Goal: Task Accomplishment & Management: Complete application form

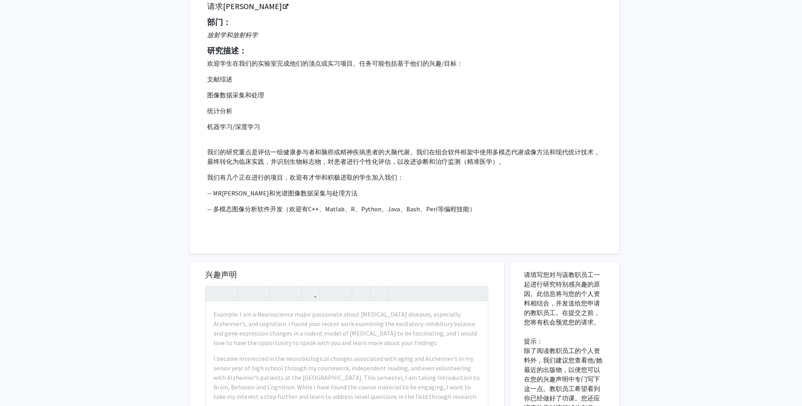
scroll to position [79, 0]
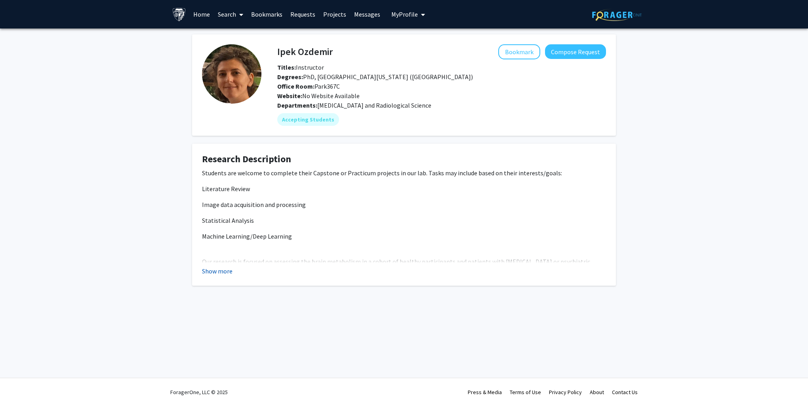
click at [208, 275] on button "Show more" at bounding box center [217, 272] width 30 height 10
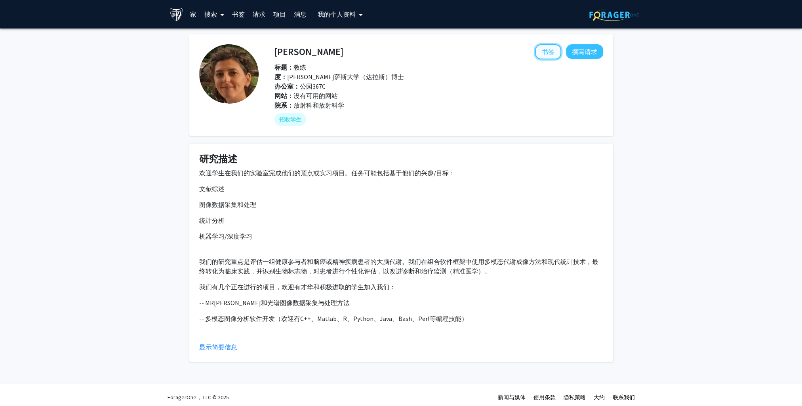
click at [543, 51] on button "书签" at bounding box center [548, 51] width 26 height 15
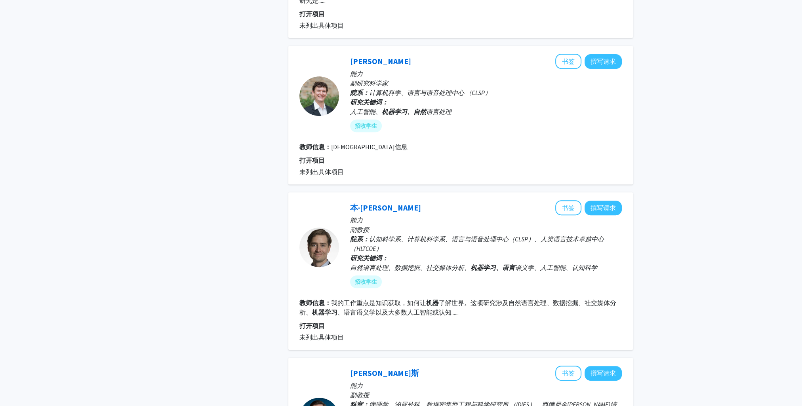
scroll to position [594, 0]
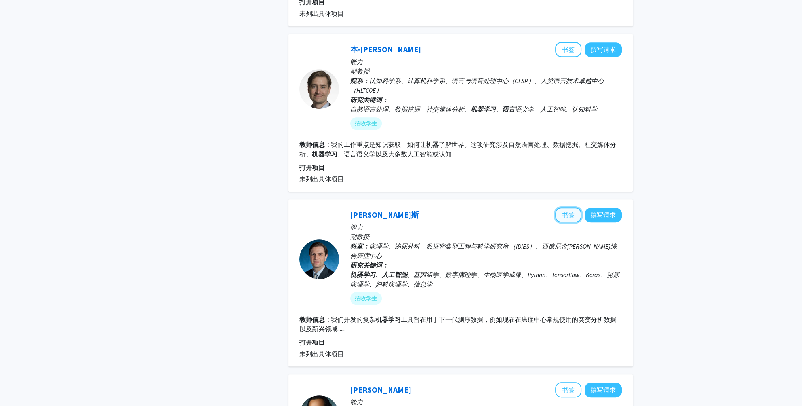
click at [572, 212] on button "书签" at bounding box center [568, 215] width 26 height 15
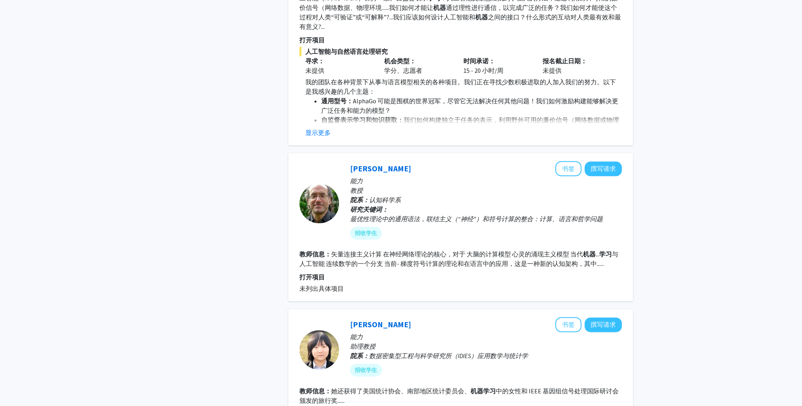
scroll to position [1268, 0]
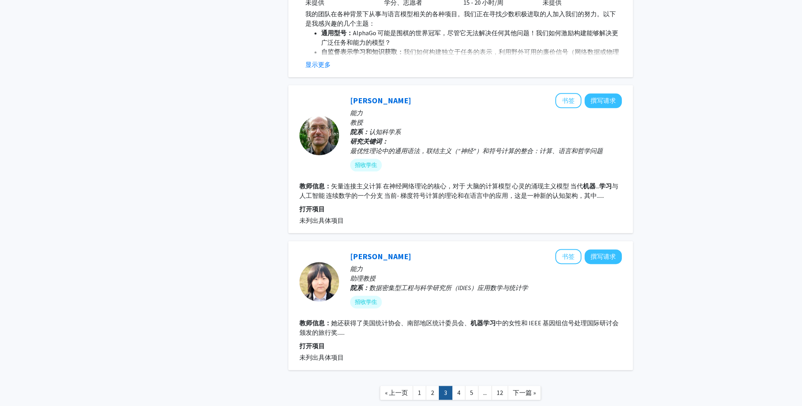
drag, startPoint x: 397, startPoint y: 90, endPoint x: 694, endPoint y: 286, distance: 355.7
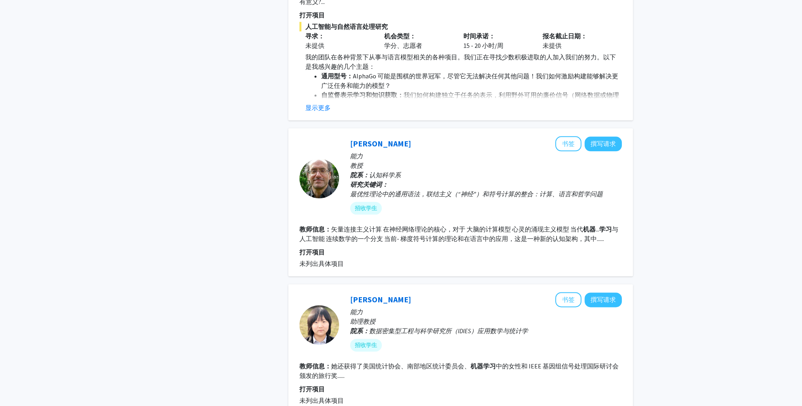
scroll to position [1306, 0]
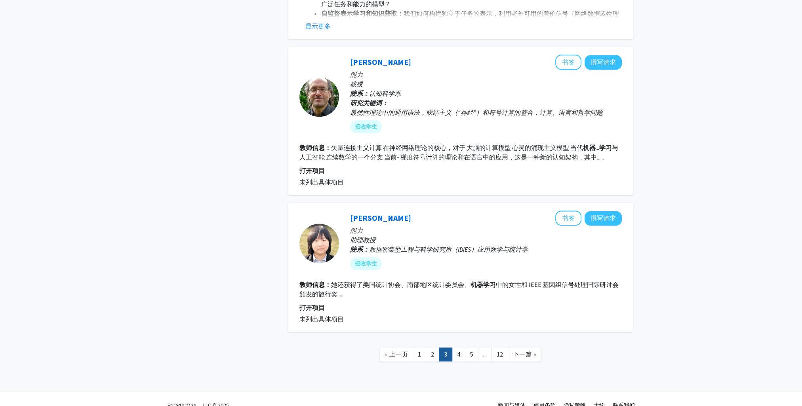
click at [459, 348] on link "4" at bounding box center [458, 355] width 13 height 14
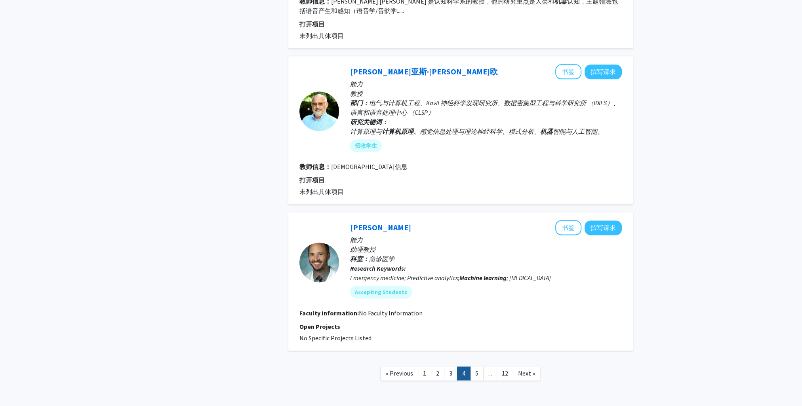
scroll to position [1449, 0]
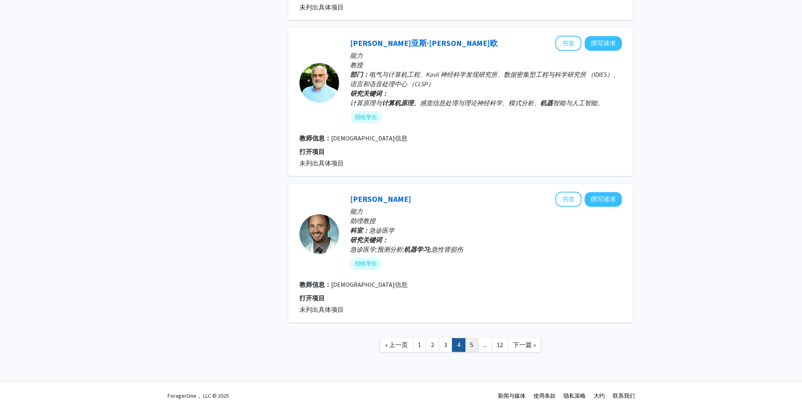
click at [474, 343] on link "5" at bounding box center [471, 345] width 13 height 14
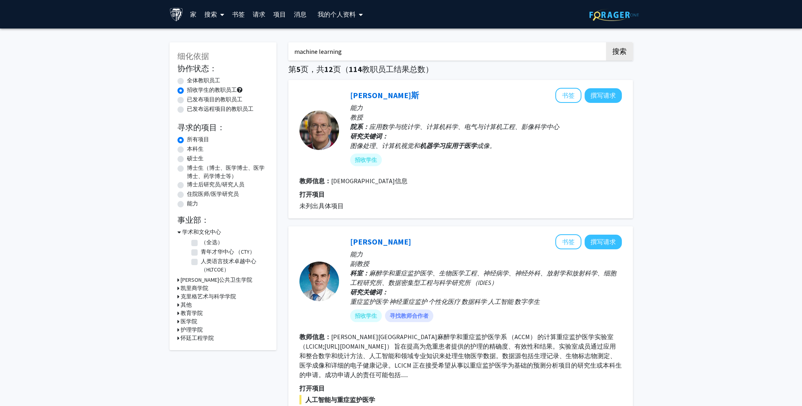
drag, startPoint x: 364, startPoint y: 57, endPoint x: 252, endPoint y: 61, distance: 112.6
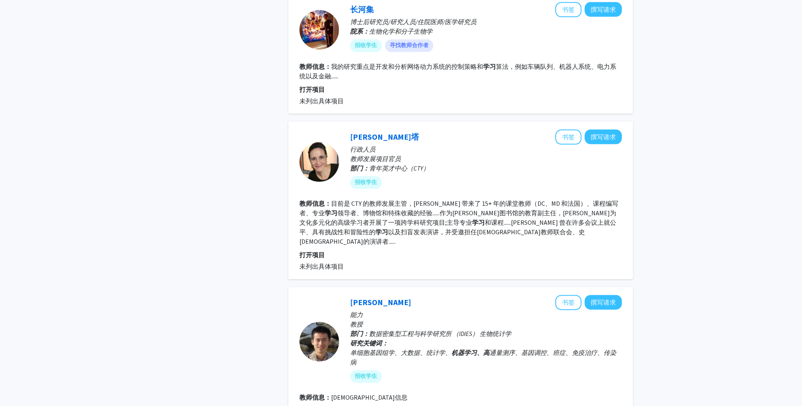
scroll to position [1296, 0]
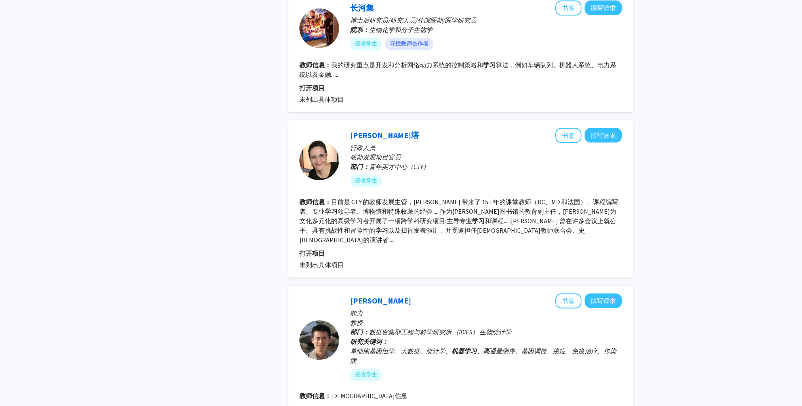
type input "dd"
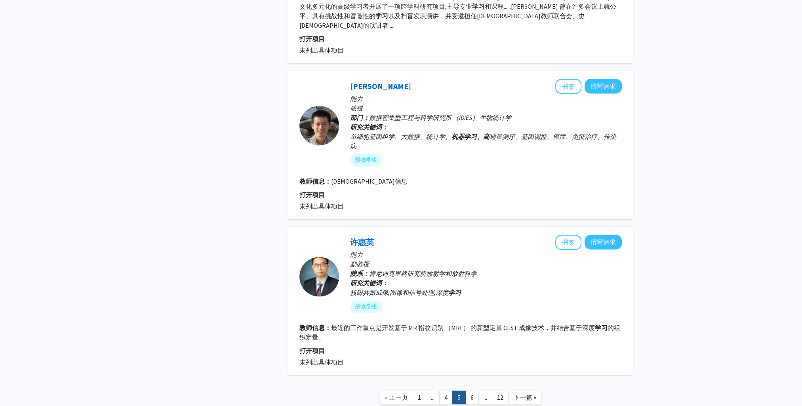
scroll to position [1554, 0]
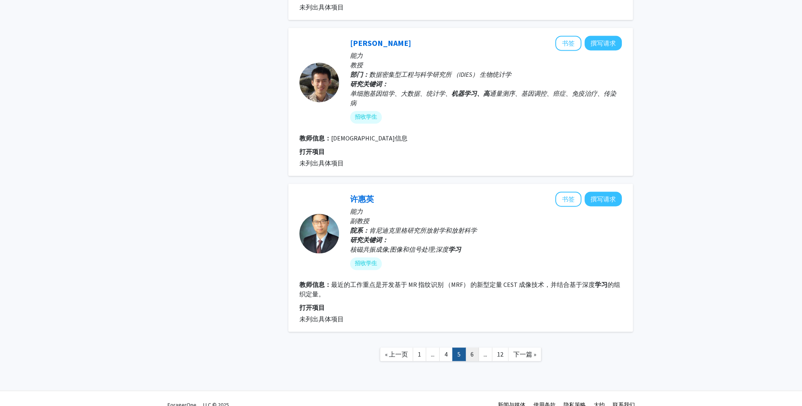
click at [469, 348] on link "6" at bounding box center [471, 355] width 13 height 14
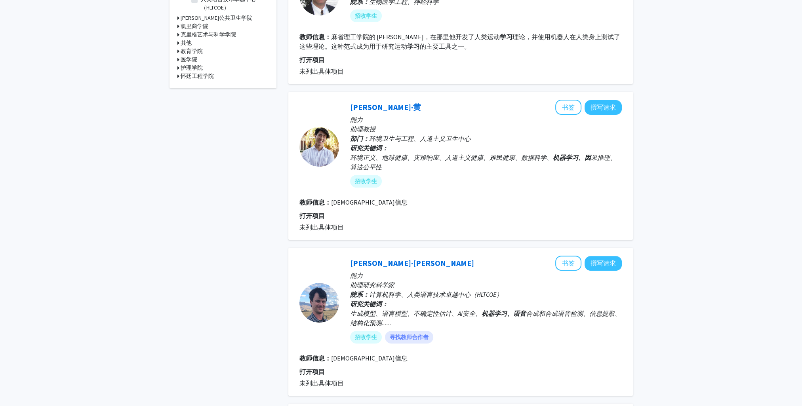
scroll to position [266, 0]
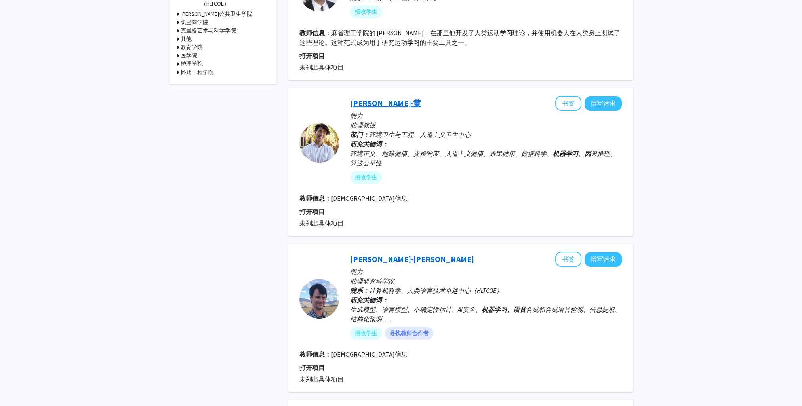
click at [363, 103] on link "本杰明·黄" at bounding box center [385, 103] width 71 height 10
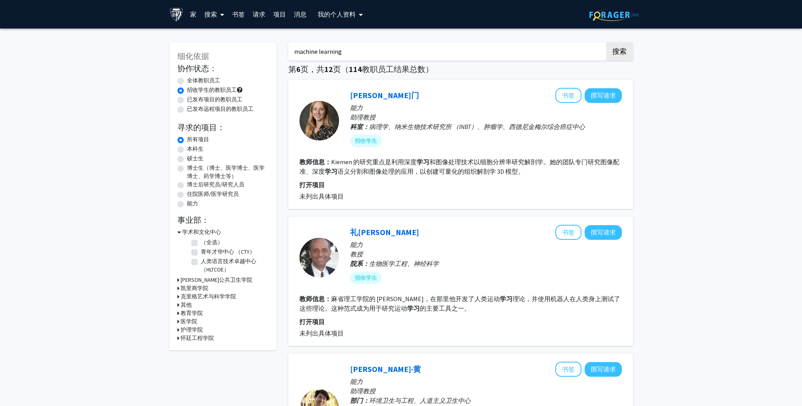
drag, startPoint x: 392, startPoint y: 56, endPoint x: 278, endPoint y: 55, distance: 114.5
type input "data science"
click at [606, 42] on button "搜索" at bounding box center [619, 51] width 27 height 18
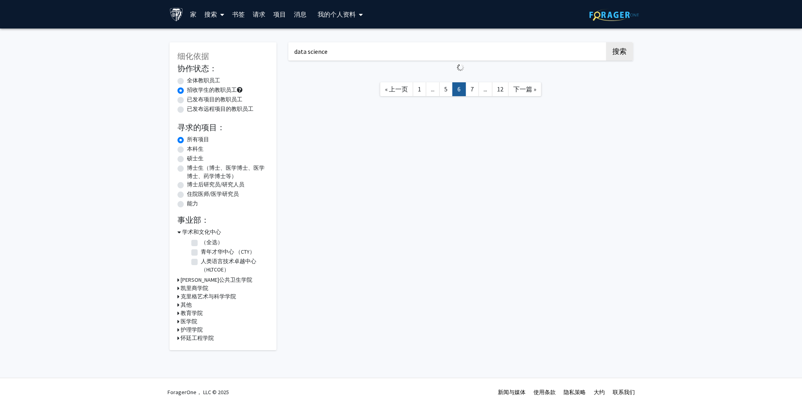
radio input "true"
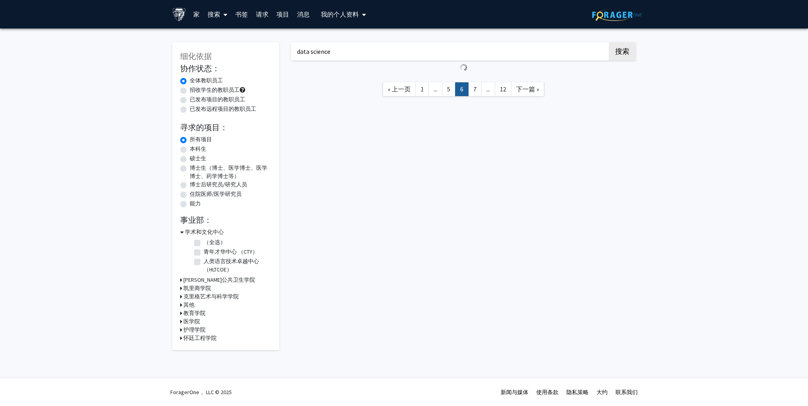
click at [609, 42] on button "搜索" at bounding box center [622, 51] width 27 height 18
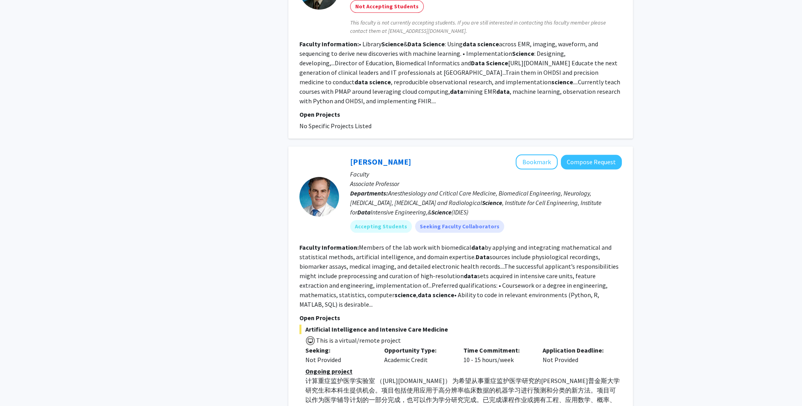
scroll to position [1632, 0]
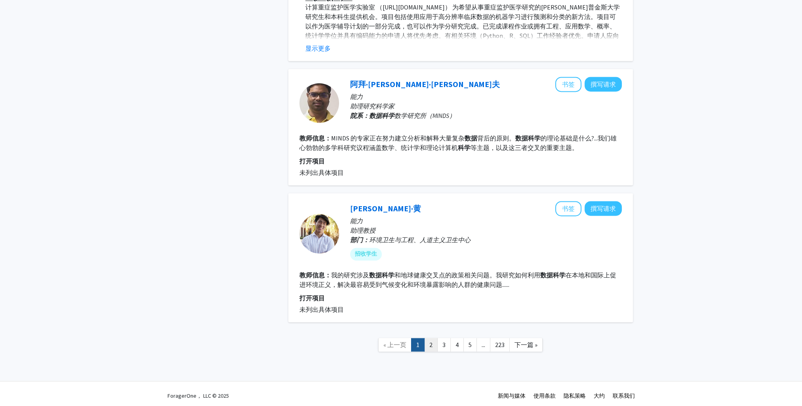
click at [432, 345] on link "2" at bounding box center [430, 345] width 13 height 14
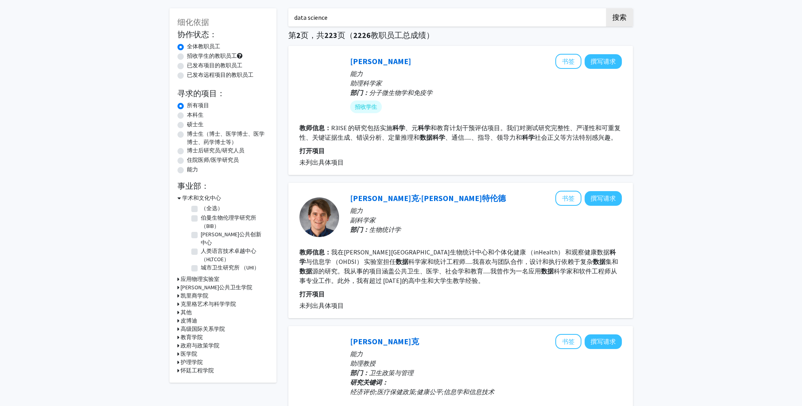
scroll to position [79, 0]
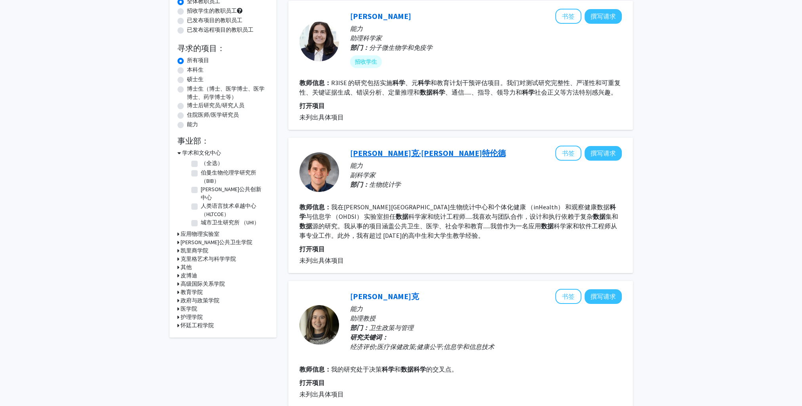
click at [394, 154] on link "埃里克·韦斯特伦德" at bounding box center [428, 153] width 156 height 10
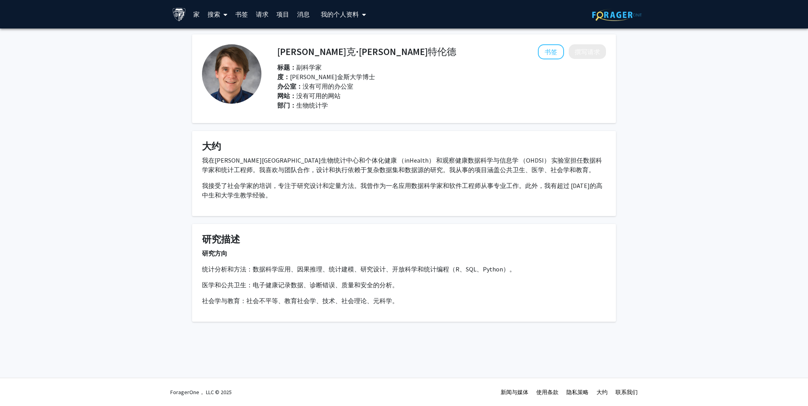
click at [358, 162] on p "我在约翰霍普金斯大学生物统计中心和个体化健康 （inHealth） 和观察健康数据科学与信息学 （OHDSI） 实验室担任数据科学家和统计工程师。我喜欢与团队…" at bounding box center [404, 165] width 404 height 19
click at [501, 193] on p "我接受了社会学家的培训，专注于研究设计和定量方法。我曾作为一名应用数据科学家和软件工程师从事专业工作。此外，我有超过 15 年的高中生和大学生教学经验。" at bounding box center [404, 190] width 404 height 19
click at [477, 161] on p "我在约翰霍普金斯大学生物统计中心和个体化健康 （inHealth） 和观察健康数据科学与信息学 （OHDSI） 实验室担任数据科学家和统计工程师。我喜欢与团队…" at bounding box center [404, 165] width 404 height 19
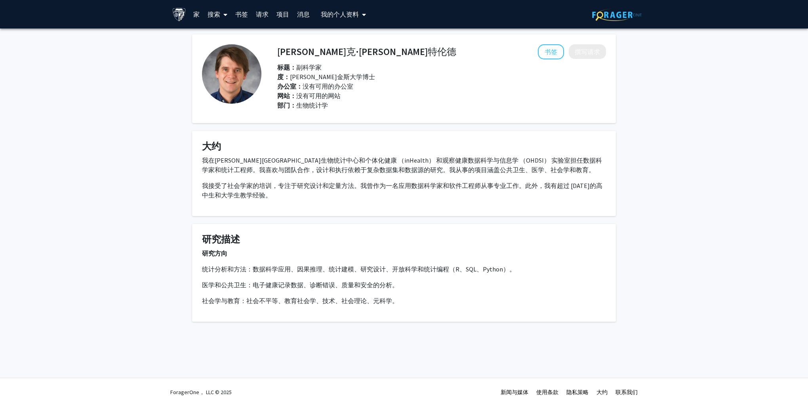
click at [328, 165] on p "我在约翰霍普金斯大学生物统计中心和个体化健康 （inHealth） 和观察健康数据科学与信息学 （OHDSI） 实验室担任数据科学家和统计工程师。我喜欢与团队…" at bounding box center [404, 165] width 404 height 19
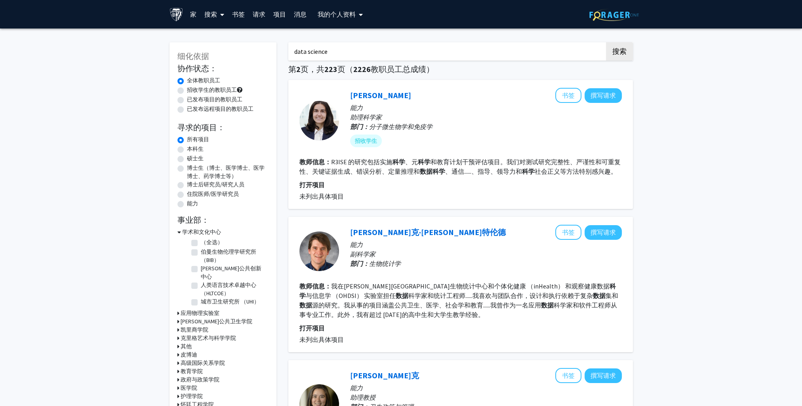
click at [196, 150] on label "本科生" at bounding box center [195, 149] width 17 height 8
click at [192, 150] on input "本科生" at bounding box center [189, 147] width 5 height 5
radio input "true"
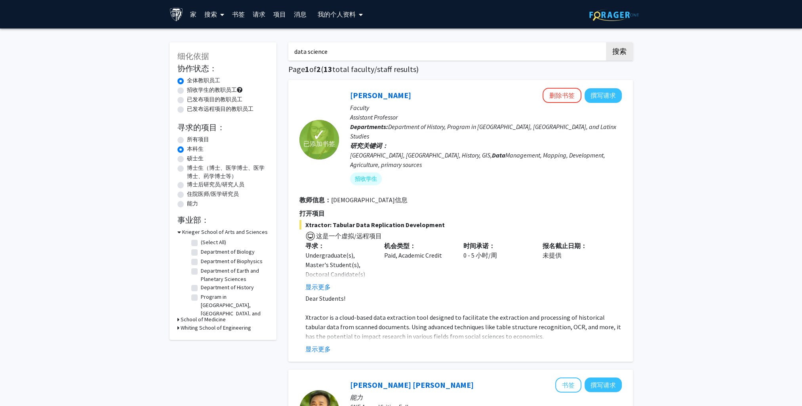
click at [195, 140] on label "所有项目" at bounding box center [198, 139] width 22 height 8
click at [192, 140] on input "所有项目" at bounding box center [189, 137] width 5 height 5
radio input "true"
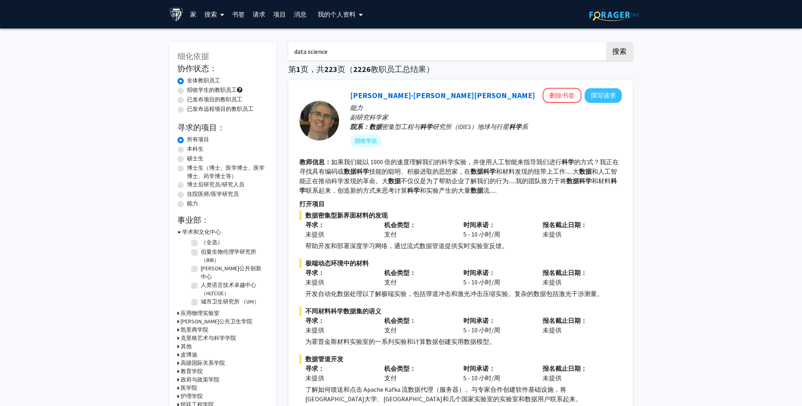
click at [219, 89] on label "招收学生的教职员工" at bounding box center [212, 90] width 50 height 8
click at [192, 89] on input "招收学生的教职员工" at bounding box center [189, 88] width 5 height 5
radio input "true"
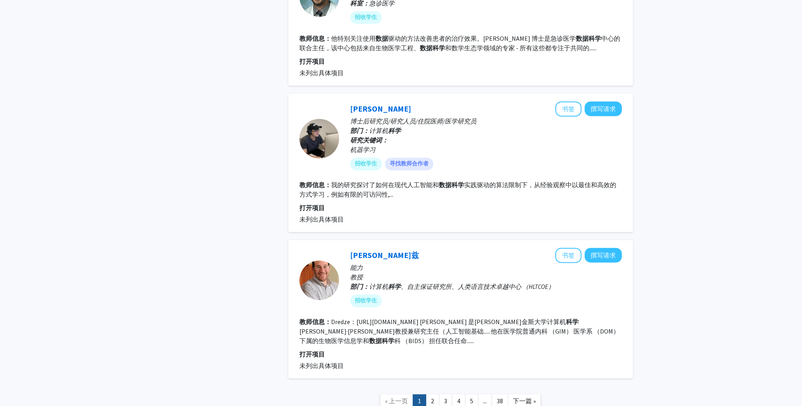
scroll to position [1483, 0]
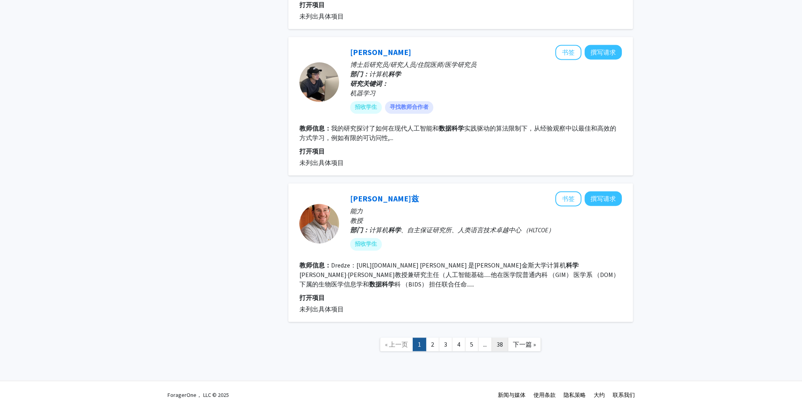
click at [499, 345] on link "38" at bounding box center [500, 345] width 17 height 14
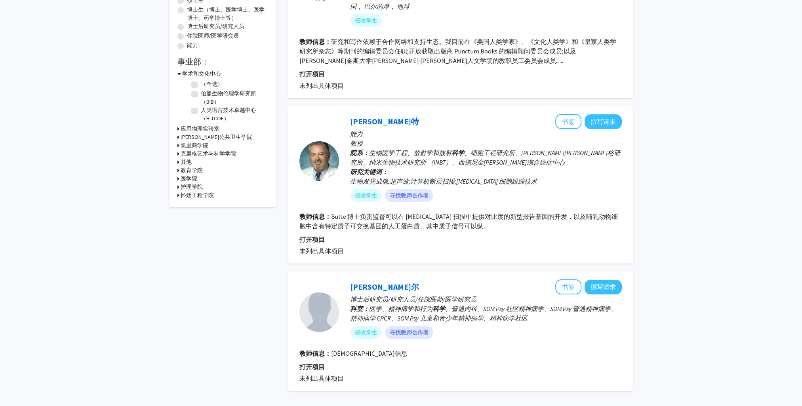
scroll to position [230, 0]
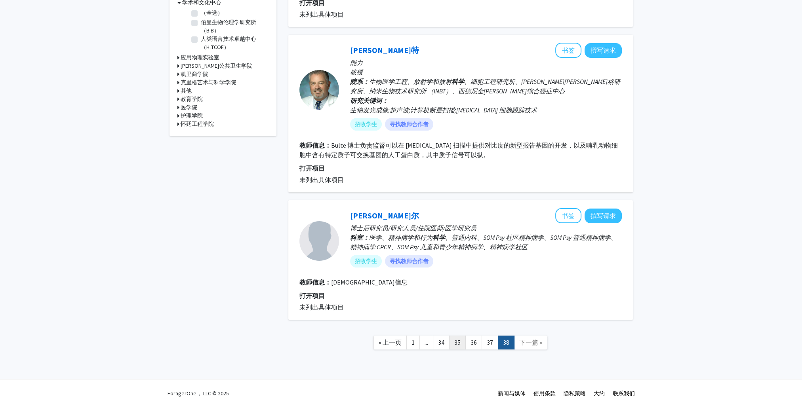
click at [460, 343] on link "35" at bounding box center [457, 343] width 17 height 14
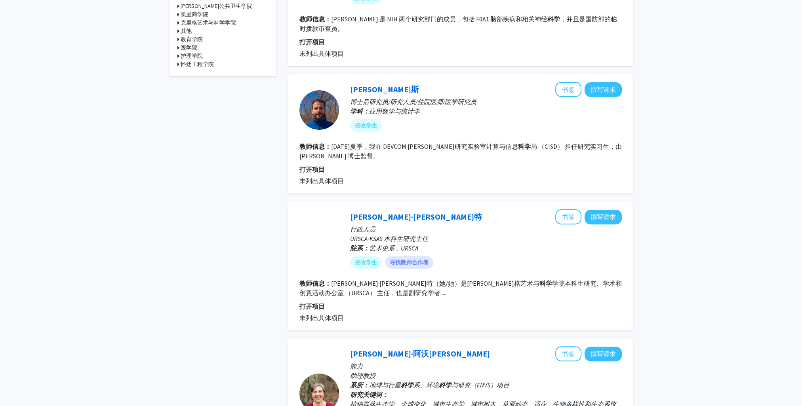
scroll to position [396, 0]
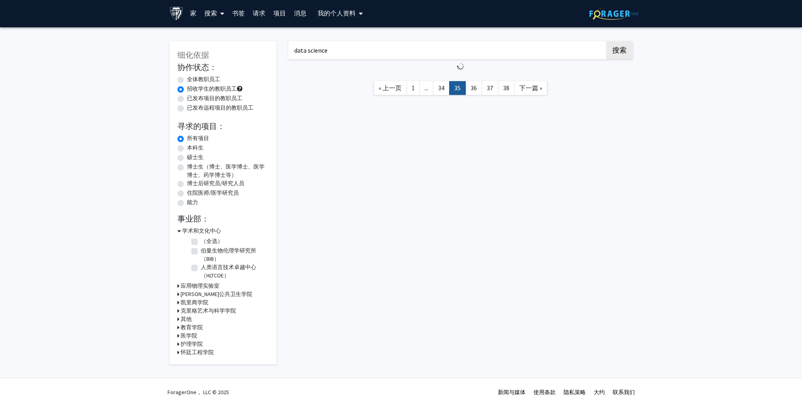
scroll to position [1, 0]
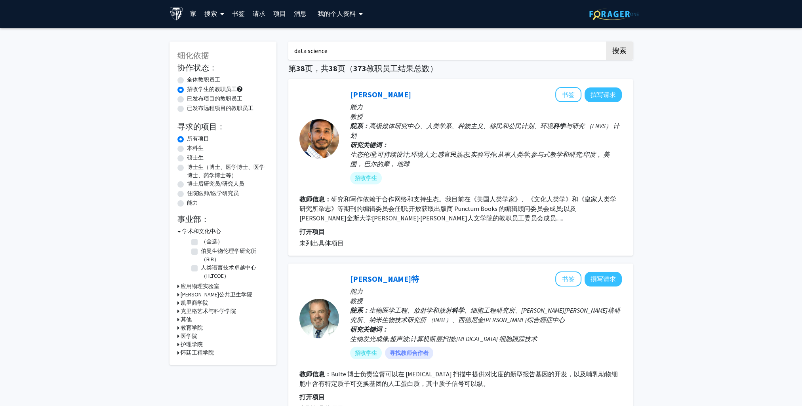
click at [201, 82] on label "全体教职员工" at bounding box center [203, 80] width 33 height 8
click at [192, 81] on input "全体教职员工" at bounding box center [189, 78] width 5 height 5
radio input "true"
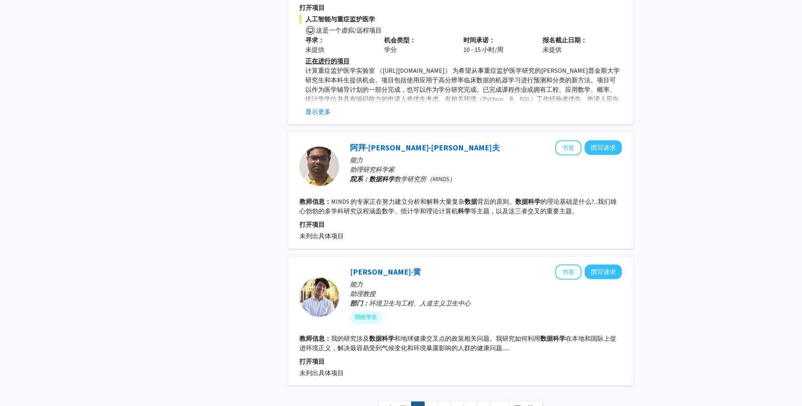
scroll to position [1510, 0]
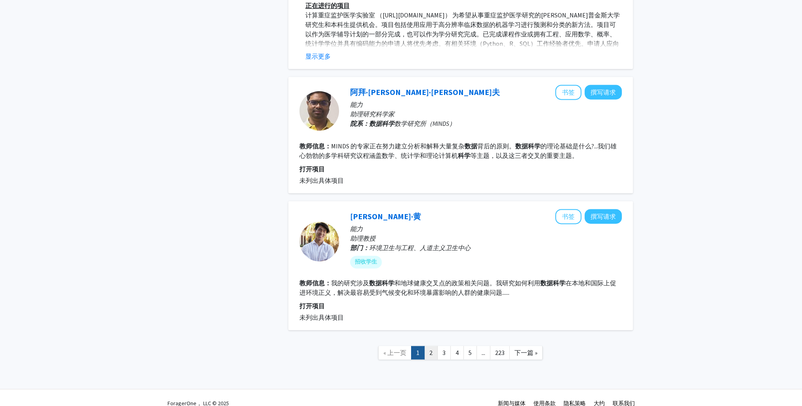
click at [434, 348] on link "2" at bounding box center [430, 353] width 13 height 14
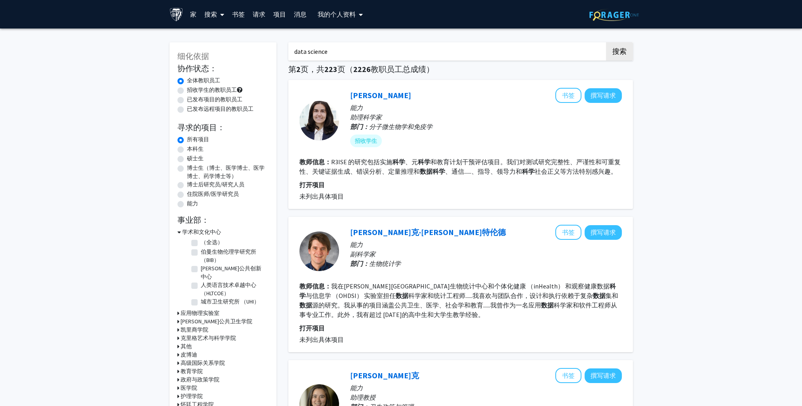
click at [198, 91] on label "招收学生的教职员工" at bounding box center [212, 90] width 50 height 8
click at [192, 91] on input "招收学生的教职员工" at bounding box center [189, 88] width 5 height 5
radio input "true"
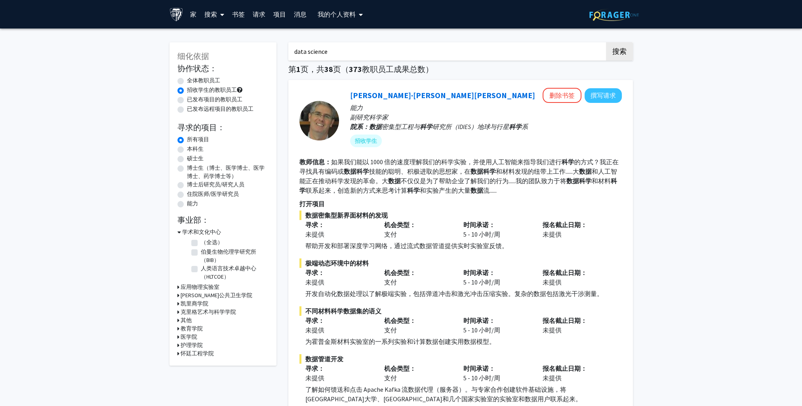
click at [196, 159] on label "硕士生" at bounding box center [195, 158] width 17 height 8
click at [192, 159] on input "硕士生" at bounding box center [189, 156] width 5 height 5
radio input "true"
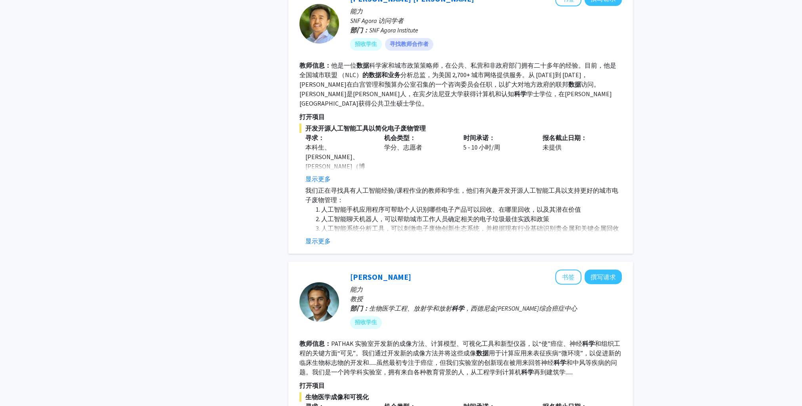
scroll to position [356, 0]
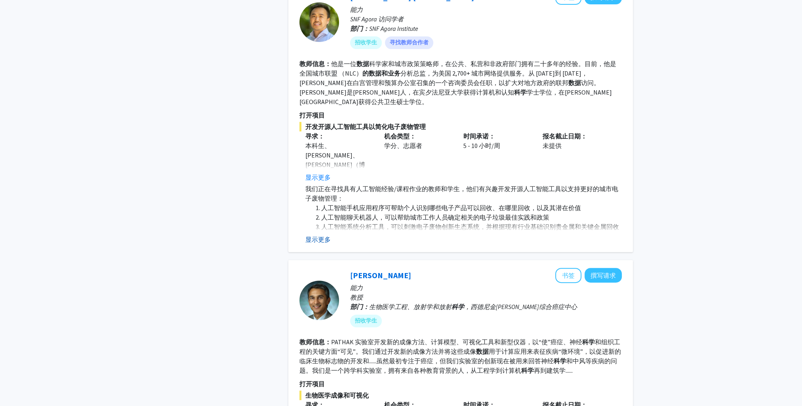
click at [320, 235] on button "显示更多" at bounding box center [317, 240] width 25 height 10
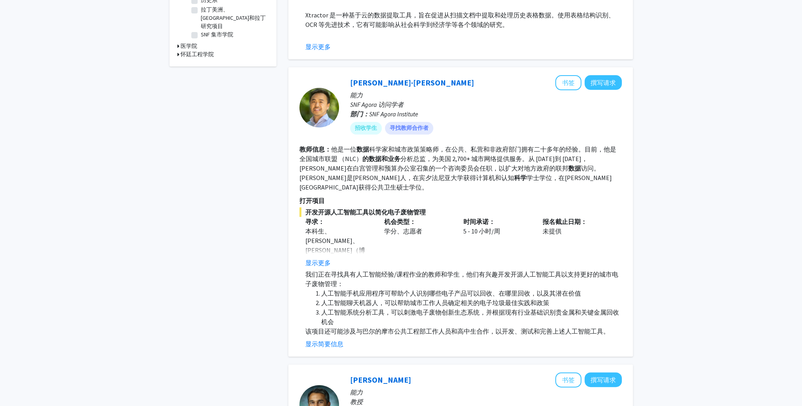
scroll to position [317, 0]
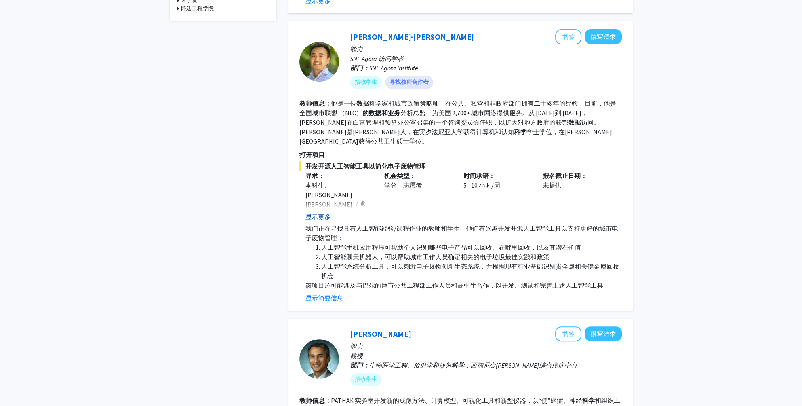
click at [317, 212] on button "显示更多" at bounding box center [317, 217] width 25 height 10
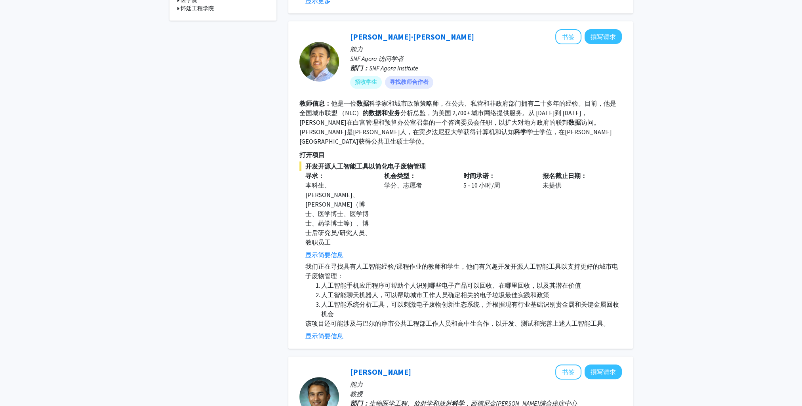
drag, startPoint x: 599, startPoint y: 36, endPoint x: 551, endPoint y: 95, distance: 76.0
click at [551, 95] on fg-search-faculty "大卫·帕克 书签 撰写请求 能力 SNF Agora 访问学者 部门： SNF Agora Institute 招收学生 寻找教师合作者 教师信息： 他是一位…" at bounding box center [460, 185] width 322 height 312
click at [606, 41] on button "撰写请求" at bounding box center [603, 36] width 37 height 15
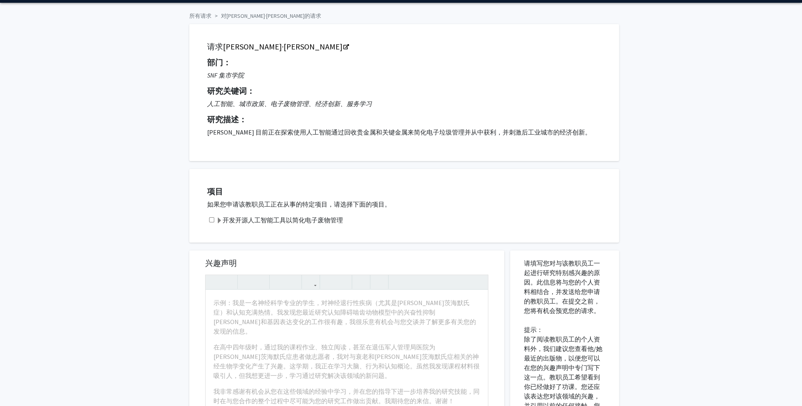
scroll to position [40, 0]
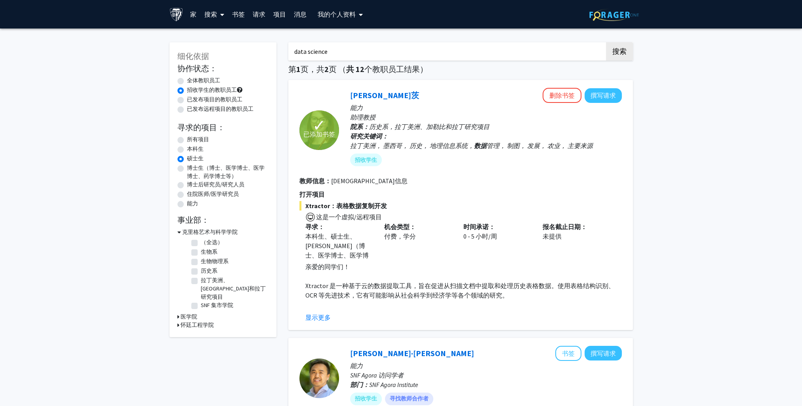
scroll to position [158, 0]
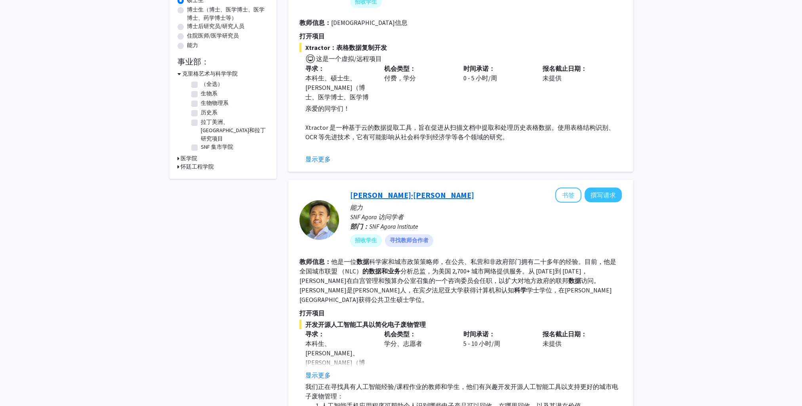
click at [379, 196] on link "大卫·帕克" at bounding box center [412, 195] width 124 height 10
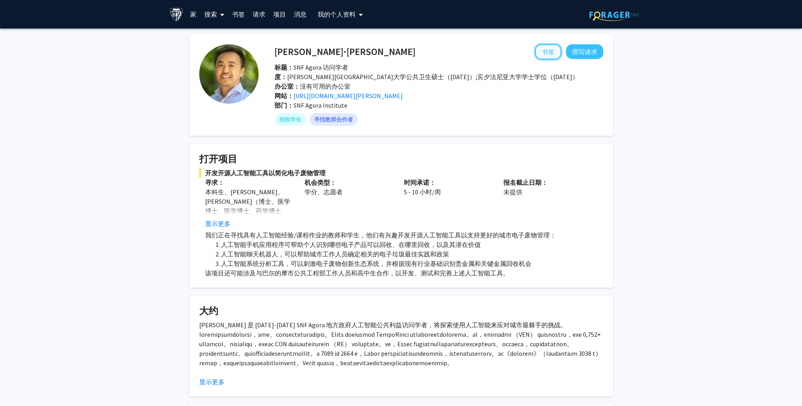
click at [548, 53] on button "书签" at bounding box center [548, 51] width 26 height 15
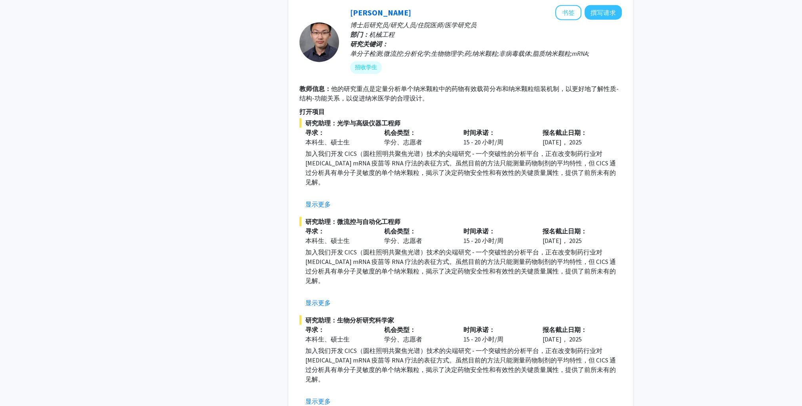
scroll to position [2583, 0]
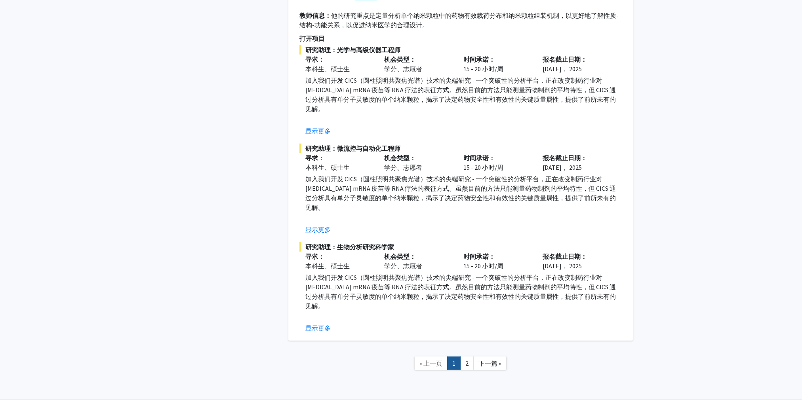
click at [470, 357] on link "2" at bounding box center [466, 364] width 13 height 14
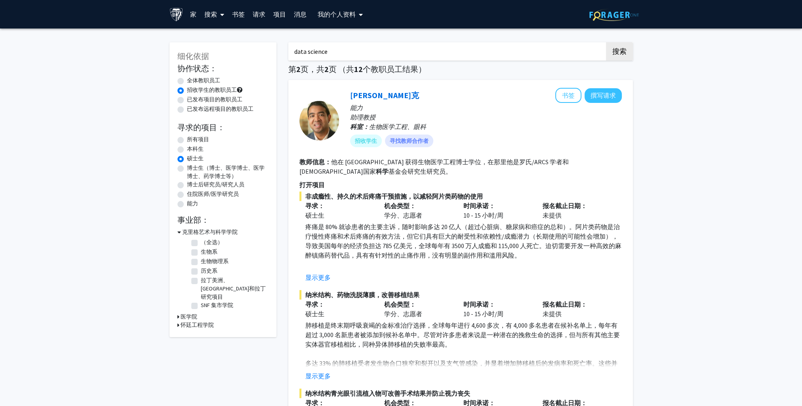
click at [201, 145] on label "本科生" at bounding box center [195, 149] width 17 height 8
click at [192, 145] on input "本科生" at bounding box center [189, 147] width 5 height 5
radio input "true"
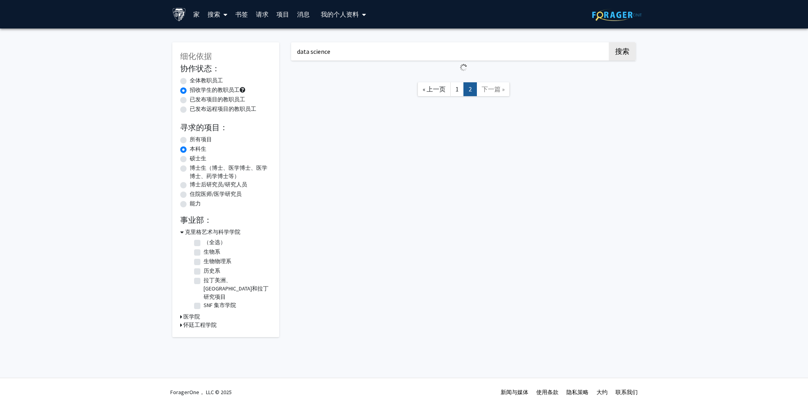
click at [202, 138] on label "所有项目" at bounding box center [201, 139] width 22 height 8
click at [195, 138] on input "所有项目" at bounding box center [192, 137] width 5 height 5
radio input "true"
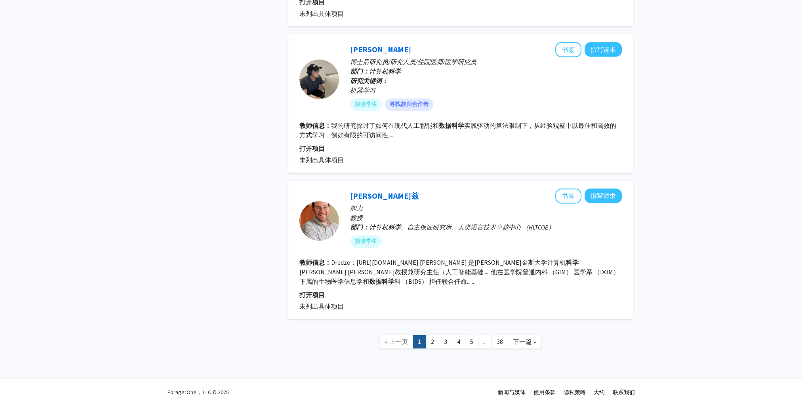
scroll to position [1559, 0]
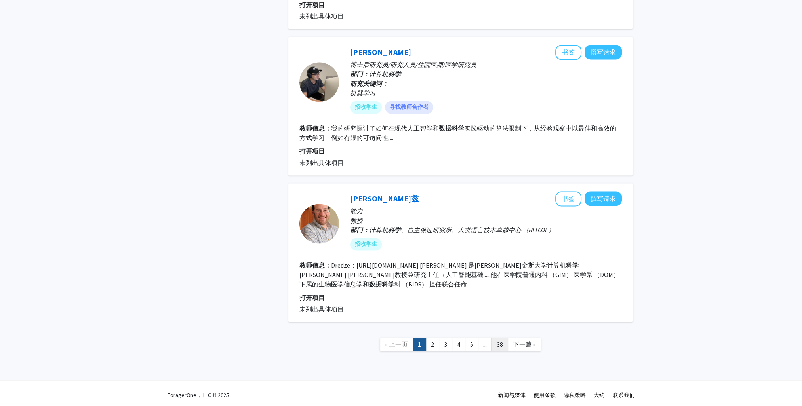
click at [501, 343] on link "38" at bounding box center [500, 345] width 17 height 14
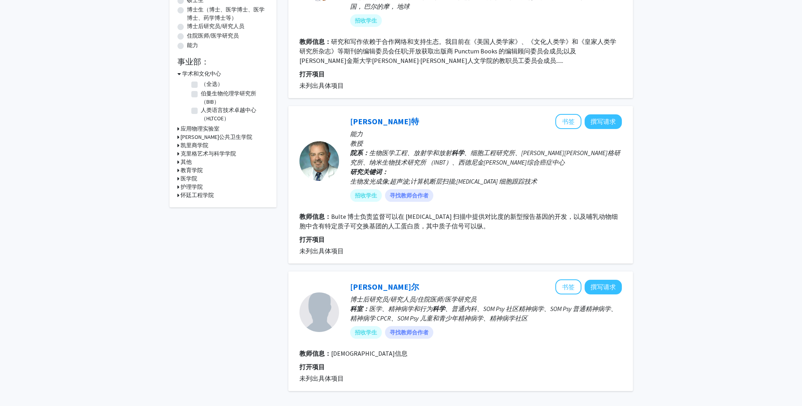
scroll to position [230, 0]
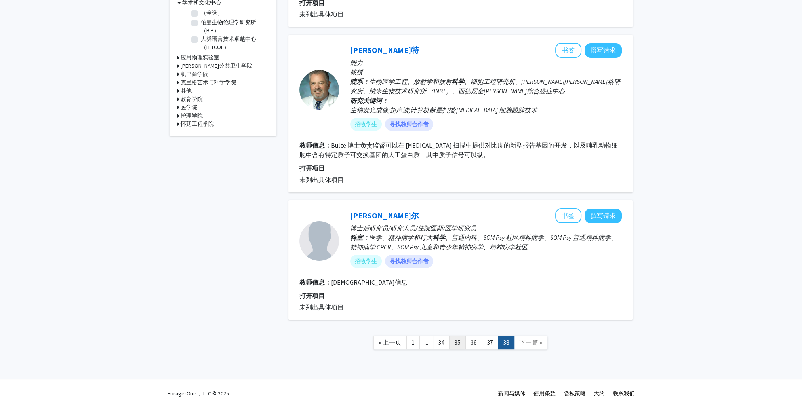
click at [458, 341] on link "35" at bounding box center [457, 343] width 17 height 14
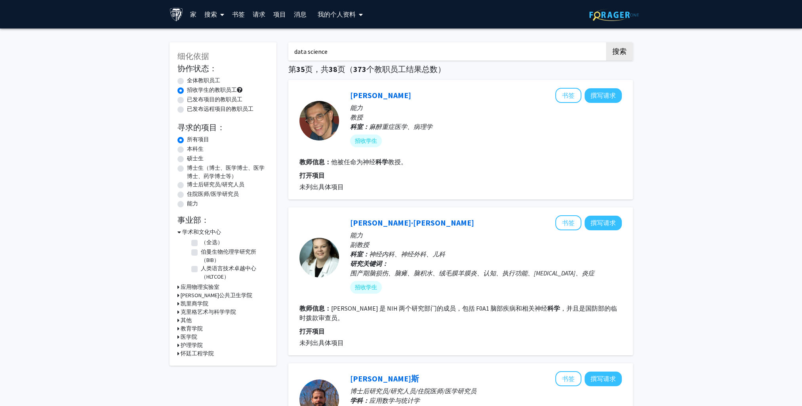
click at [421, 50] on input "data science" at bounding box center [443, 51] width 311 height 18
type input "data science machine learning"
click at [606, 42] on button "搜索" at bounding box center [619, 51] width 27 height 18
radio input "true"
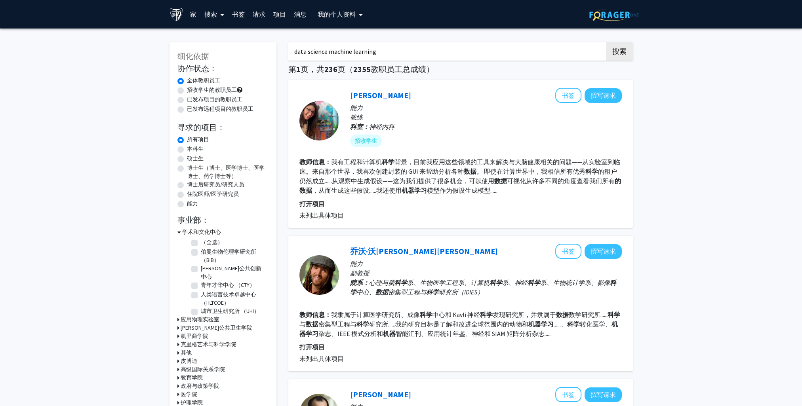
click at [195, 90] on label "招收学生的教职员工" at bounding box center [212, 90] width 50 height 8
click at [192, 90] on input "招收学生的教职员工" at bounding box center [189, 88] width 5 height 5
radio input "true"
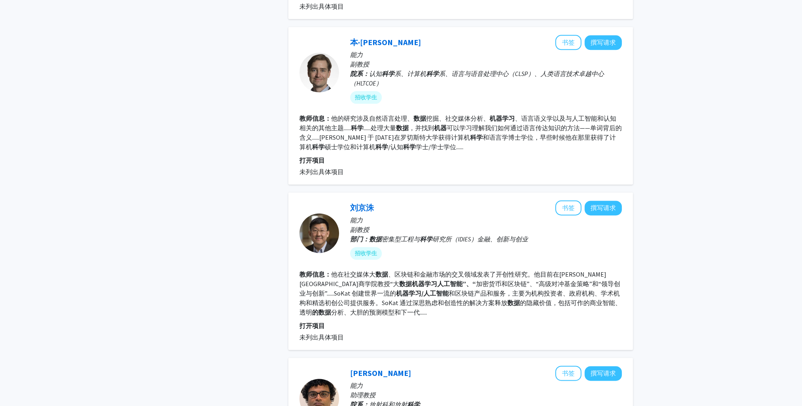
scroll to position [1532, 0]
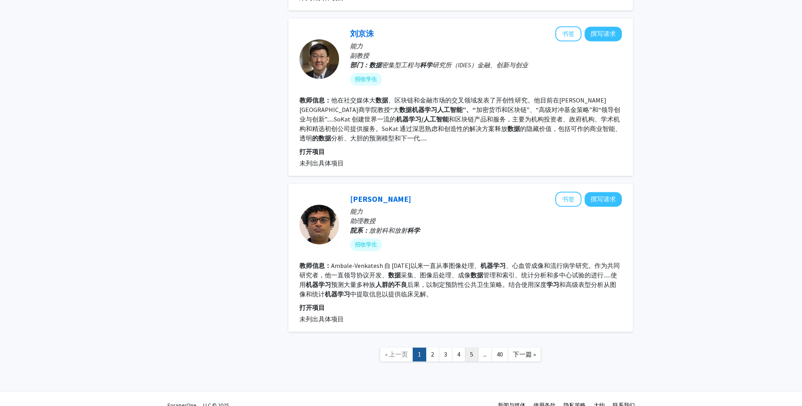
click at [475, 348] on link "5" at bounding box center [471, 355] width 13 height 14
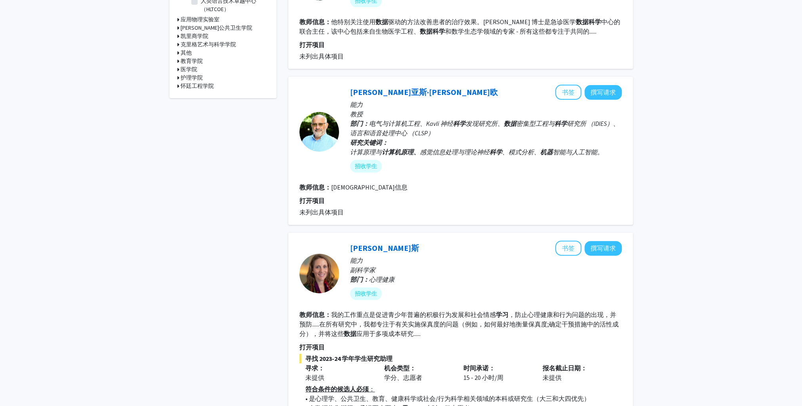
scroll to position [396, 0]
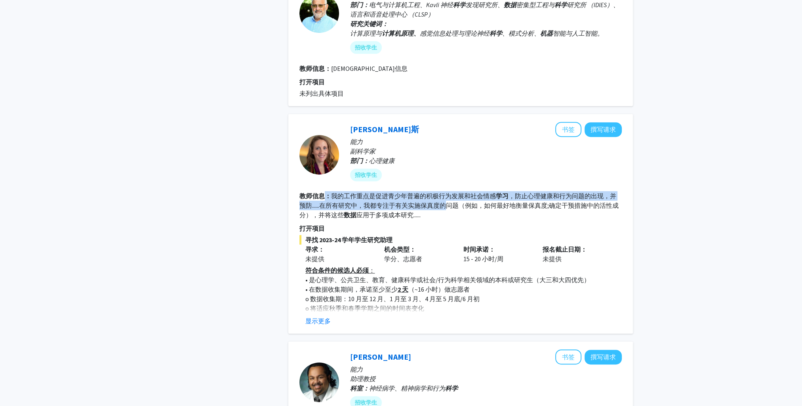
drag, startPoint x: 324, startPoint y: 199, endPoint x: 448, endPoint y: 204, distance: 124.5
click at [448, 204] on section "教师信息： 我的工作重点是促进青少年普遍的积极行为发展和社会情感 学习 ，防止心理健康和行为问题的出现，并预防......在所有研究中，我都专注于有关实施保真…" at bounding box center [460, 205] width 322 height 29
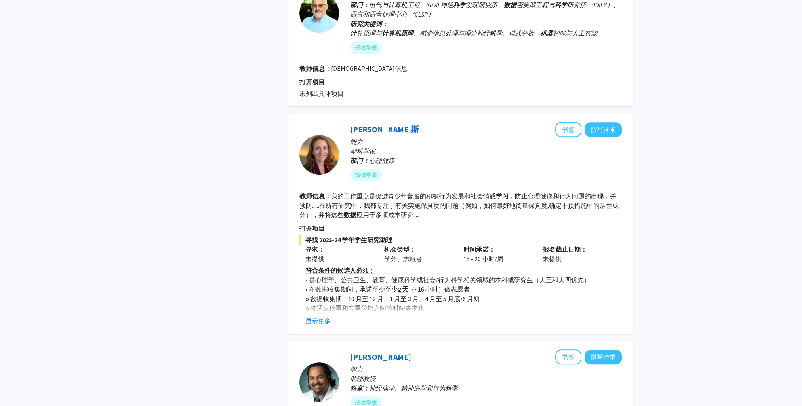
drag, startPoint x: 717, startPoint y: 235, endPoint x: 710, endPoint y: 242, distance: 9.5
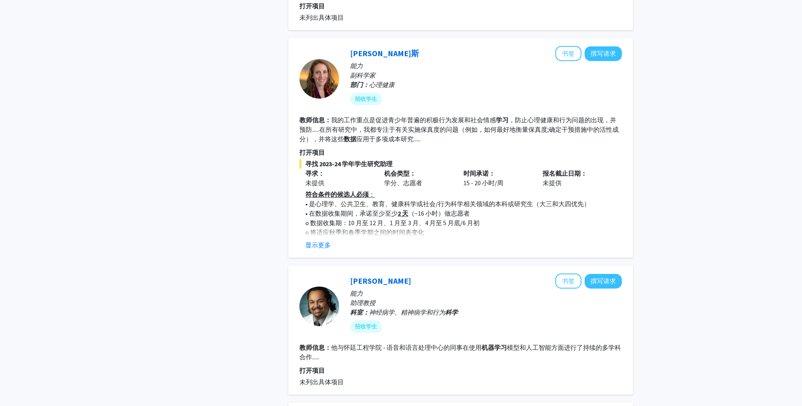
scroll to position [475, 0]
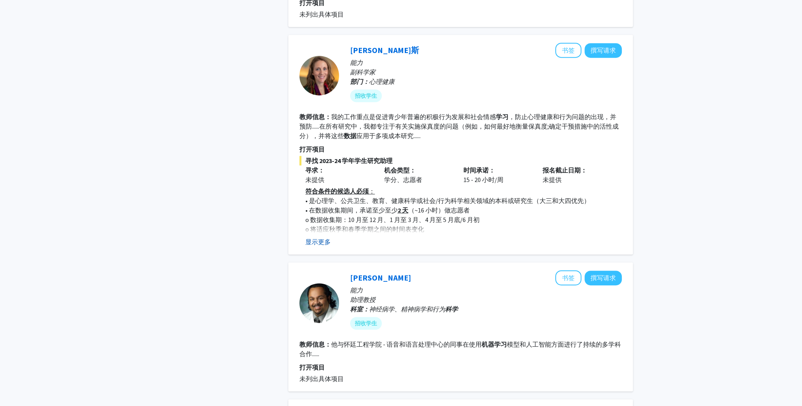
click at [313, 240] on button "显示更多" at bounding box center [317, 242] width 25 height 10
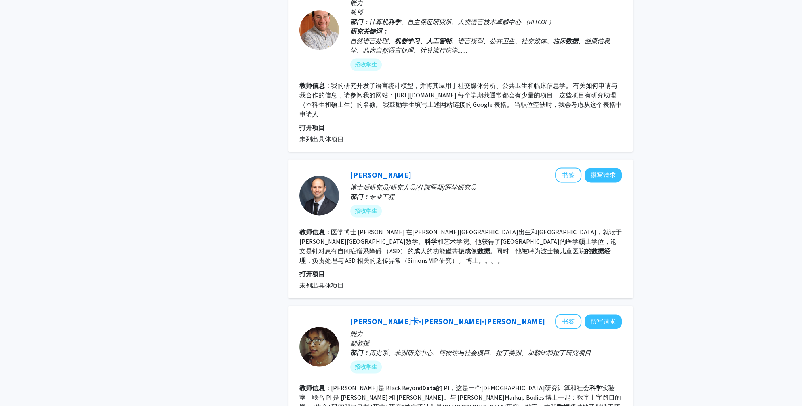
scroll to position [1684, 0]
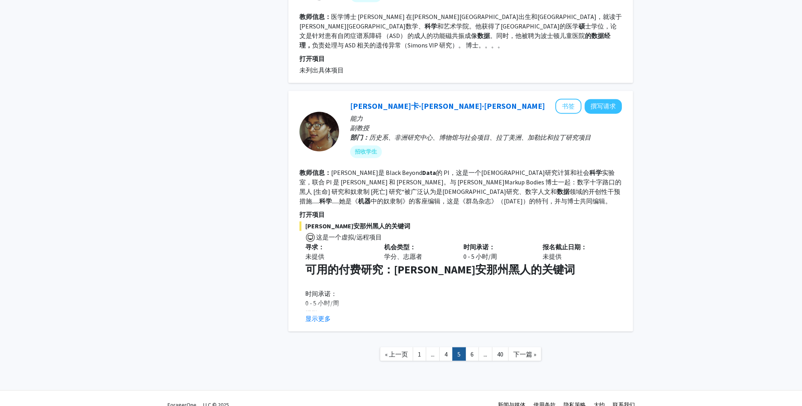
click at [477, 347] on link "6" at bounding box center [471, 354] width 13 height 14
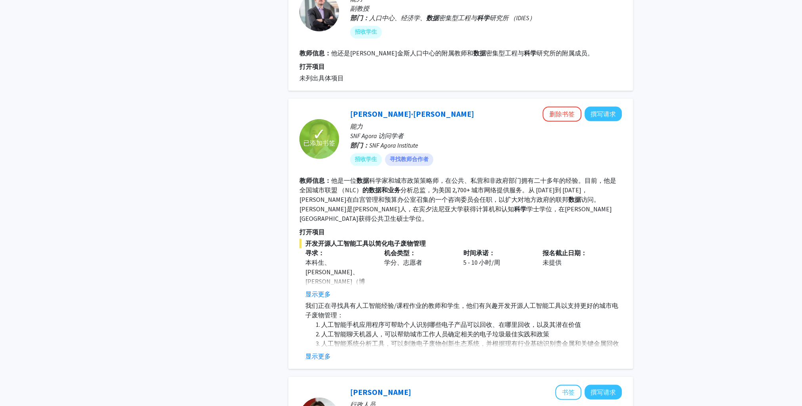
scroll to position [1450, 0]
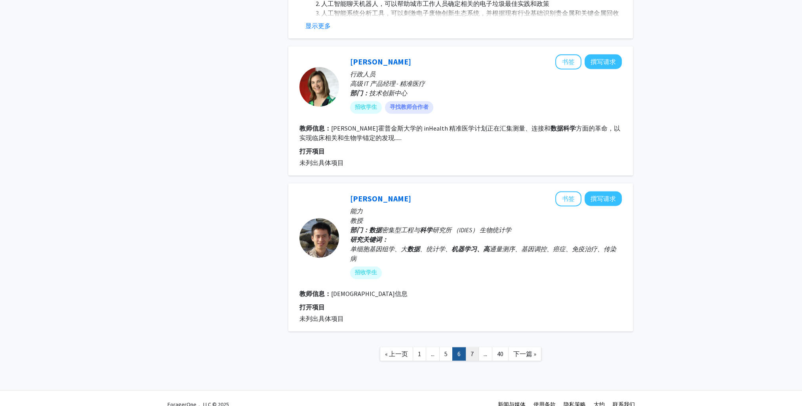
click at [474, 347] on link "7" at bounding box center [471, 354] width 13 height 14
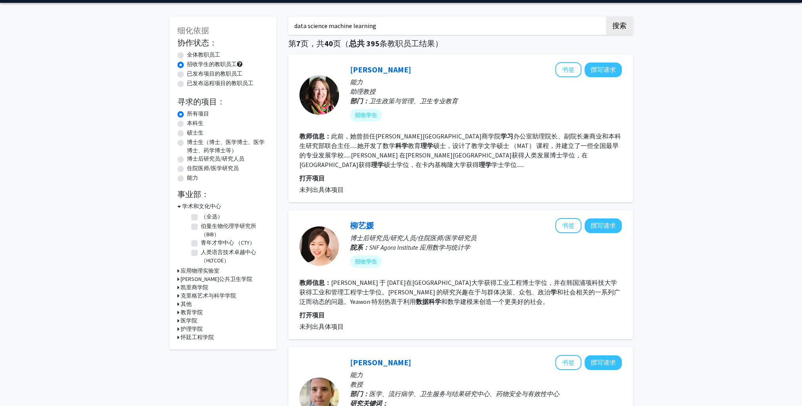
scroll to position [1388, 0]
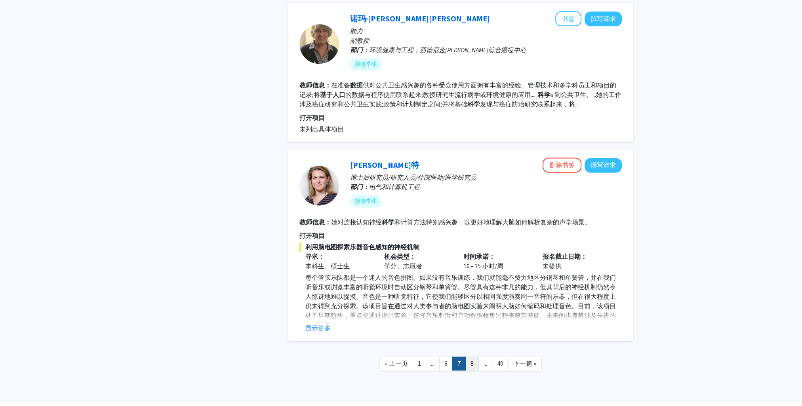
click at [475, 357] on link "8" at bounding box center [471, 364] width 13 height 14
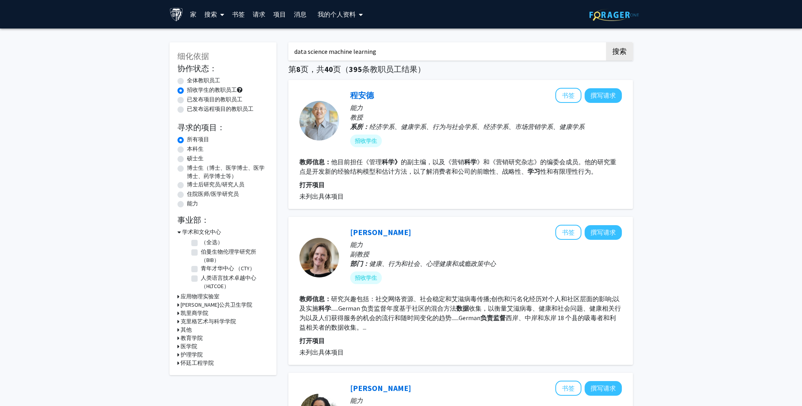
click at [342, 13] on font "我的个人资料" at bounding box center [337, 14] width 38 height 8
click at [240, 16] on link "书签" at bounding box center [238, 14] width 21 height 28
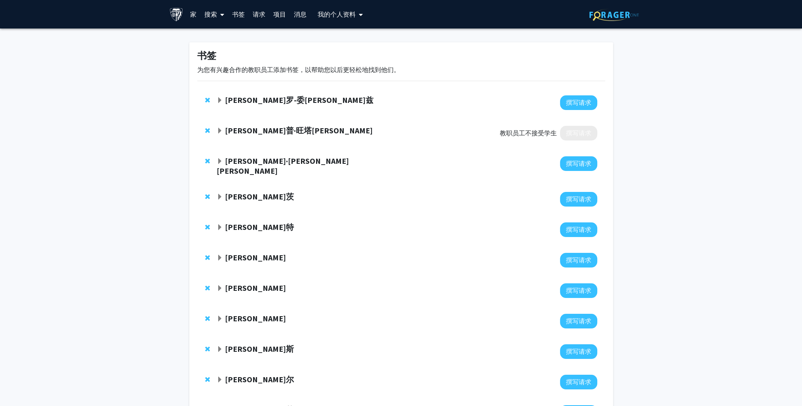
click at [236, 132] on strong "桑迪普·旺塔卡尔" at bounding box center [299, 131] width 148 height 10
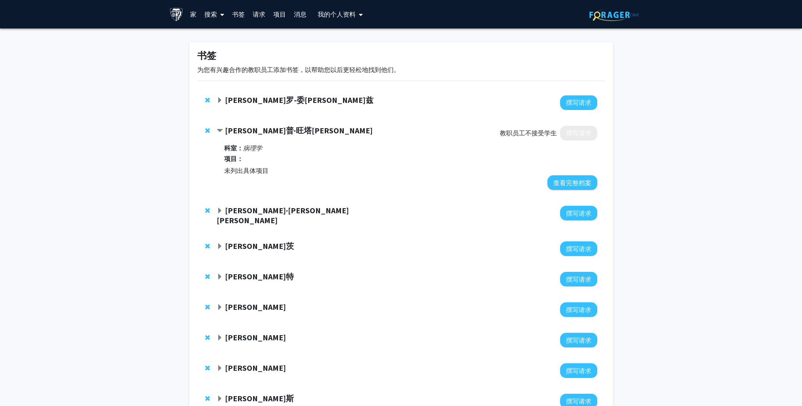
click at [232, 135] on div "桑迪普·旺塔卡尔" at bounding box center [302, 131] width 171 height 10
click at [229, 132] on strong "桑迪普·旺塔卡尔" at bounding box center [299, 131] width 148 height 10
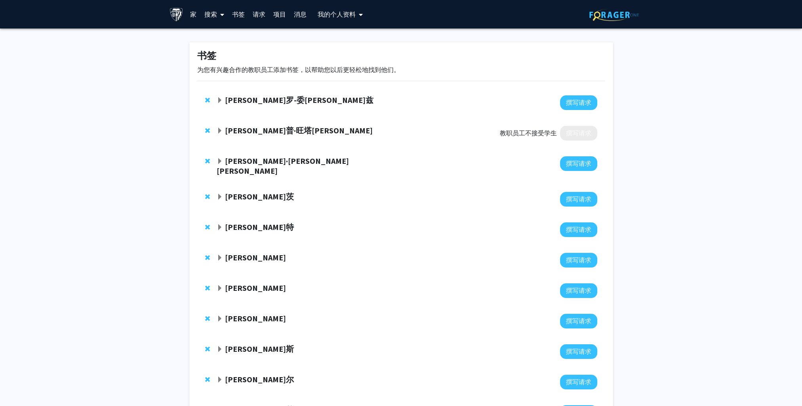
click at [222, 99] on span "展开 Laureano Moro-Velazquez 书签" at bounding box center [220, 100] width 6 height 6
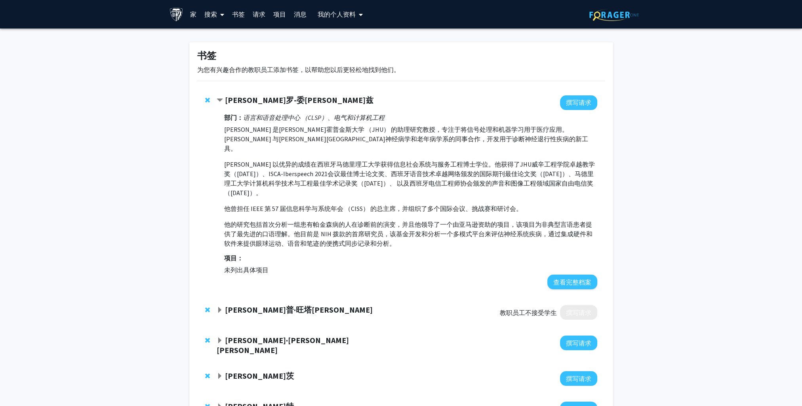
click at [224, 102] on div "劳雷亚诺·莫罗-委拉斯开兹" at bounding box center [302, 100] width 171 height 10
click at [221, 100] on span "合同 Laureano Moro-Velazquez 书签" at bounding box center [220, 100] width 6 height 6
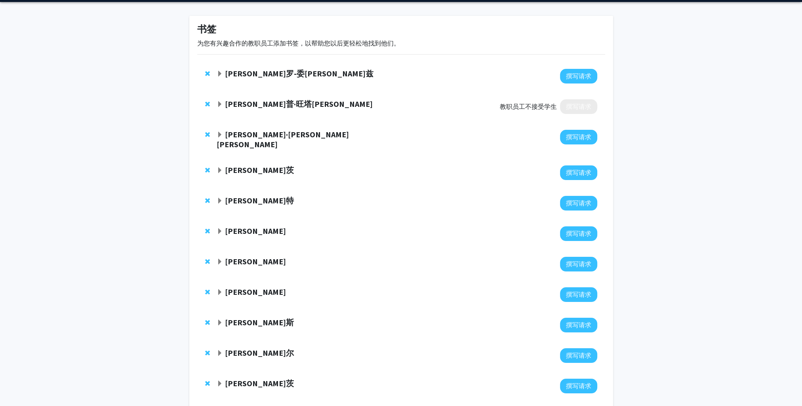
scroll to position [40, 0]
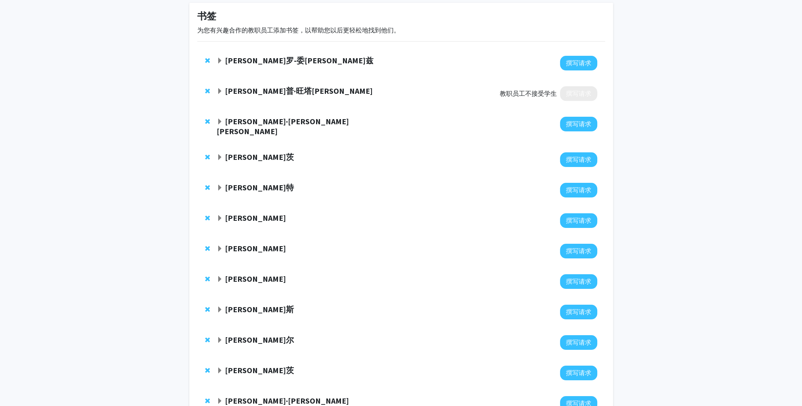
click at [248, 123] on strong "大卫·埃尔伯特" at bounding box center [283, 126] width 132 height 20
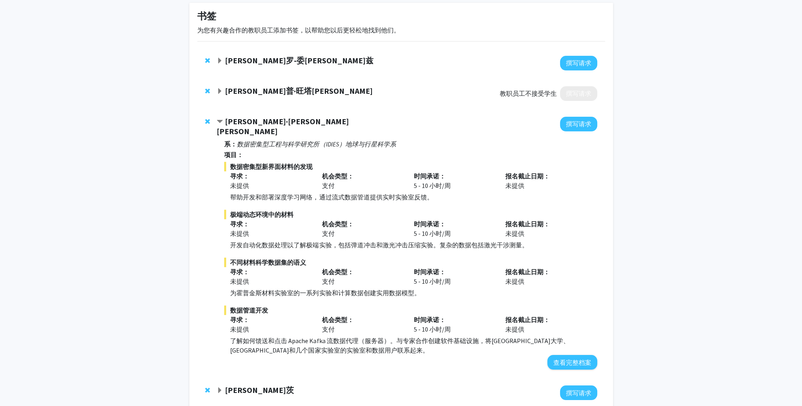
click at [248, 122] on strong "大卫·埃尔伯特" at bounding box center [283, 126] width 132 height 20
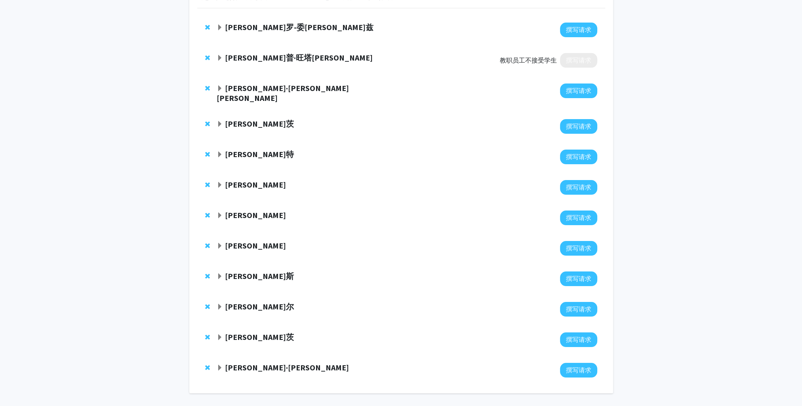
scroll to position [96, 0]
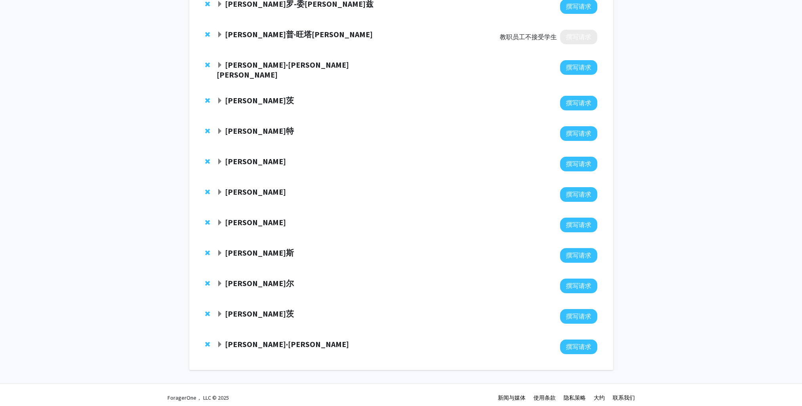
click at [242, 343] on strong "大卫·帕克" at bounding box center [287, 344] width 124 height 10
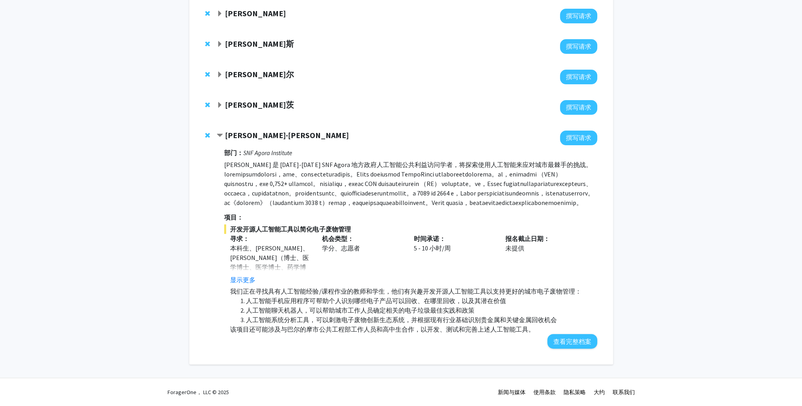
scroll to position [328, 0]
click at [579, 343] on button "查看完整档案" at bounding box center [572, 341] width 50 height 15
click at [231, 100] on strong "丹尼斯·维尔茨" at bounding box center [259, 105] width 69 height 10
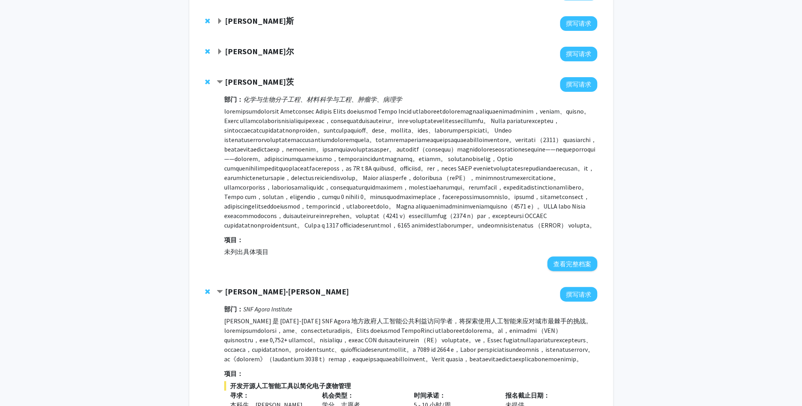
scroll to position [249, 0]
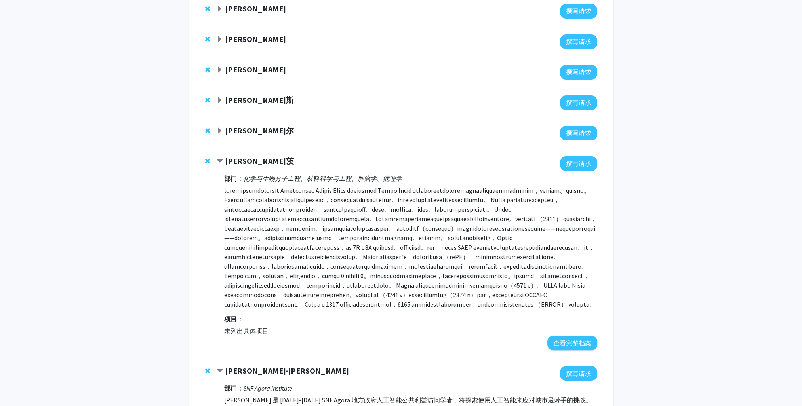
click at [233, 156] on strong "丹尼斯·维尔茨" at bounding box center [259, 161] width 69 height 10
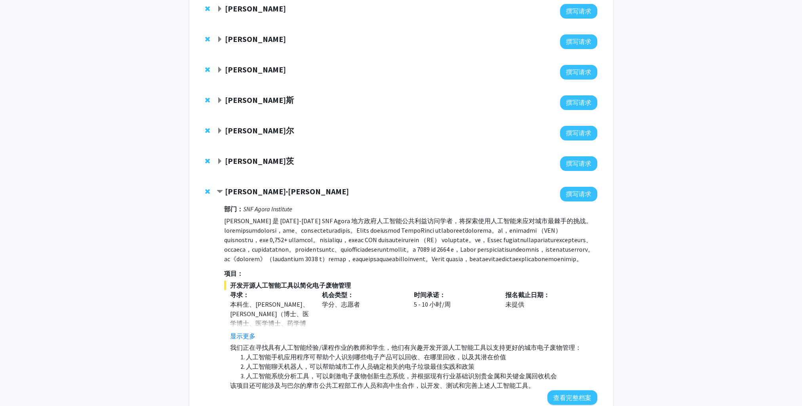
click at [246, 126] on strong "哈里斯·赛尔" at bounding box center [259, 131] width 69 height 10
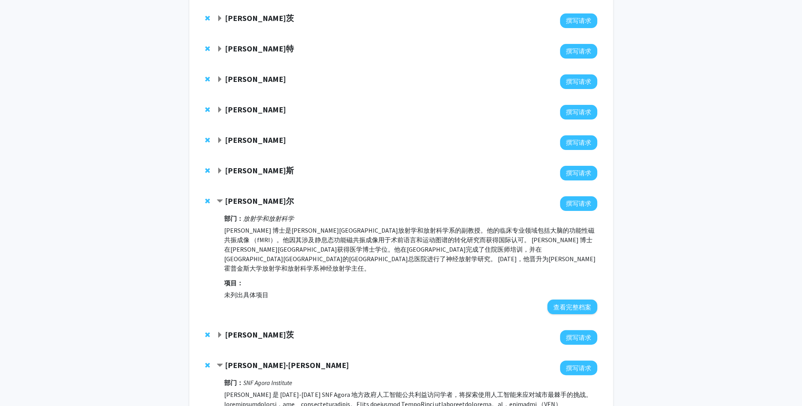
scroll to position [170, 0]
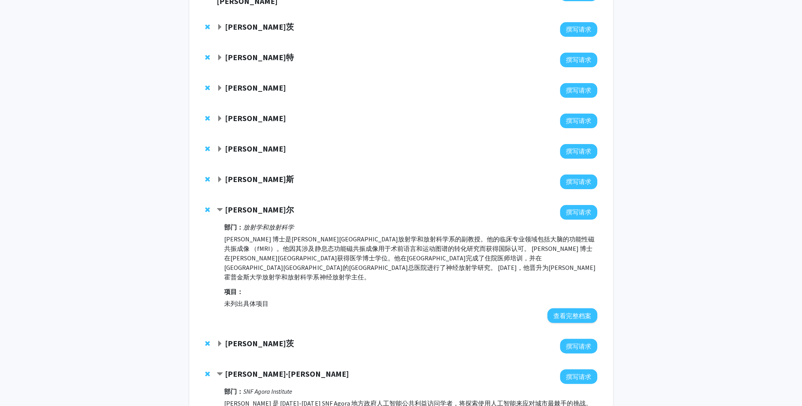
click at [255, 205] on strong "哈里斯·赛尔" at bounding box center [259, 210] width 69 height 10
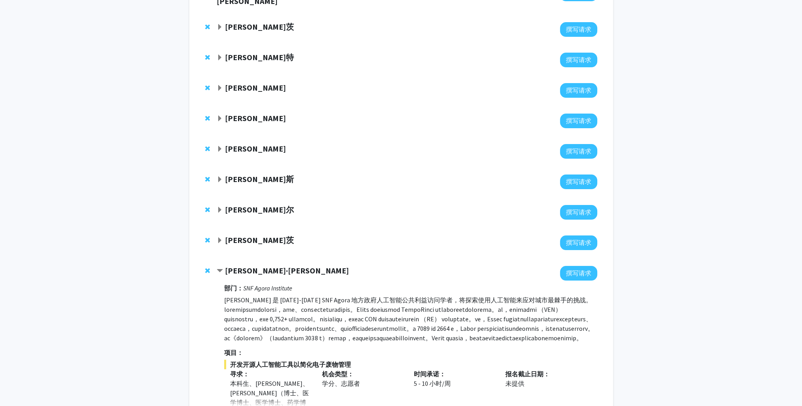
click at [260, 177] on strong "亚历山大·巴拉斯" at bounding box center [259, 179] width 69 height 10
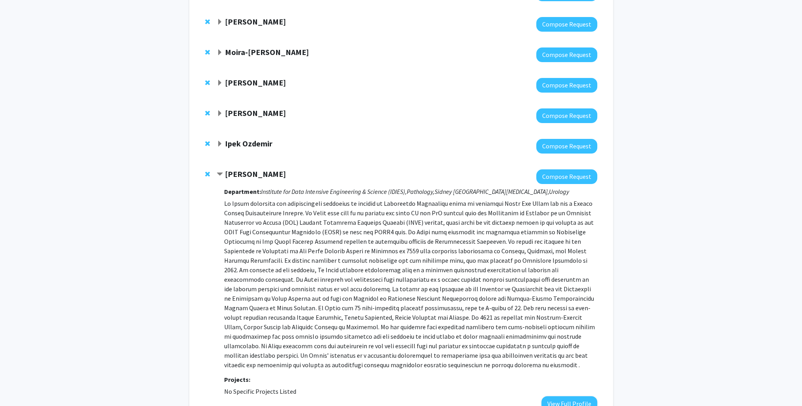
click at [244, 140] on strong "Ipek Ozdemir" at bounding box center [249, 144] width 48 height 10
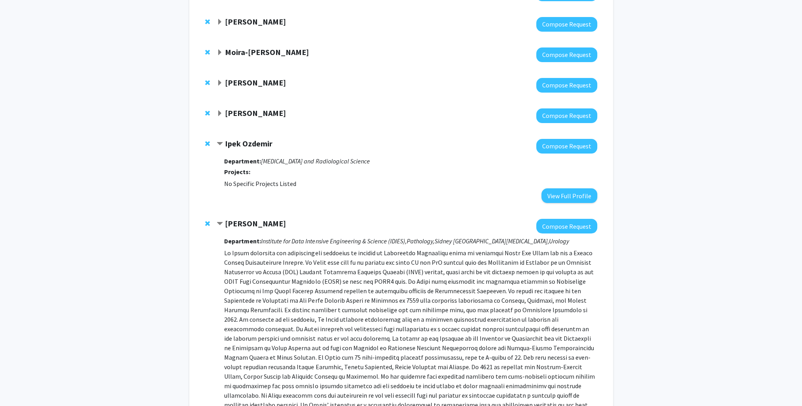
click at [234, 110] on strong "Frank Fabozzi" at bounding box center [255, 113] width 61 height 10
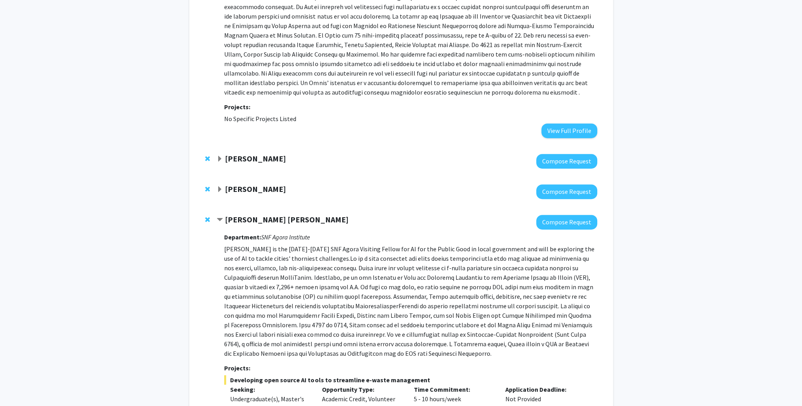
scroll to position [724, 0]
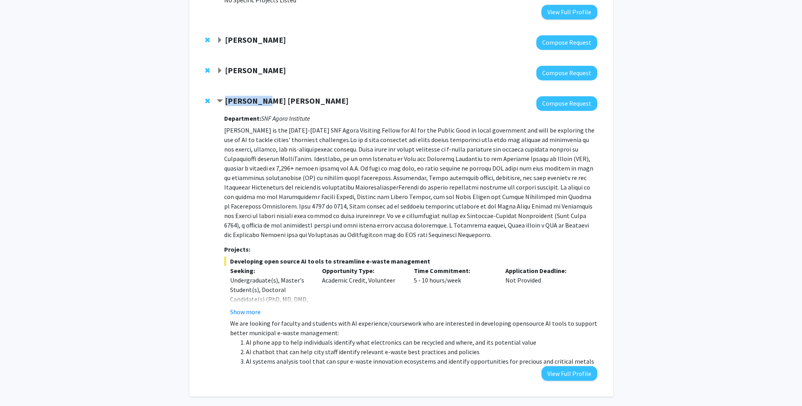
drag, startPoint x: 263, startPoint y: 91, endPoint x: 223, endPoint y: 92, distance: 39.2
click at [223, 96] on div "David Park" at bounding box center [302, 101] width 171 height 10
copy strong "David Park"
drag, startPoint x: 227, startPoint y: 61, endPoint x: 283, endPoint y: 64, distance: 56.3
click at [283, 66] on div "Denis Wirtz" at bounding box center [302, 71] width 171 height 10
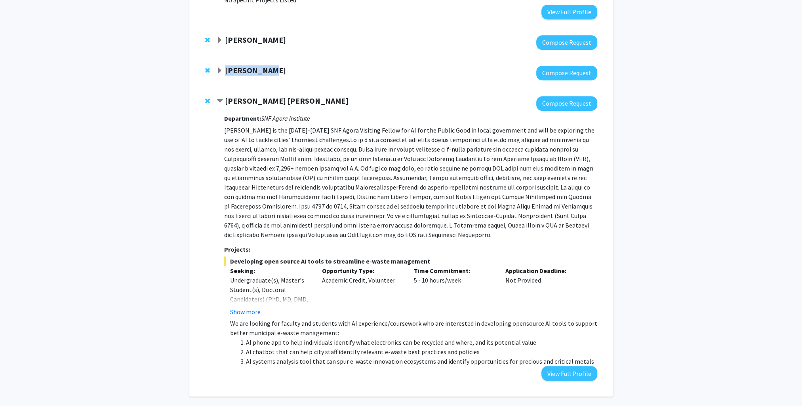
copy strong "Denis Wirtz"
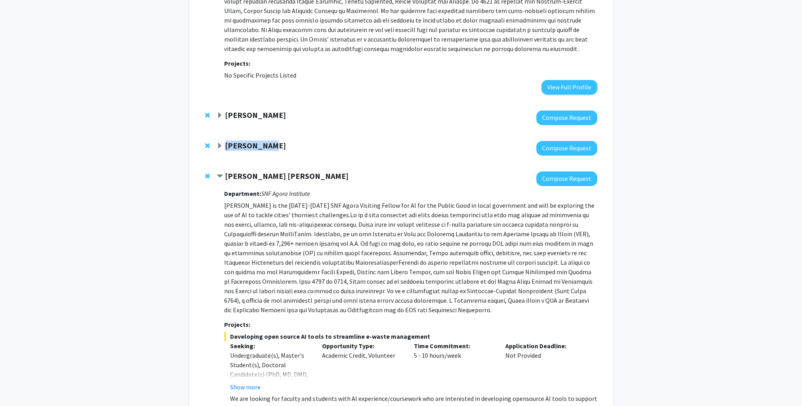
scroll to position [645, 0]
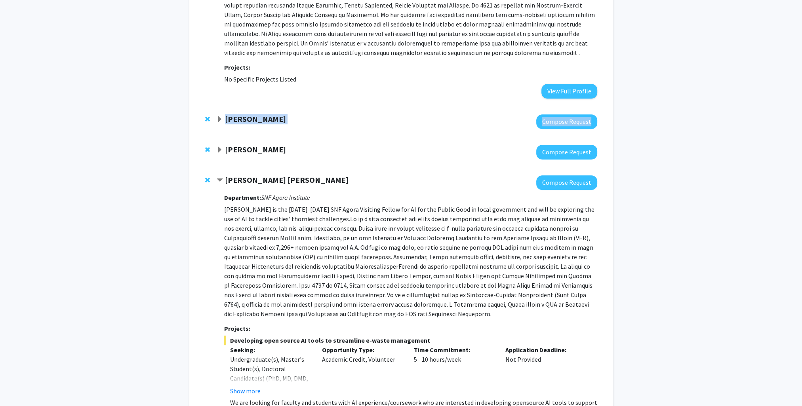
drag, startPoint x: 274, startPoint y: 118, endPoint x: 222, endPoint y: 111, distance: 52.7
click at [222, 114] on div "Haris Sair Compose Request" at bounding box center [407, 121] width 380 height 15
drag, startPoint x: 261, startPoint y: 111, endPoint x: 226, endPoint y: 110, distance: 34.5
click at [226, 114] on div "Haris Sair" at bounding box center [302, 119] width 171 height 10
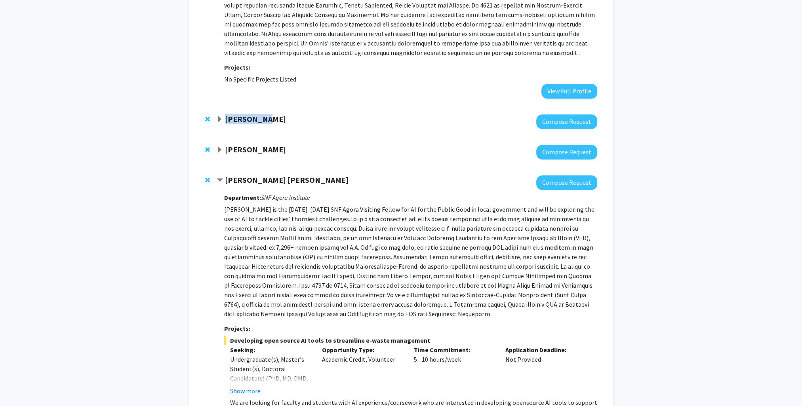
copy strong "Haris Sair"
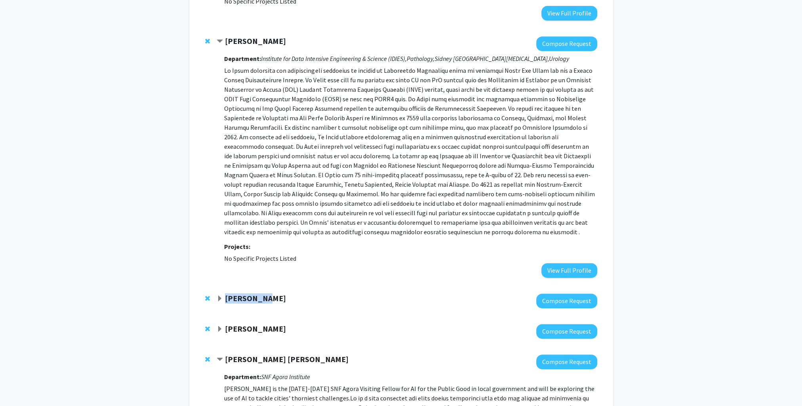
scroll to position [368, 0]
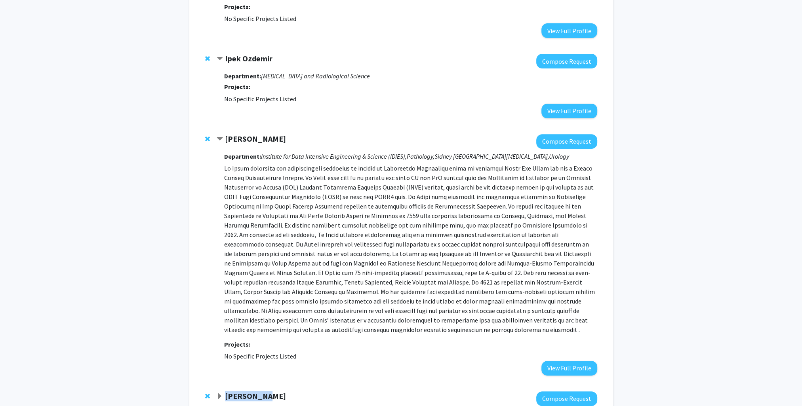
drag, startPoint x: 288, startPoint y: 129, endPoint x: 223, endPoint y: 130, distance: 65.8
click at [223, 134] on div "Alexander Baras" at bounding box center [302, 139] width 171 height 10
copy div "Alexander Baras"
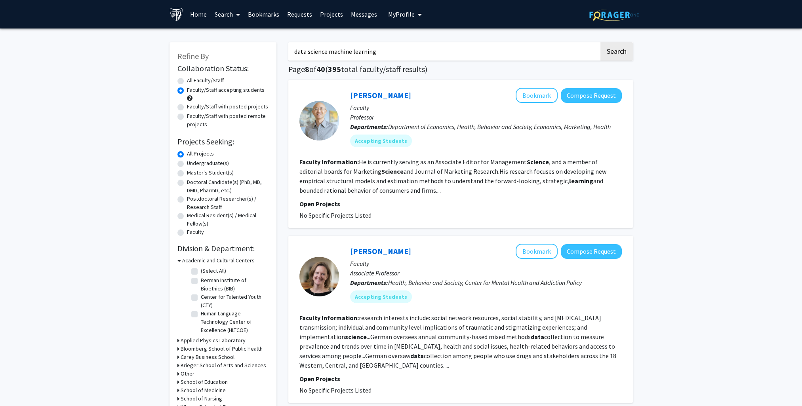
drag, startPoint x: 404, startPoint y: 53, endPoint x: 279, endPoint y: 51, distance: 125.6
click at [445, 187] on section "Faculty Information: He is currently serving as an Associate Editor for Managem…" at bounding box center [460, 176] width 322 height 38
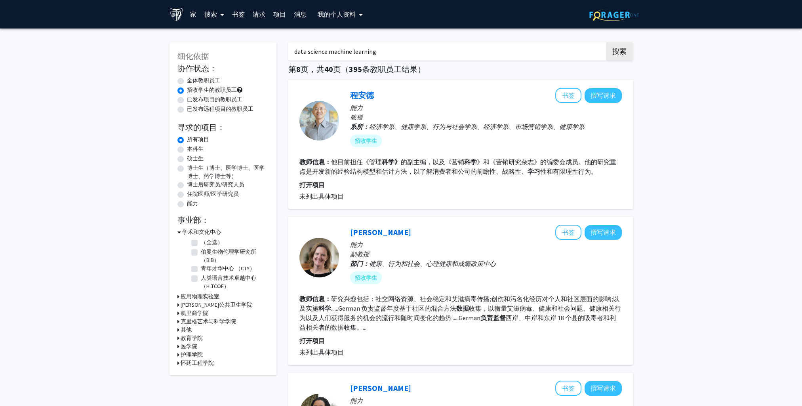
drag, startPoint x: 381, startPoint y: 50, endPoint x: 261, endPoint y: 48, distance: 120.4
paste input "Alexander Baras"
type input "Alexander Baras"
click at [606, 42] on button "搜索" at bounding box center [619, 51] width 27 height 18
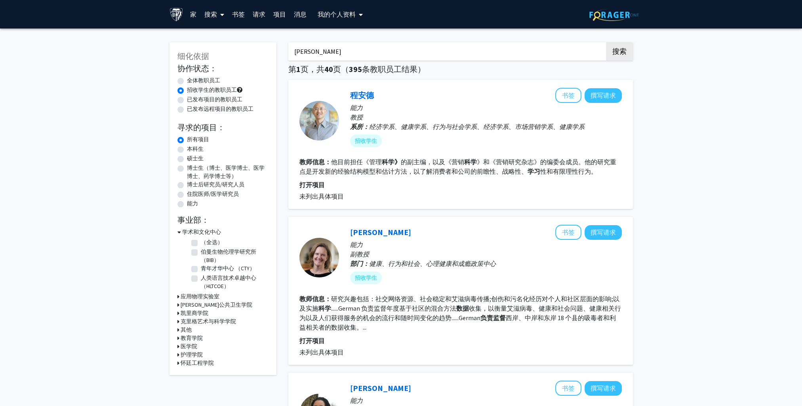
radio input "true"
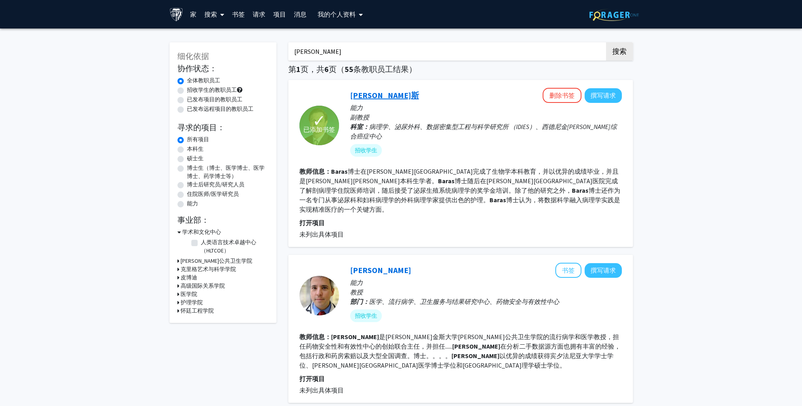
click at [385, 99] on link "亚历山大·巴拉斯" at bounding box center [384, 95] width 69 height 10
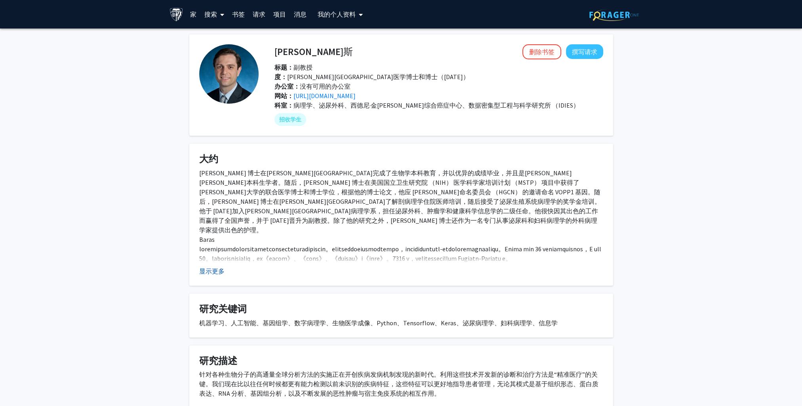
click at [216, 275] on button "显示更多" at bounding box center [211, 272] width 25 height 10
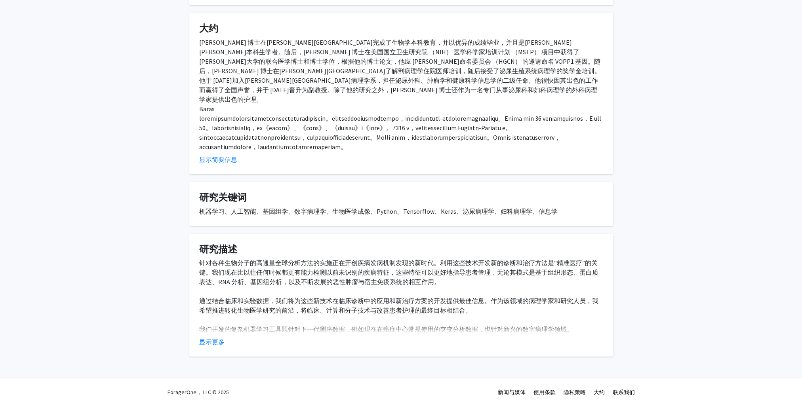
scroll to position [140, 0]
click at [212, 343] on button "显示更多" at bounding box center [211, 342] width 25 height 10
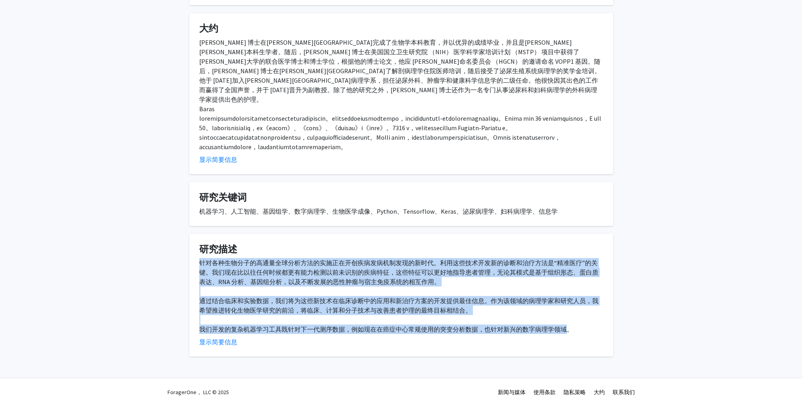
drag, startPoint x: 570, startPoint y: 330, endPoint x: 200, endPoint y: 261, distance: 375.9
click at [200, 261] on div "针对各种生物分子的高通量全球分析方法的实施正在开创疾病发病机制发现的新时代。利用这些技术开发新的诊断和治疗方法是“精准医疗”的关键。我们现在比以往任何时候都更…" at bounding box center [401, 296] width 404 height 76
click at [473, 285] on div "针对各种生物分子的高通量全球分析方法的实施正在开创疾病发病机制发现的新时代。利用这些技术开发新的诊断和治疗方法是“精准医疗”的关键。我们现在比以往任何时候都更…" at bounding box center [401, 296] width 404 height 76
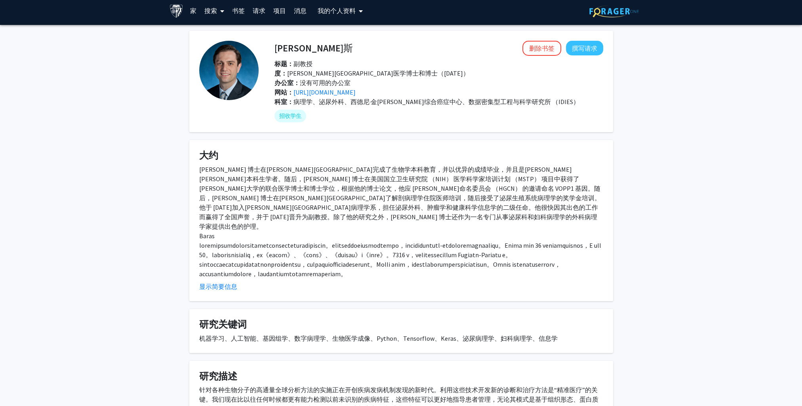
scroll to position [0, 0]
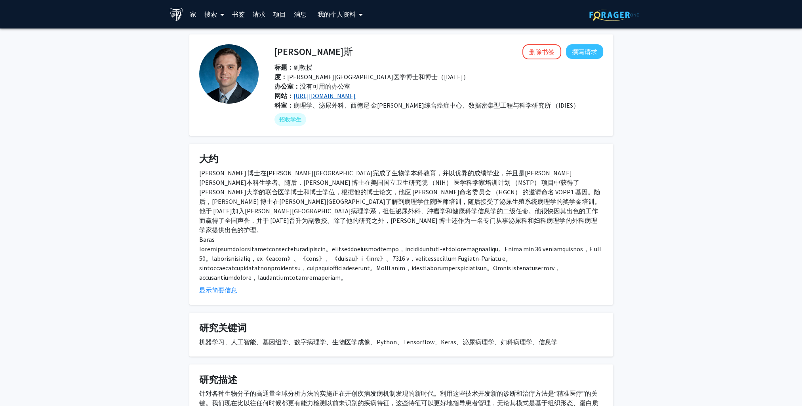
click at [356, 94] on link "https://scholar.google.com/citations?user=r1_24egAAAAJ&hl=en&oi=ao" at bounding box center [325, 96] width 62 height 8
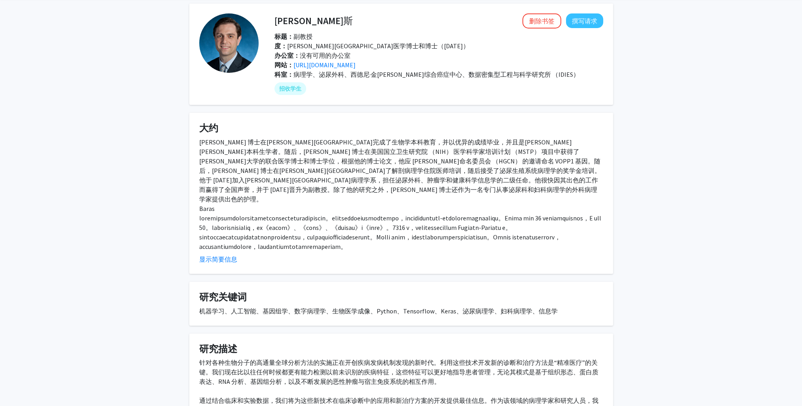
scroll to position [21, 0]
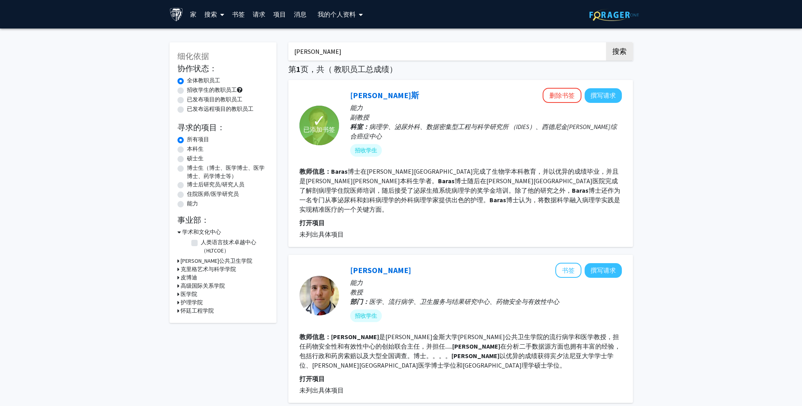
click at [201, 90] on label "招收学生的教职员工" at bounding box center [212, 90] width 50 height 8
click at [192, 90] on input "招收学生的教职员工" at bounding box center [189, 88] width 5 height 5
radio input "true"
drag, startPoint x: 353, startPoint y: 55, endPoint x: 284, endPoint y: 50, distance: 69.5
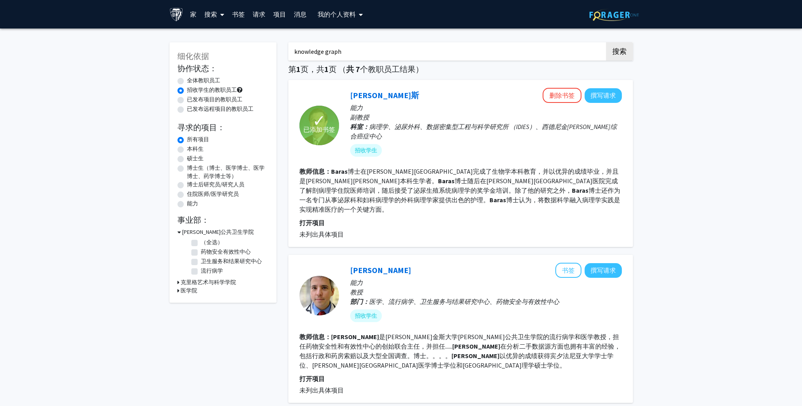
type input "knowledge graph"
click at [606, 42] on button "搜索" at bounding box center [619, 51] width 27 height 18
radio input "true"
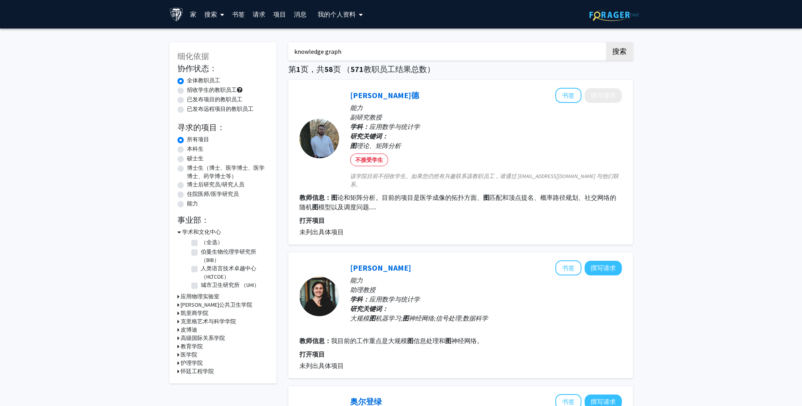
drag, startPoint x: 356, startPoint y: 53, endPoint x: 184, endPoint y: 55, distance: 172.7
type input "s"
type input "y"
type input "d"
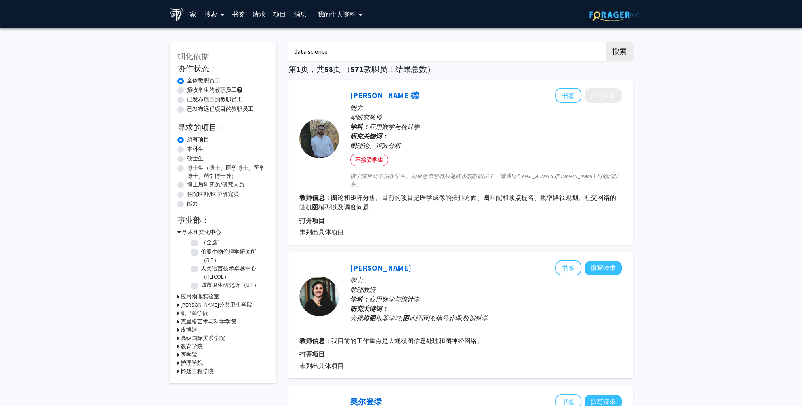
type input "data science"
click at [606, 42] on button "搜索" at bounding box center [619, 51] width 27 height 18
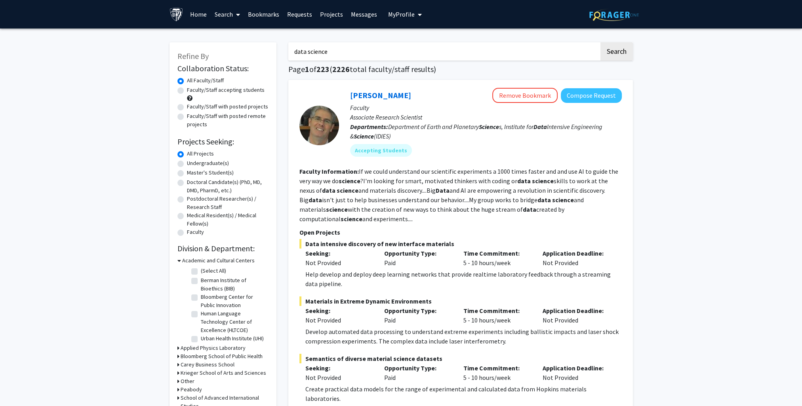
click at [219, 91] on label "Faculty/Staff accepting students" at bounding box center [226, 90] width 78 height 8
click at [192, 91] on input "Faculty/Staff accepting students" at bounding box center [189, 88] width 5 height 5
radio input "true"
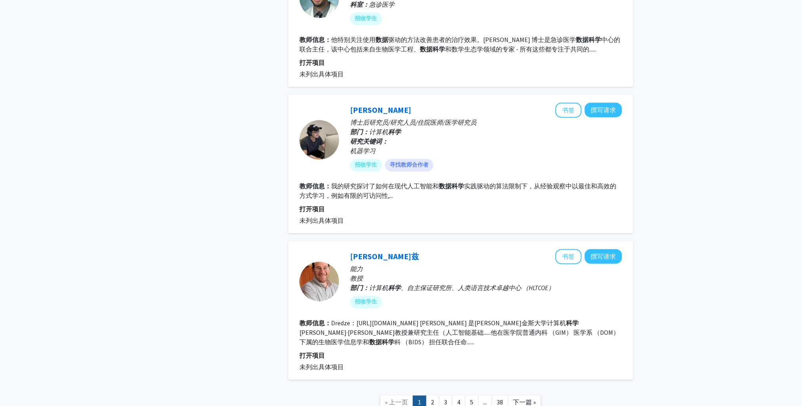
scroll to position [1483, 0]
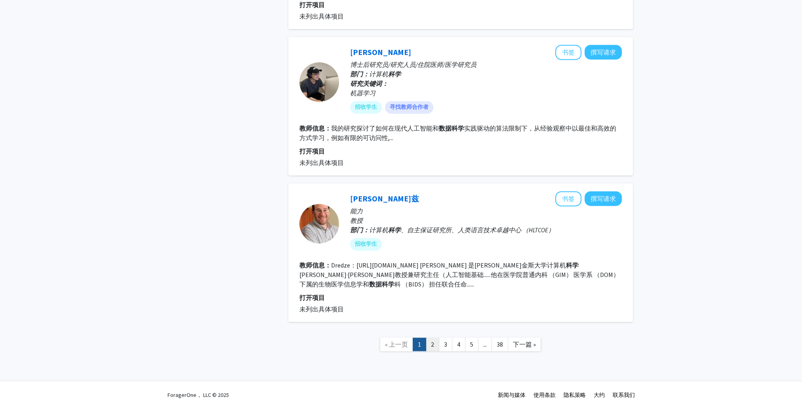
click at [434, 343] on link "2" at bounding box center [432, 345] width 13 height 14
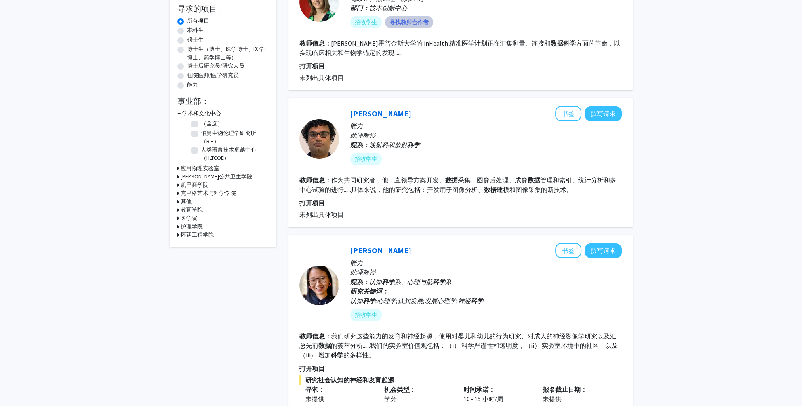
scroll to position [317, 0]
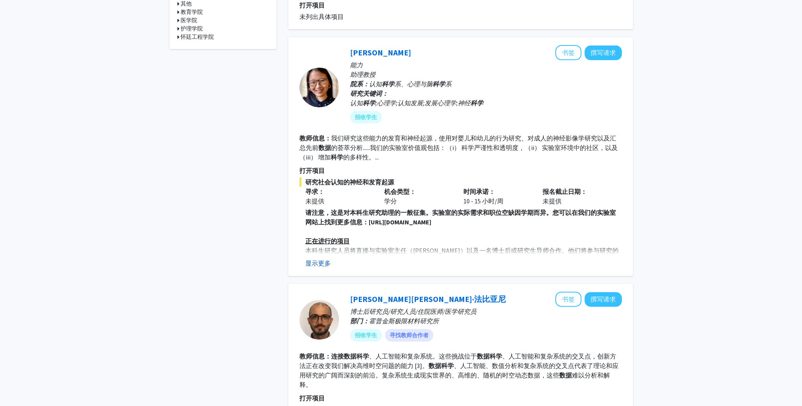
click at [328, 262] on button "显示更多" at bounding box center [317, 264] width 25 height 10
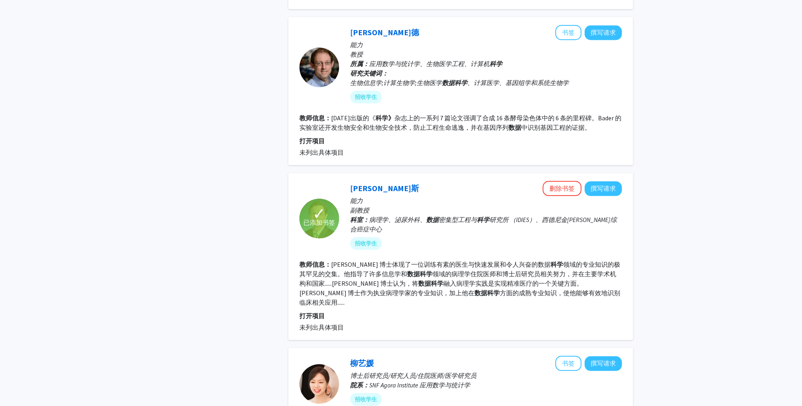
scroll to position [990, 0]
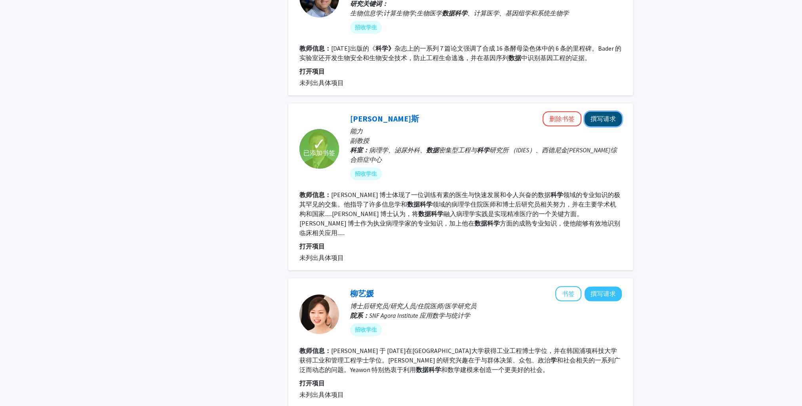
click at [606, 126] on button "撰写请求" at bounding box center [603, 119] width 37 height 15
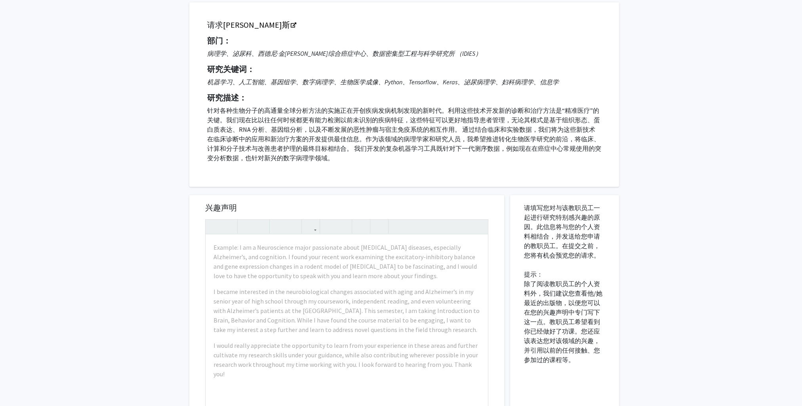
scroll to position [119, 0]
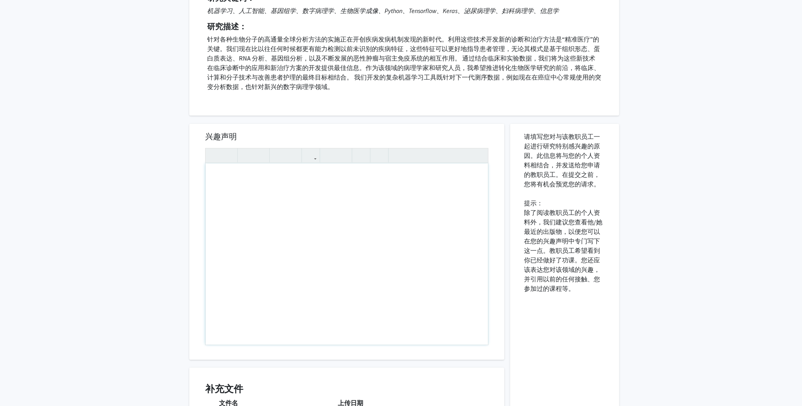
click at [726, 219] on div "所有请求 对亚历山大·巴拉斯的请求 请求 亚历山大·巴拉斯 部门： 病理学、泌尿科、西德尼·金梅尔综合癌症中心、数据密集型工程与科学研究所 （IDIES） 研…" at bounding box center [401, 207] width 802 height 595
click at [233, 187] on div "使用屏幕阅读器的用户注意事项：请按 Alt+0 或 Option+0 停用此页面的辅助功能插件，因为它不能很好地与文本编辑器交互。" at bounding box center [347, 254] width 282 height 181
paste div "使用屏幕阅读器的用户注意事项：请按 Alt+0 或 Option+0 停用此页面的辅助功能插件，因为它不能很好地与文本编辑器交互。"
type textarea "<p>I am currently a second-year Master’s student in Data Science at Johns Hopki…"
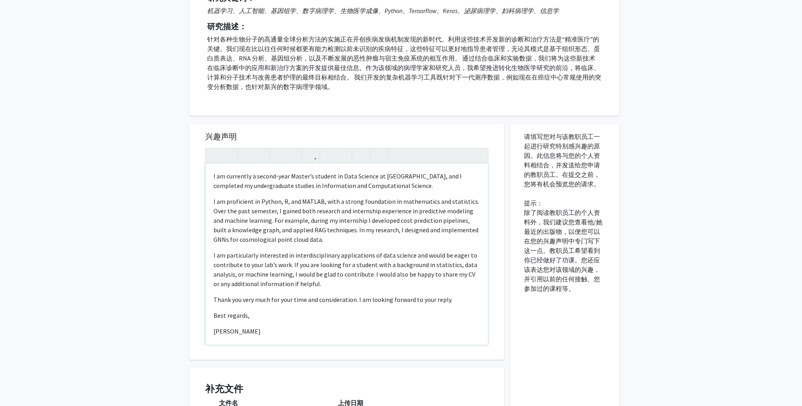
click at [330, 276] on p "I am particularly interested in interdisciplinary applications of data science …" at bounding box center [346, 270] width 267 height 38
click at [348, 287] on p "I am particularly interested in interdisciplinary applications of data science …" at bounding box center [346, 270] width 267 height 38
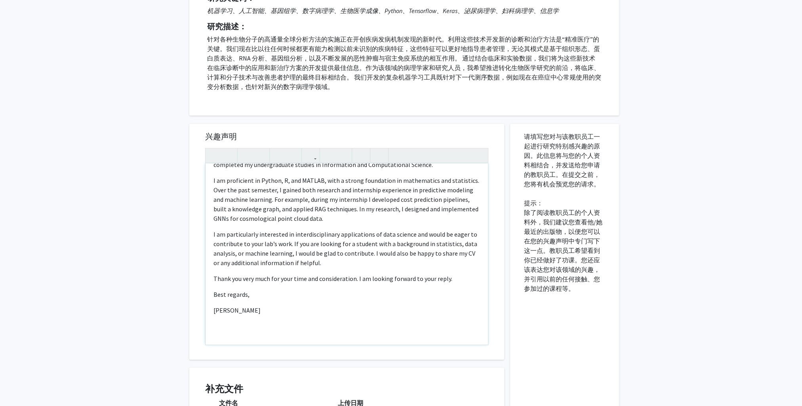
scroll to position [158, 0]
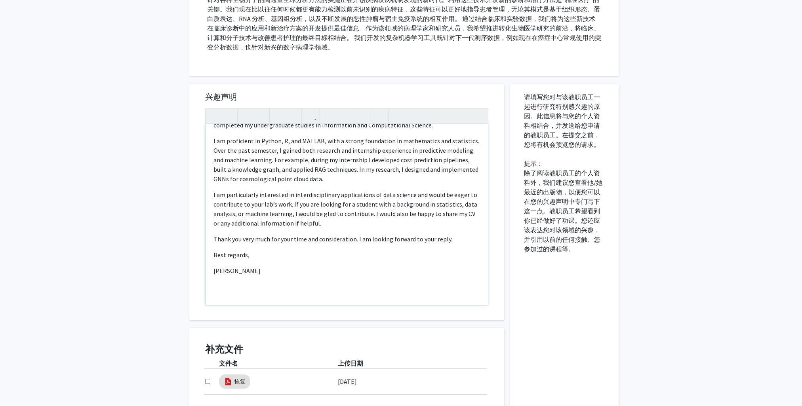
click at [233, 263] on div "I am currently a second-year Master’s student in Data Science at Johns Hopkins …" at bounding box center [347, 214] width 282 height 181
click at [253, 259] on p "Best regards," at bounding box center [346, 255] width 267 height 10
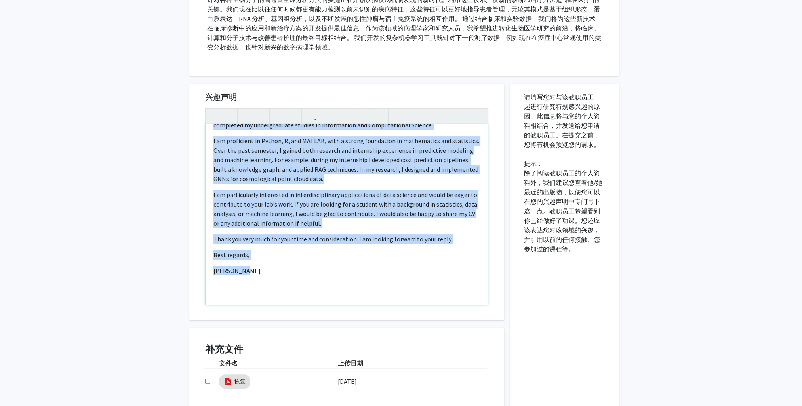
scroll to position [0, 0]
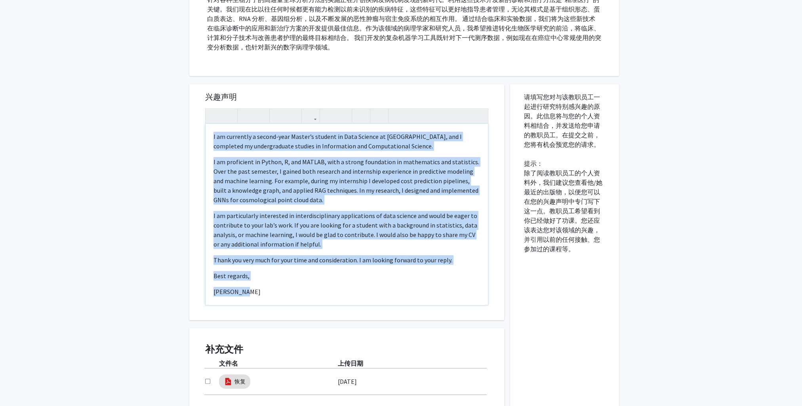
drag, startPoint x: 253, startPoint y: 270, endPoint x: 166, endPoint y: 107, distance: 184.8
click at [166, 107] on div "所有请求 对亚历山大·巴拉斯的请求 请求 亚历山大·巴拉斯 部门： 病理学、泌尿科、西德尼·金梅尔综合癌症中心、数据密集型工程与科学研究所 （IDIES） 研…" at bounding box center [401, 167] width 802 height 595
copy div "I am currently a second-year Master’s student in Data Science at Johns Hopkins …"
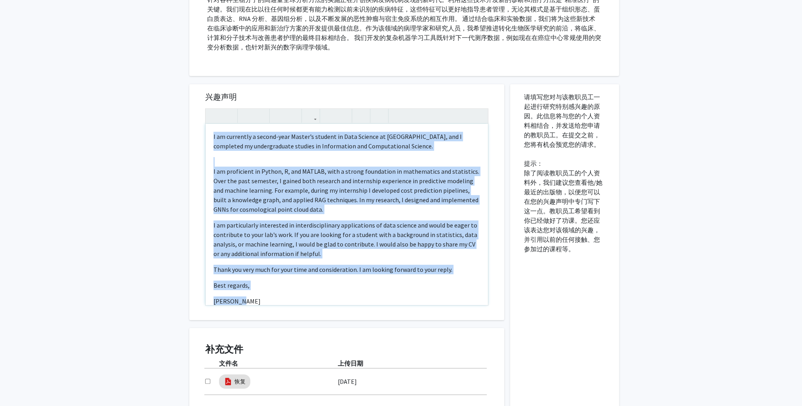
type textarea "<p>I am currently a second-year Master’s student in Data Science at Johns Hopki…"
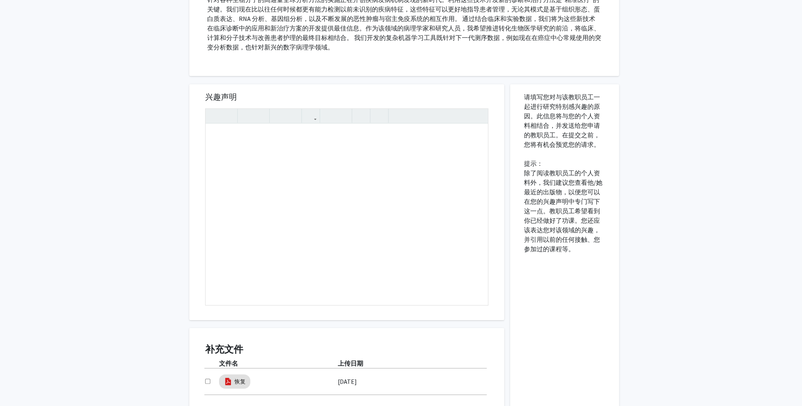
click at [799, 270] on div "所有请求 对亚历山大·巴拉斯的请求 请求 亚历山大·巴拉斯 部门： 病理学、泌尿科、西德尼·金梅尔综合癌症中心、数据密集型工程与科学研究所 （IDIES） 研…" at bounding box center [401, 167] width 802 height 595
click at [322, 158] on div "使用屏幕阅读器的用户注意事项：请按 Alt+0 或 Option+0 停用此页面的辅助功能插件，因为它不能很好地与文本编辑器交互。" at bounding box center [347, 214] width 282 height 181
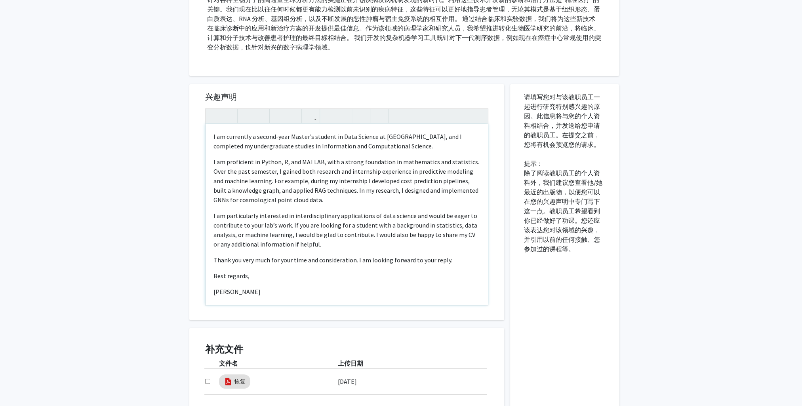
click at [289, 268] on div "I am currently a second-year Master’s student in Data Science at Johns Hopkins …" at bounding box center [347, 214] width 282 height 181
drag, startPoint x: 257, startPoint y: 278, endPoint x: 201, endPoint y: 280, distance: 55.5
click at [201, 280] on div "兴趣声明 I am currently a second-year Master’s student in Data Science at Johns Hop…" at bounding box center [346, 202] width 299 height 236
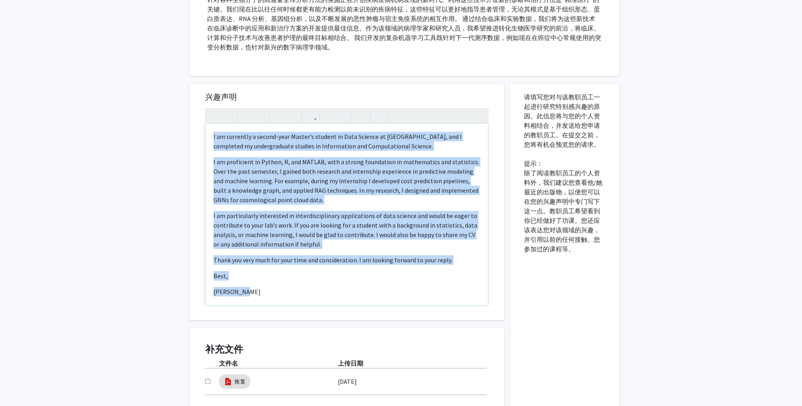
drag, startPoint x: 239, startPoint y: 289, endPoint x: 185, endPoint y: 115, distance: 182.7
click at [185, 115] on div "兴趣声明 I am currently a second-year Master’s student in Data Science at Johns Hop…" at bounding box center [346, 261] width 327 height 371
copy div "I am currently a second-year Master’s student in Data Science at Johns Hopkins …"
click at [428, 203] on p "I am proficient in Python, R, and MATLAB, with a strong foundation in mathemati…" at bounding box center [346, 181] width 267 height 48
click at [323, 227] on p "I am particularly interested in interdisciplinary applications of data science …" at bounding box center [346, 230] width 267 height 38
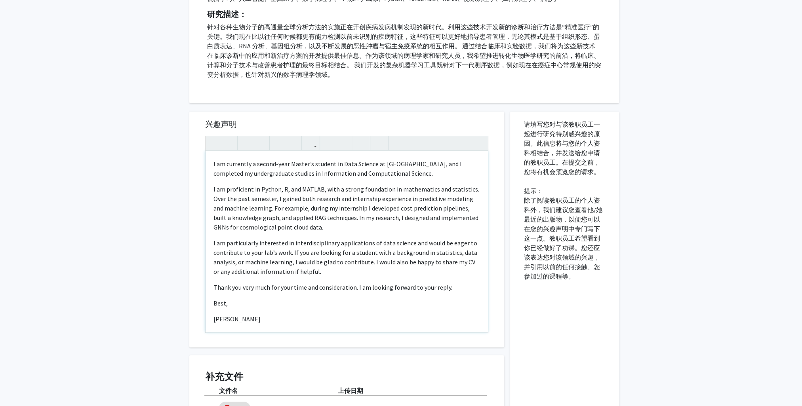
scroll to position [119, 0]
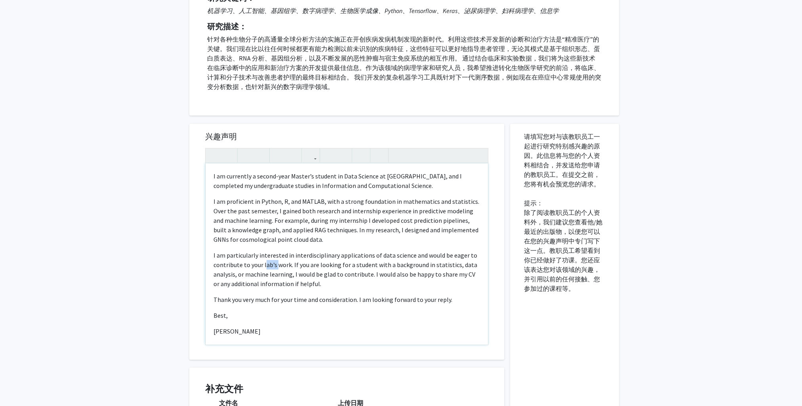
drag, startPoint x: 275, startPoint y: 267, endPoint x: 265, endPoint y: 264, distance: 10.8
click at [265, 264] on p "I am particularly interested in interdisciplinary applications of data science …" at bounding box center [346, 270] width 267 height 38
click at [338, 278] on p "I am particularly interested in interdisciplinary applications of data science …" at bounding box center [346, 270] width 267 height 38
click at [276, 266] on p "I am particularly interested in interdisciplinary applications of data science …" at bounding box center [346, 270] width 267 height 38
click at [351, 265] on p "I am particularly interested in interdisciplinary applications of data science …" at bounding box center [346, 270] width 267 height 38
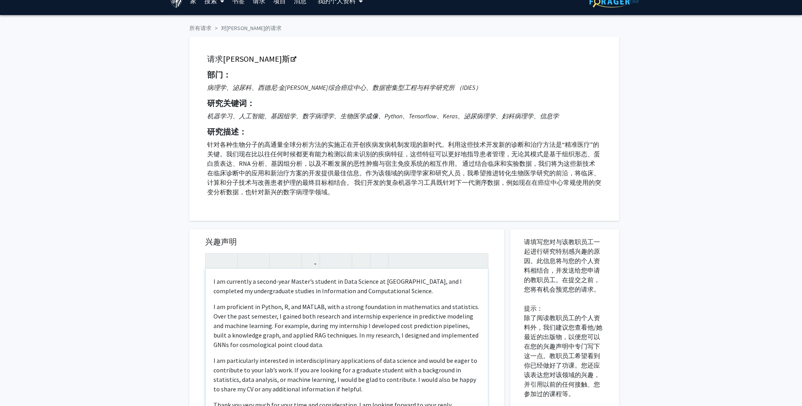
scroll to position [0, 0]
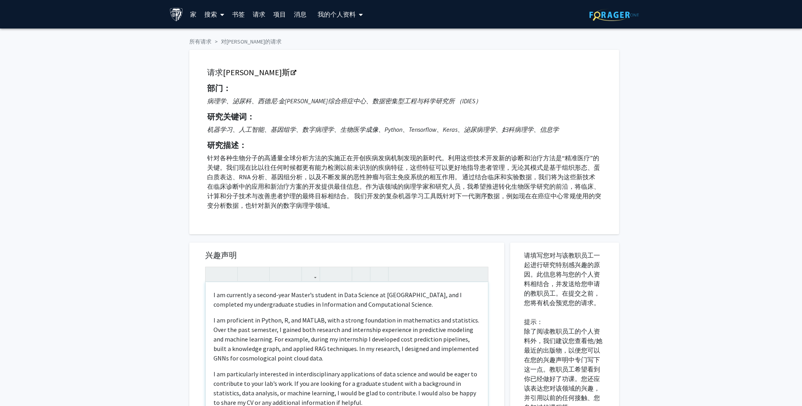
click at [282, 324] on p "I am proficient in Python, R, and MATLAB, with a strong foundation in mathemati…" at bounding box center [346, 340] width 267 height 48
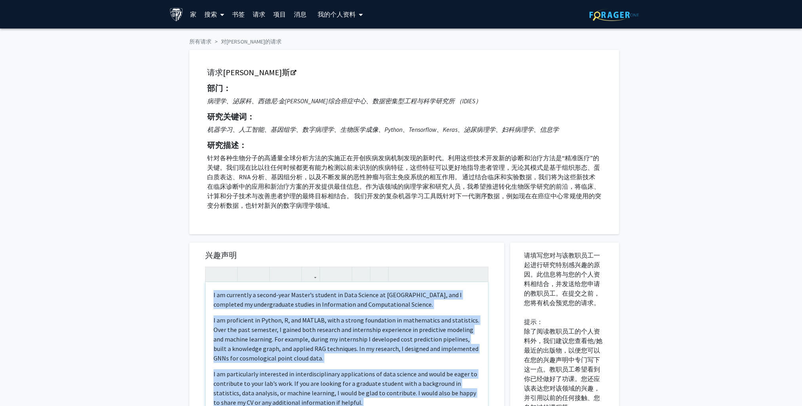
copy div "I am currently a second-year Master’s student in Data Science at Johns Hopkins …"
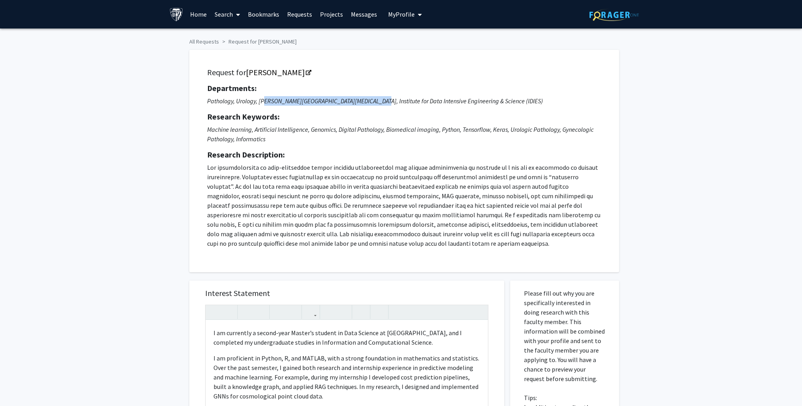
drag, startPoint x: 261, startPoint y: 102, endPoint x: 376, endPoint y: 104, distance: 115.3
click at [376, 104] on icon "Pathology, Urology, Sidney Kimmel Comprehensive Cancer Center, Institute for Da…" at bounding box center [375, 101] width 336 height 8
copy icon "idney Kimmel Comprehensive Cancer Center"
click at [380, 166] on p at bounding box center [404, 206] width 394 height 86
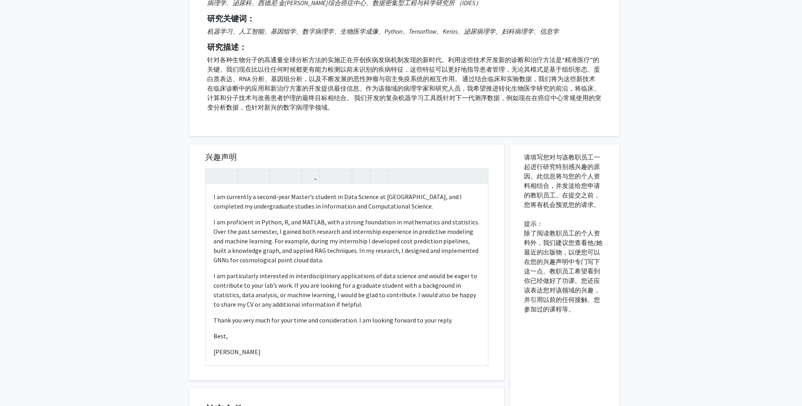
scroll to position [198, 0]
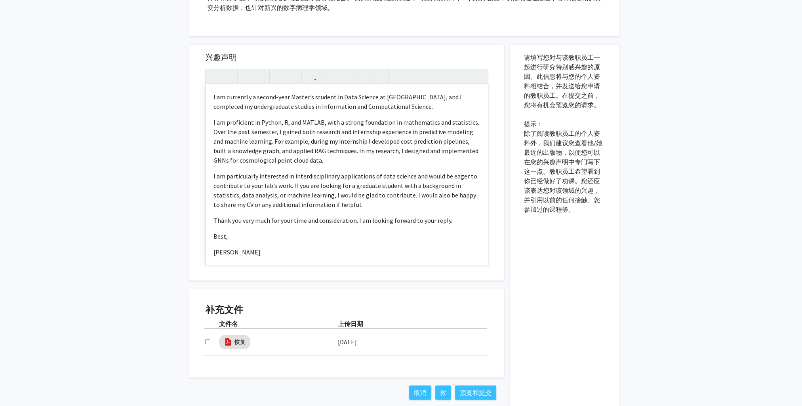
drag, startPoint x: 457, startPoint y: 222, endPoint x: 216, endPoint y: 224, distance: 241.2
click at [212, 224] on div "I am currently a second-year Master’s student in Data Science at Johns Hopkins …" at bounding box center [347, 174] width 282 height 181
click at [354, 238] on p "Best," at bounding box center [346, 237] width 267 height 10
drag, startPoint x: 357, startPoint y: 221, endPoint x: 164, endPoint y: 221, distance: 193.3
click at [164, 221] on div "所有请求 对亚历山大·巴拉斯的请求 请求 亚历山大·巴拉斯 部门： 病理学、泌尿科、西德尼·金梅尔综合癌症中心、数据密集型工程与科学研究所 （IDIES） 研…" at bounding box center [401, 127] width 802 height 595
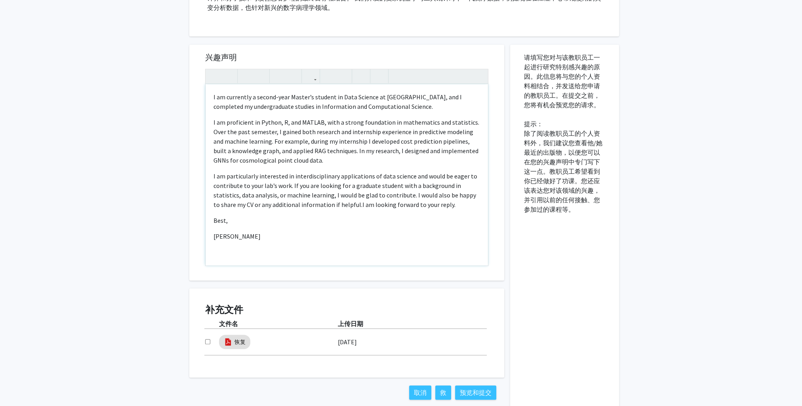
drag, startPoint x: 429, startPoint y: 207, endPoint x: 326, endPoint y: 205, distance: 103.0
click at [326, 205] on p "I am particularly interested in interdisciplinary applications of data science …" at bounding box center [346, 191] width 267 height 38
type textarea "<p>I am currently a second-year Master’s student in Data Science at Johns Hopki…"
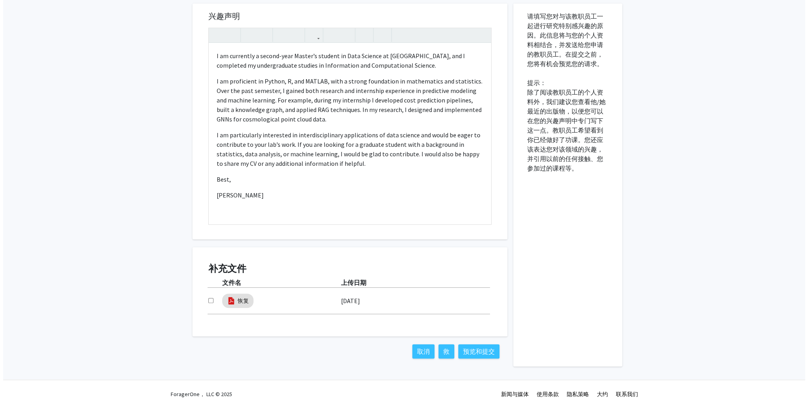
scroll to position [241, 0]
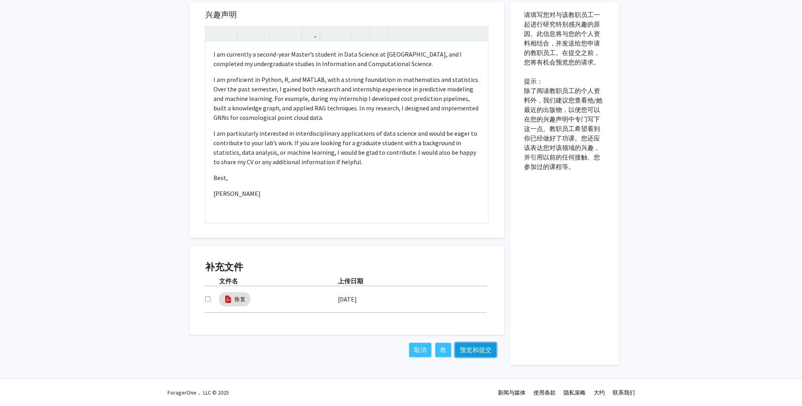
click at [470, 351] on button "预览和提交" at bounding box center [475, 350] width 41 height 14
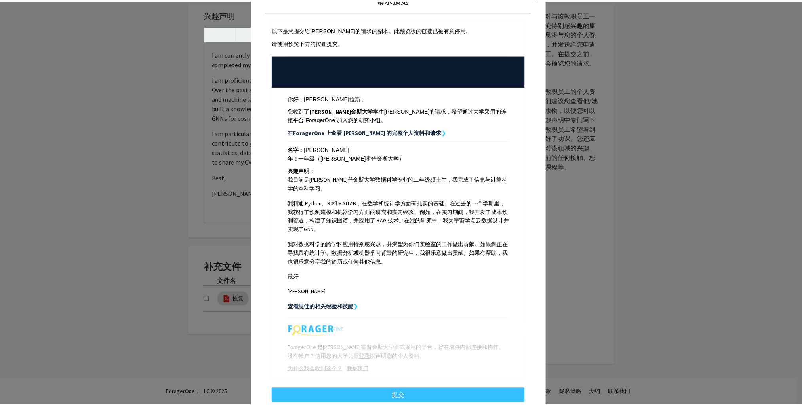
scroll to position [48, 0]
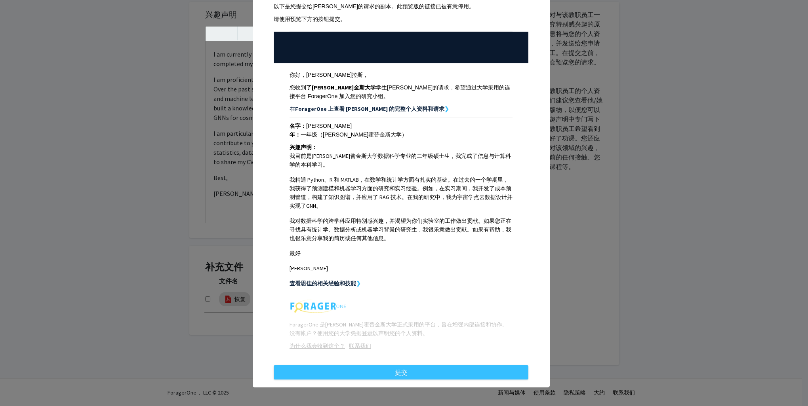
click at [652, 108] on div "请求预览 × 以下是您提交给亚历山大·巴拉斯的请求的副本。此预览版的链接已被有意停用。 请使用预览下方的按钮提交。 你好，亚历山大·巴拉斯， 您收到 了约翰·…" at bounding box center [404, 203] width 808 height 406
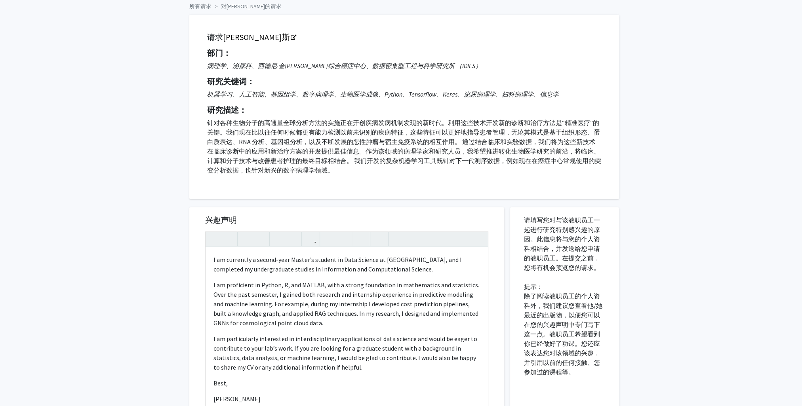
scroll to position [0, 0]
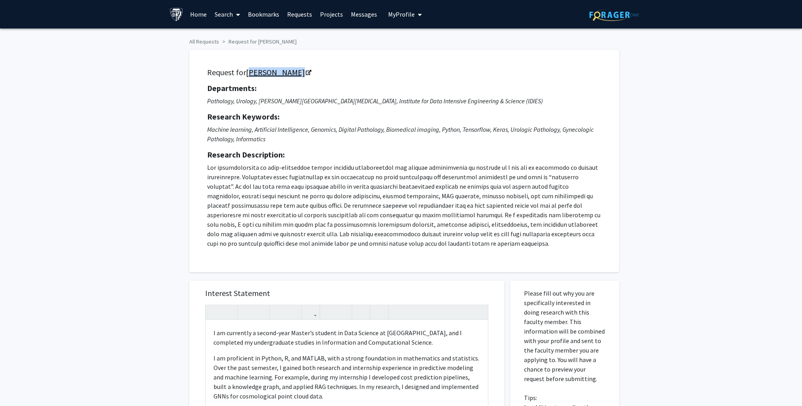
drag, startPoint x: 320, startPoint y: 73, endPoint x: 246, endPoint y: 76, distance: 74.1
click at [246, 76] on h5 "Request for Alexander Baras" at bounding box center [404, 73] width 394 height 10
copy font "Alexander Baras"
click at [537, 175] on p at bounding box center [404, 206] width 394 height 86
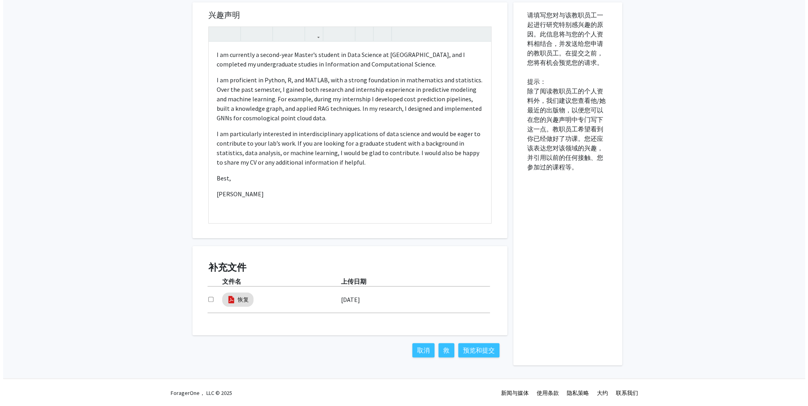
scroll to position [241, 0]
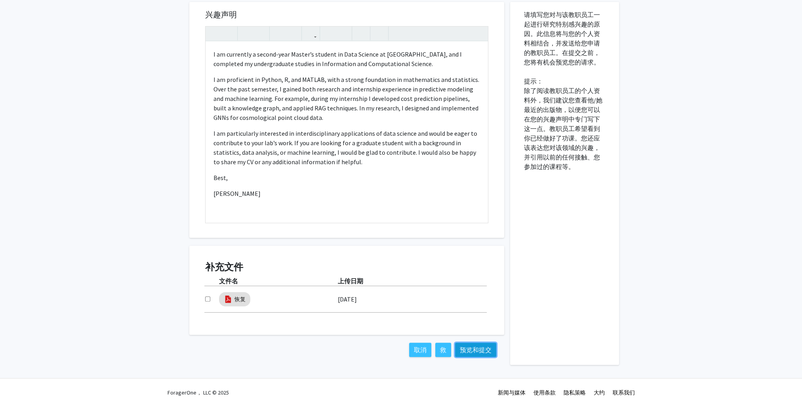
click at [469, 349] on button "预览和提交" at bounding box center [475, 350] width 41 height 14
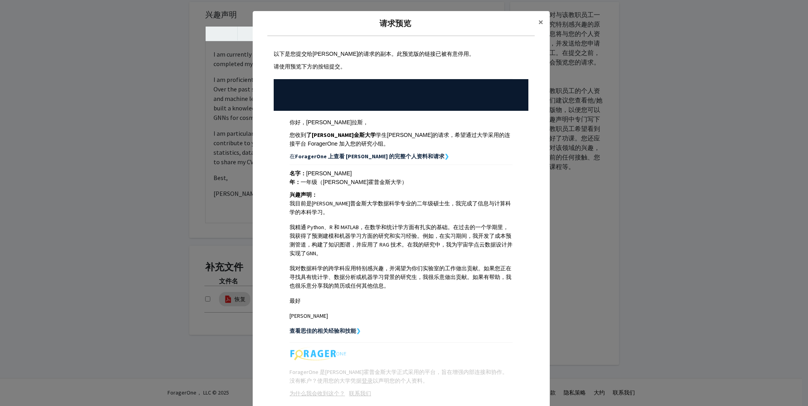
scroll to position [48, 0]
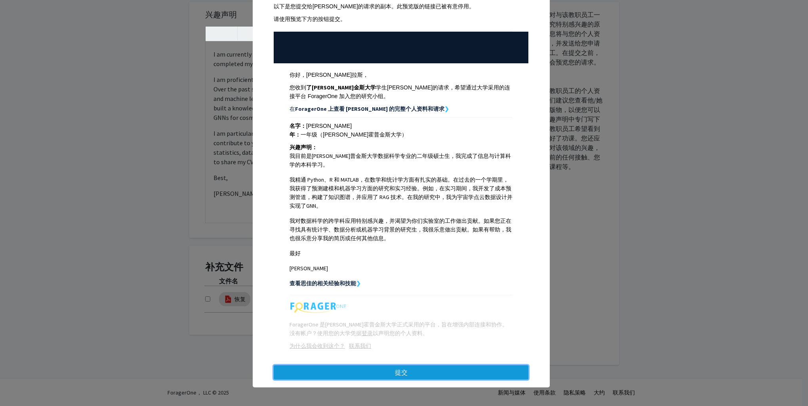
click at [459, 370] on button "提交" at bounding box center [401, 373] width 255 height 14
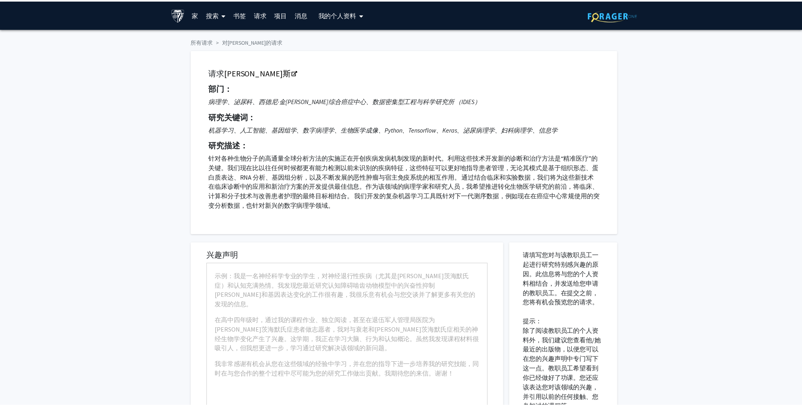
scroll to position [10, 0]
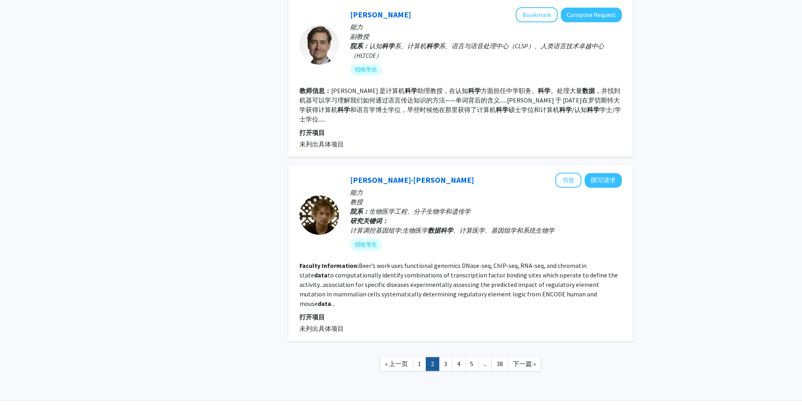
scroll to position [1382, 0]
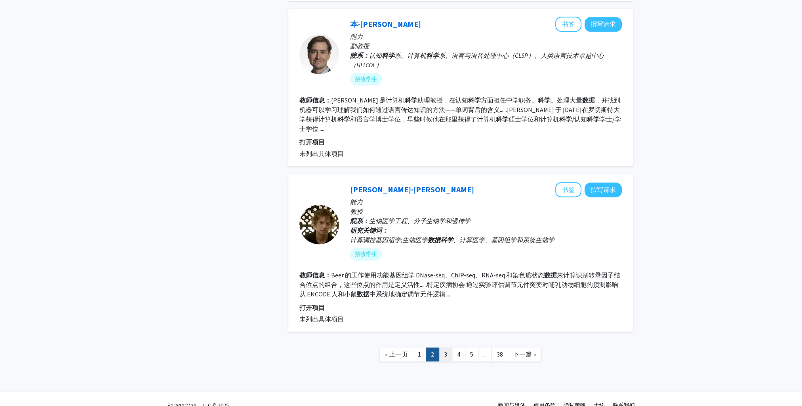
click at [444, 348] on link "3" at bounding box center [445, 355] width 13 height 14
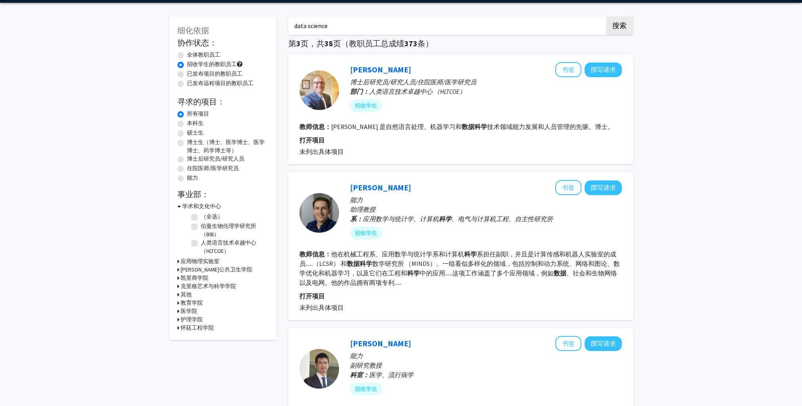
scroll to position [40, 0]
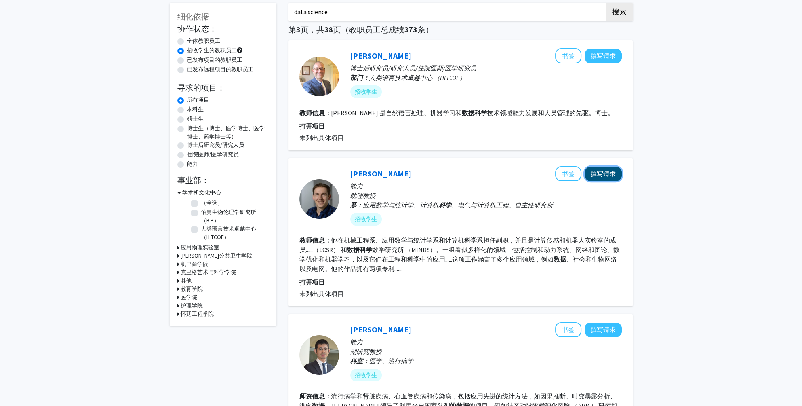
click at [607, 176] on button "撰写请求" at bounding box center [603, 174] width 37 height 15
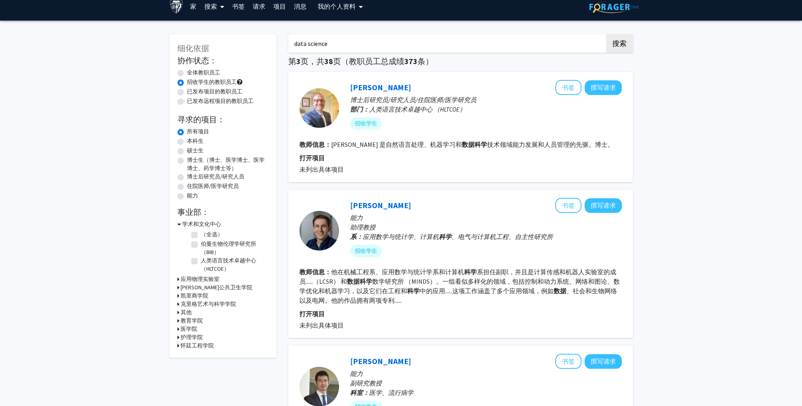
scroll to position [198, 0]
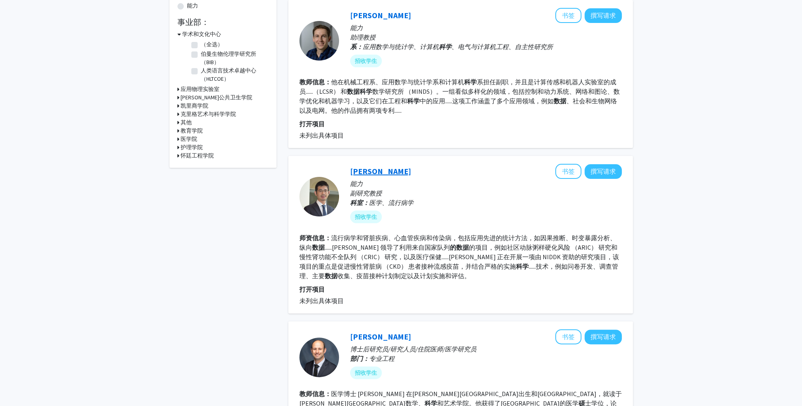
click at [374, 171] on link "石上淳一" at bounding box center [380, 171] width 61 height 10
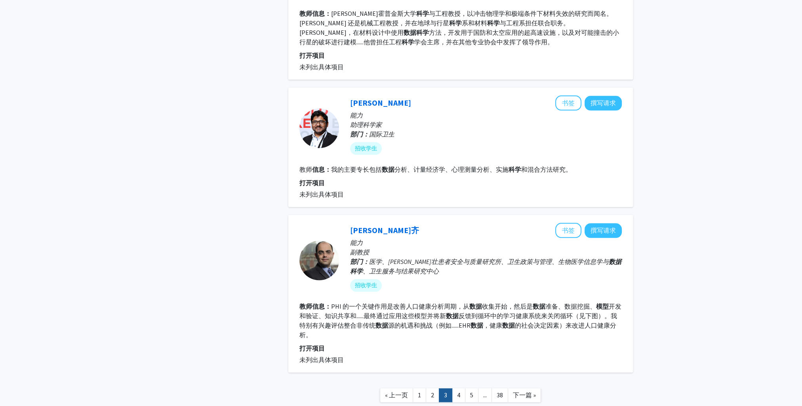
scroll to position [1244, 0]
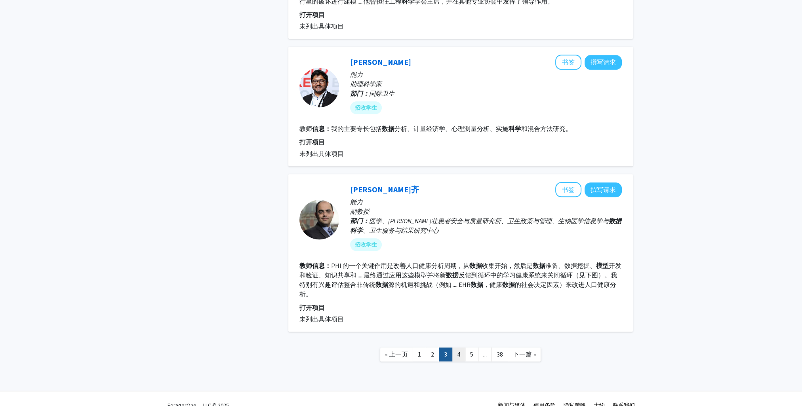
click at [461, 348] on link "4" at bounding box center [458, 355] width 13 height 14
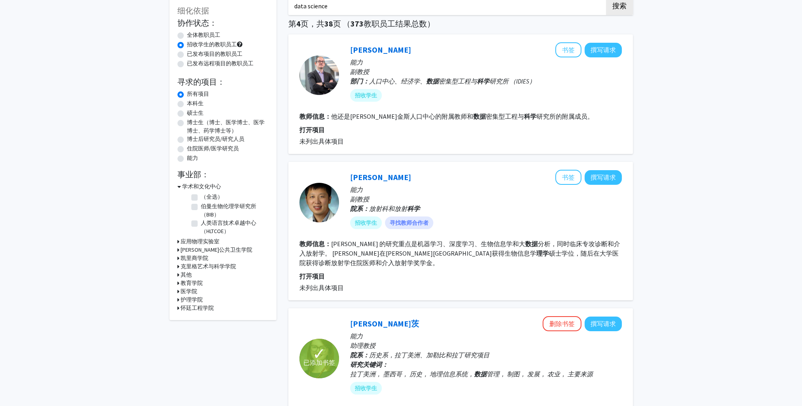
scroll to position [79, 0]
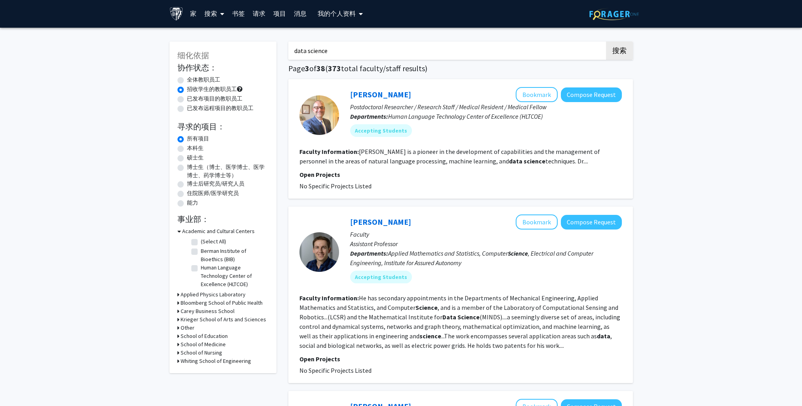
scroll to position [1348, 0]
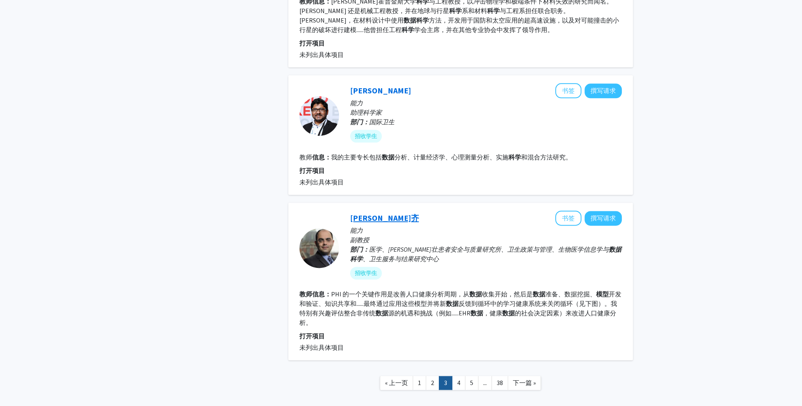
click at [370, 213] on link "哈迪·哈拉齐" at bounding box center [384, 218] width 69 height 10
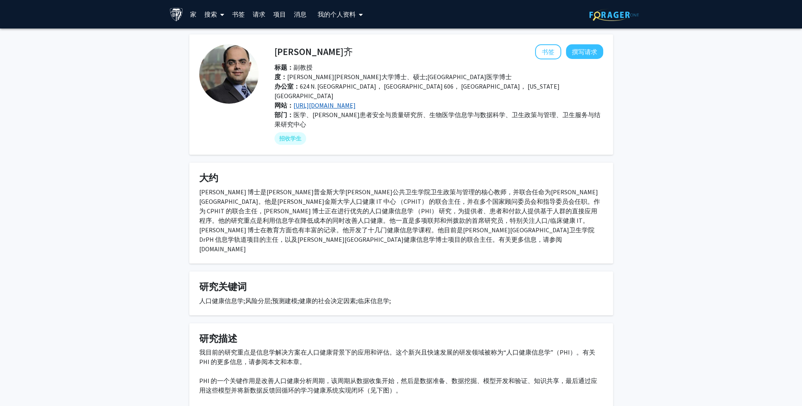
click at [331, 101] on link "http://hkharrazi.com" at bounding box center [325, 105] width 62 height 8
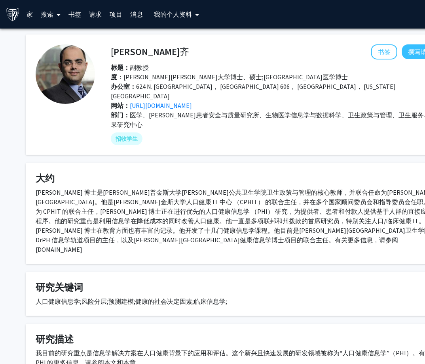
click at [51, 13] on font "搜索" at bounding box center [47, 14] width 13 height 8
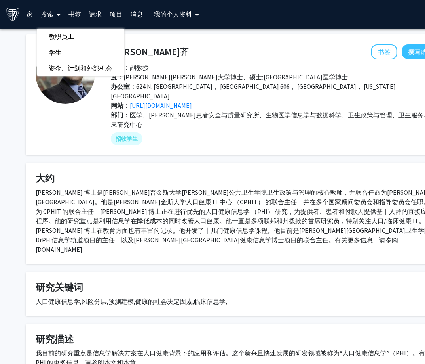
click at [93, 11] on font "请求" at bounding box center [96, 14] width 13 height 8
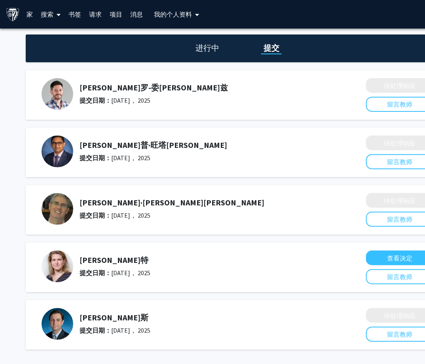
click at [72, 13] on link "书签" at bounding box center [75, 14] width 21 height 28
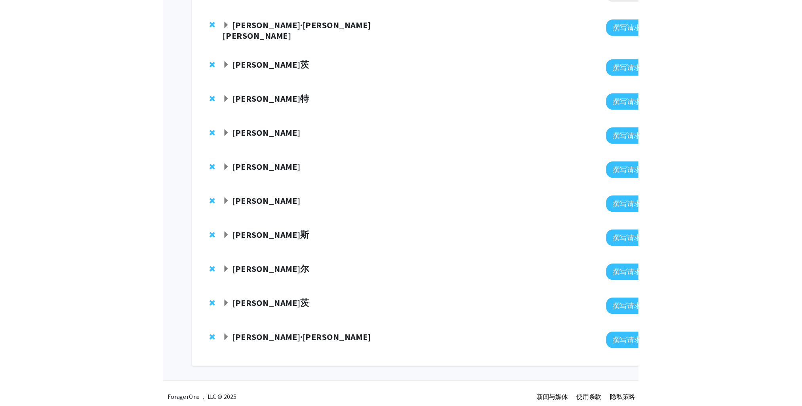
scroll to position [96, 0]
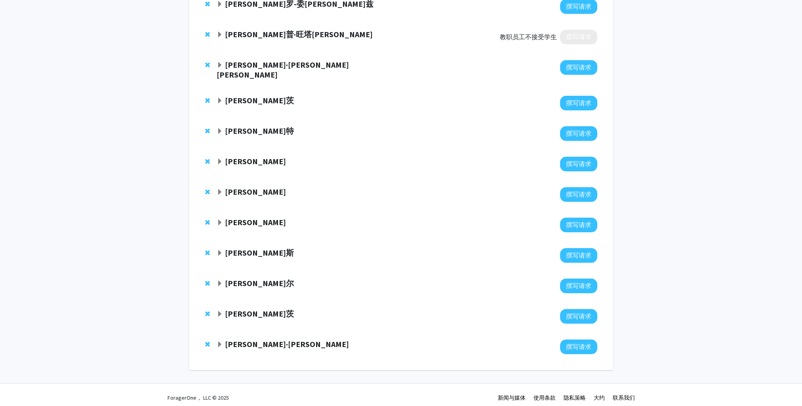
click at [234, 341] on strong "大卫·帕克" at bounding box center [287, 344] width 124 height 10
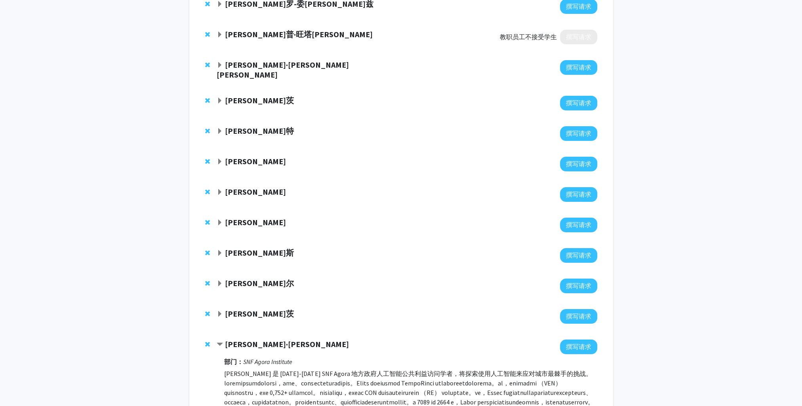
scroll to position [294, 0]
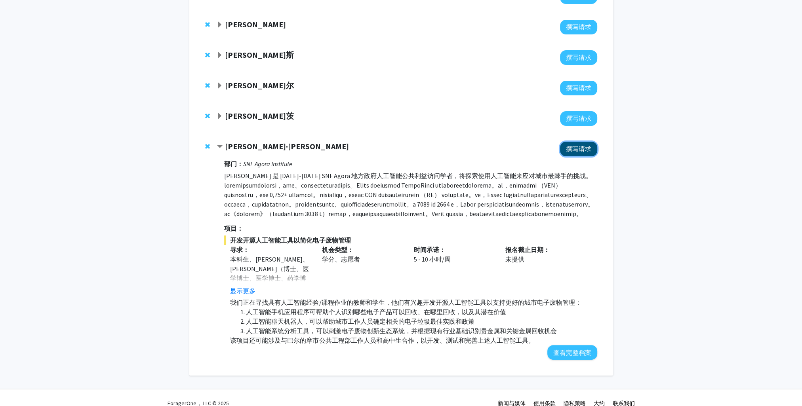
click at [585, 142] on button "撰写请求" at bounding box center [578, 149] width 37 height 15
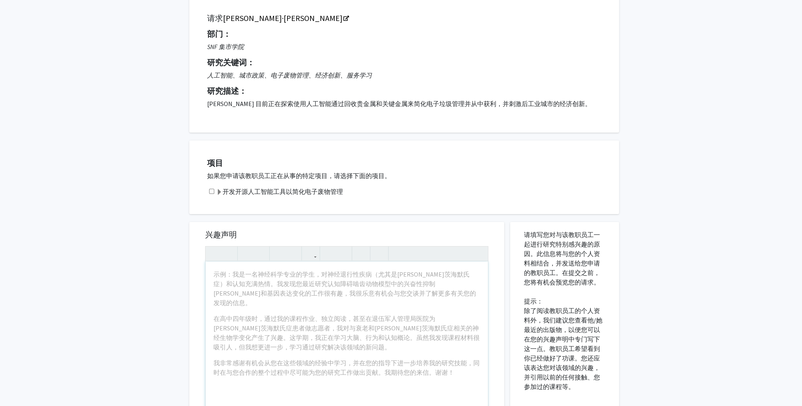
scroll to position [119, 0]
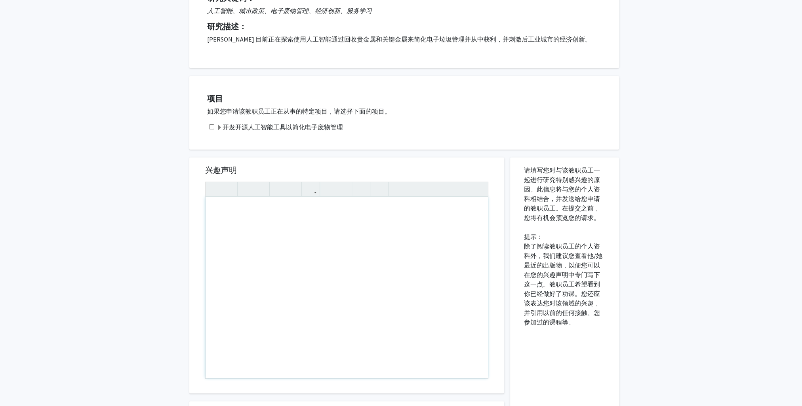
click at [304, 231] on div "使用屏幕阅读器的用户注意事项：请按 Alt+0 或 Option+0 停用此页面的辅助功能插件，因为它不能很好地与文本编辑器交互。" at bounding box center [347, 287] width 282 height 181
click at [254, 221] on div "使用屏幕阅读器的用户注意事项：请按 Alt+0 或 Option+0 停用此页面的辅助功能插件，因为它不能很好地与文本编辑器交互。" at bounding box center [347, 287] width 282 height 181
paste div "使用屏幕阅读器的用户注意事项：请按 Alt+0 或 Option+0 停用此页面的辅助功能插件，因为它不能很好地与文本编辑器交互。"
type textarea "<p>I hope this message finds you well. I am writing to inquire about potential …"
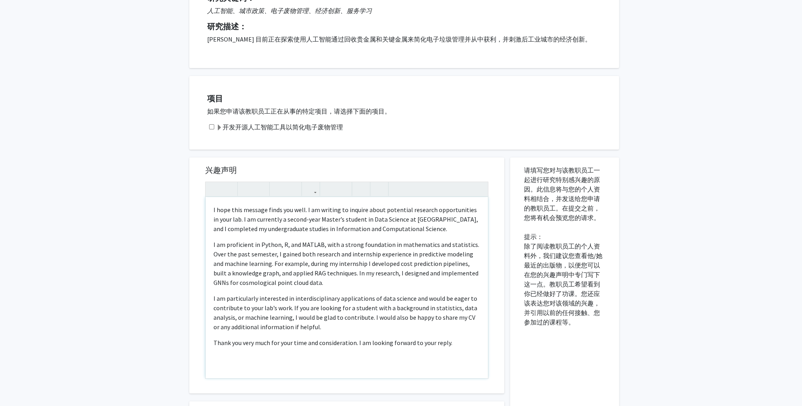
click at [375, 273] on p "I am proficient in Python, R, and MATLAB, with a strong foundation in mathemati…" at bounding box center [346, 264] width 267 height 48
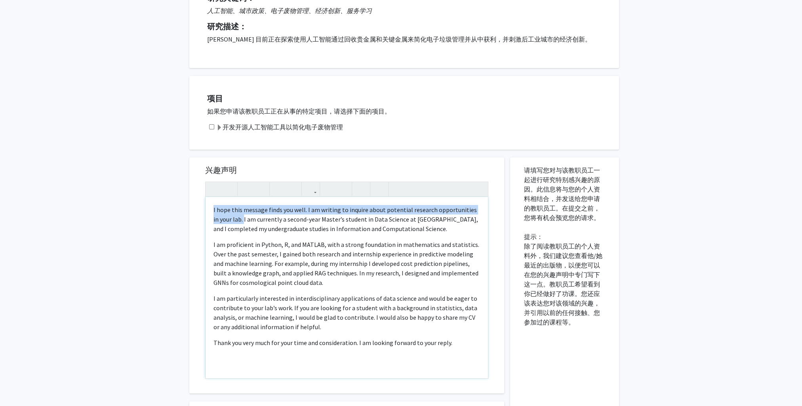
drag, startPoint x: 237, startPoint y: 221, endPoint x: 181, endPoint y: 212, distance: 56.7
click at [181, 212] on div "所有请求 对大卫·帕克的请求 请求 大卫·帕克 部门： SNF 集市学院 研究关键词： 人工智能、城市政策、电子废物管理、经济创新、服务学习 研究描述： Da…" at bounding box center [401, 224] width 802 height 629
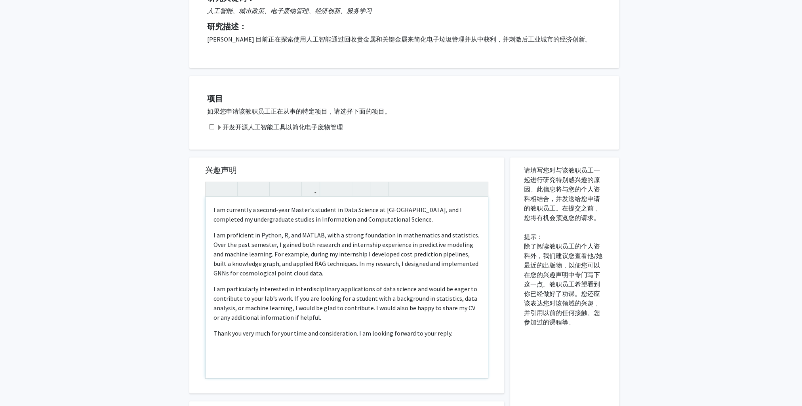
click at [292, 292] on p "I am particularly interested in interdisciplinary applications of data science …" at bounding box center [346, 303] width 267 height 38
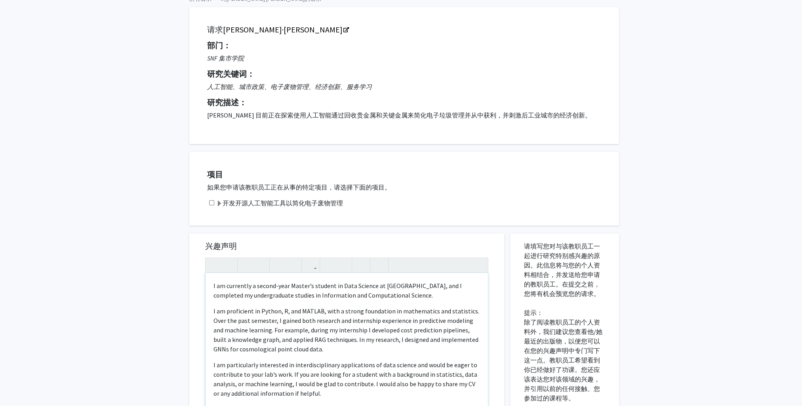
scroll to position [0, 0]
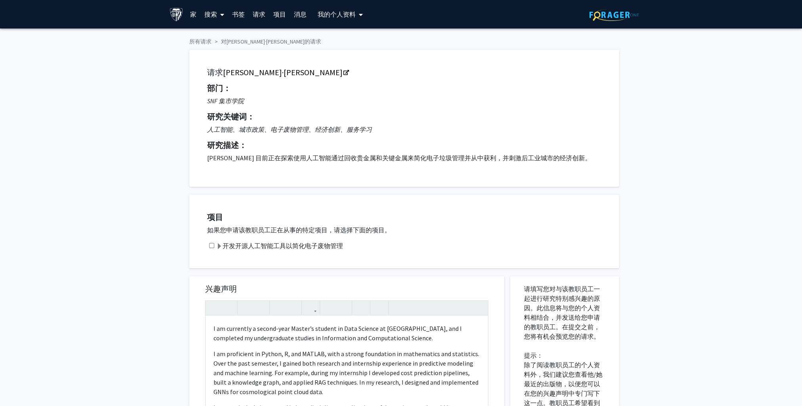
click at [376, 155] on p "David 目前正在探索使用人工智能通过回收贵金属和关键金属来简化电子垃圾管理并从中获利，并刺激后工业城市的经济创新。" at bounding box center [404, 158] width 394 height 10
click at [223, 246] on font "开发开源人工智能工具以简化电子废物管理" at bounding box center [283, 246] width 120 height 8
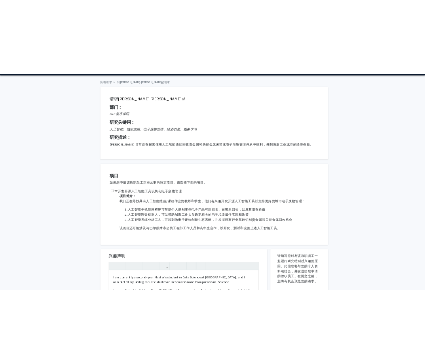
scroll to position [79, 0]
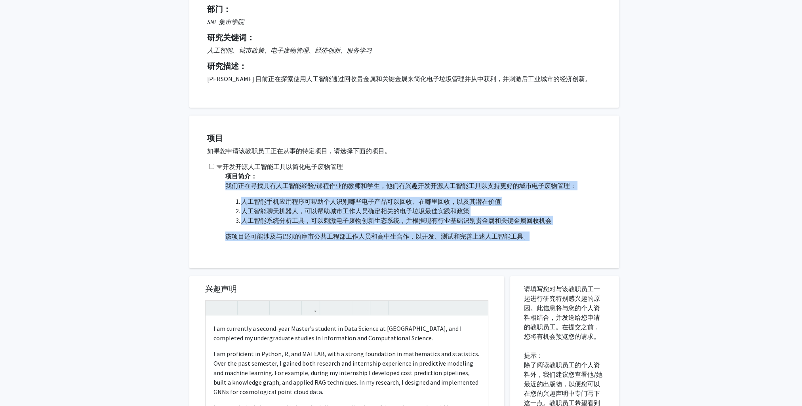
drag, startPoint x: 418, startPoint y: 223, endPoint x: 224, endPoint y: 182, distance: 198.6
click at [224, 182] on div "项目简介： 我们正在寻找具有人工智能经验/课程作业的教师和学生，他们有兴趣开发开源人工智能工具以支持更好的城市电子废物管理： 人工智能手机应用程序可帮助个人识…" at bounding box center [415, 211] width 392 height 79
copy span "我们正在寻找具有人工智能经验/课程作业的教师和学生，他们有兴趣开发开源人工智能工具以支持更好的城市电子废物管理： 人工智能手机应用程序可帮助个人识别哪些电子产…"
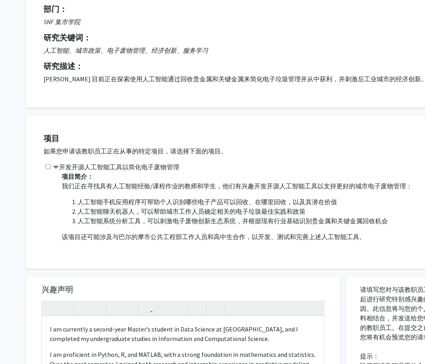
click at [248, 145] on div "项目 如果您申请该教职员工正在从事的特定项目，请选择下面的项目。 开发开源人工智能工具以简化电子废物管理 项目简介： 我们正在寻找具有人工智能经验/课程作业的…" at bounding box center [246, 192] width 420 height 133
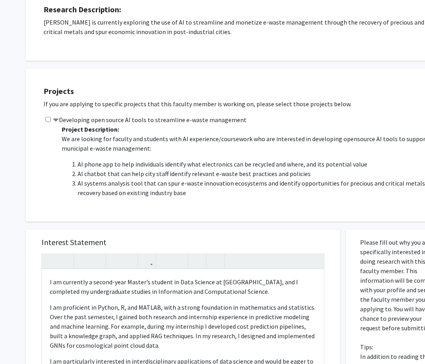
scroll to position [198, 0]
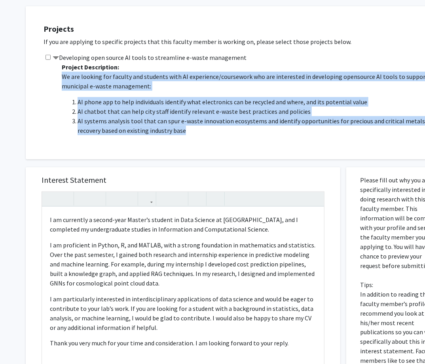
drag, startPoint x: 166, startPoint y: 130, endPoint x: 50, endPoint y: 72, distance: 129.7
click at [50, 72] on div "Developing open source AI tools to streamline e-waste management Project Descri…" at bounding box center [246, 97] width 404 height 89
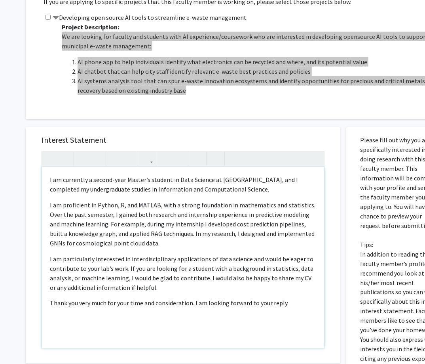
scroll to position [277, 0]
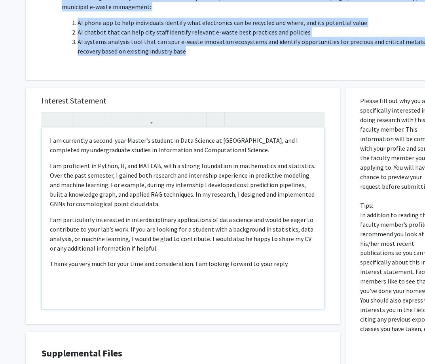
click at [244, 267] on p "Thank you very much for your time and consideration. I am looking forward to yo…" at bounding box center [183, 264] width 267 height 10
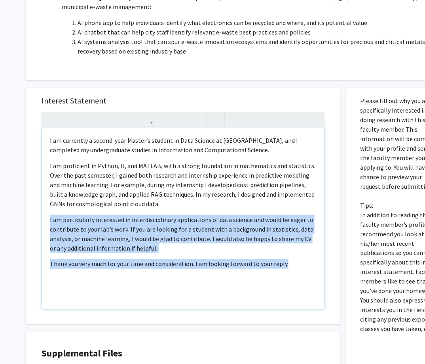
drag, startPoint x: 290, startPoint y: 264, endPoint x: 40, endPoint y: 212, distance: 255.3
click at [40, 212] on div "Interest Statement I am currently a second-year Master’s student in Data Scienc…" at bounding box center [183, 206] width 299 height 236
click at [214, 248] on p "I am particularly interested in interdisciplinary applications of data science …" at bounding box center [183, 234] width 267 height 38
drag, startPoint x: 293, startPoint y: 265, endPoint x: 44, endPoint y: 219, distance: 253.0
click at [44, 219] on div "I am currently a second-year Master’s student in Data Science at Johns Hopkins …" at bounding box center [183, 218] width 282 height 181
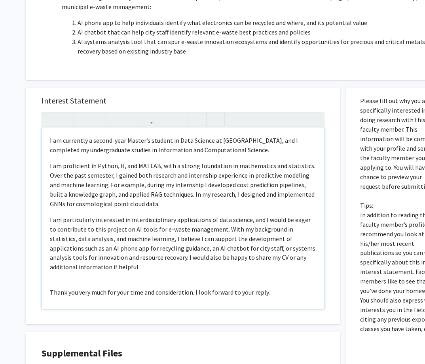
click at [166, 269] on div "I am currently a second-year Master’s student in Data Science at Johns Hopkins …" at bounding box center [183, 218] width 282 height 181
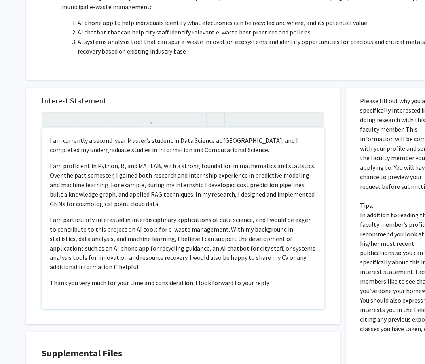
click at [272, 278] on p "Thank you very much for your time and consideration. I look forward to your rep…" at bounding box center [183, 283] width 267 height 10
click at [290, 278] on p "Thank you very much for your time and consideration. I look forward to your rep…" at bounding box center [183, 283] width 267 height 10
click at [266, 284] on p "Thank you very much for your time and consideration. I look forward to your rep…" at bounding box center [183, 287] width 267 height 19
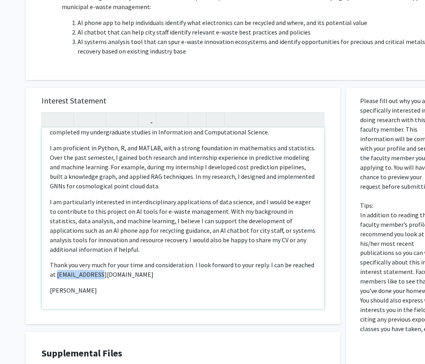
drag, startPoint x: 136, startPoint y: 278, endPoint x: 78, endPoint y: 277, distance: 57.5
click at [78, 277] on p "Thank you very much for your time and consideration. I look forward to your rep…" at bounding box center [183, 269] width 267 height 19
click at [174, 275] on p "Thank you very much for your time and consideration. I look forward to your rep…" at bounding box center [183, 269] width 267 height 19
drag, startPoint x: 141, startPoint y: 277, endPoint x: 269, endPoint y: 264, distance: 128.2
click at [269, 264] on p "Thank you very much for your time and consideration. I look forward to your rep…" at bounding box center [183, 269] width 267 height 19
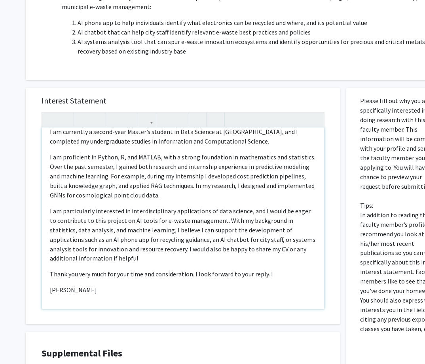
scroll to position [8, 0]
click at [96, 264] on div "I am currently a second-year Master’s student in Data Science at Johns Hopkins …" at bounding box center [183, 218] width 282 height 181
click at [82, 295] on div "I am currently a second-year Master’s student in Data Science at Johns Hopkins …" at bounding box center [183, 218] width 282 height 181
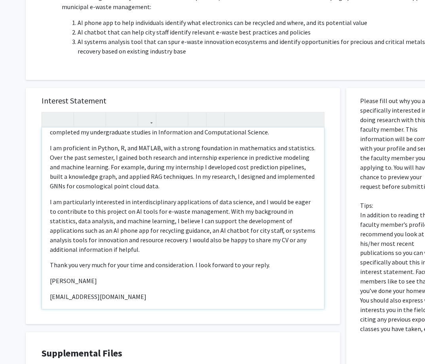
type textarea "<p>I am currently a second-year Master’s student in Data Science at Johns Hopki…"
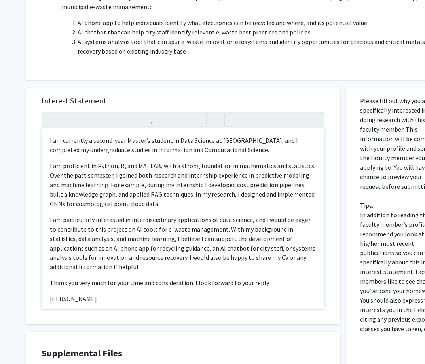
scroll to position [406, 0]
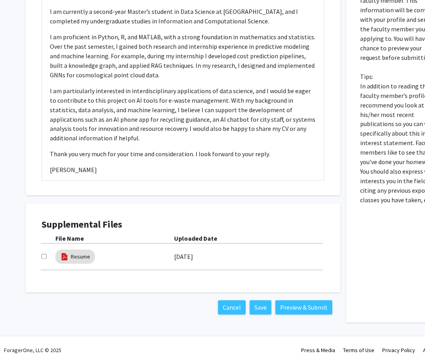
click at [46, 256] on input "checkbox" at bounding box center [44, 256] width 5 height 5
checkbox input "true"
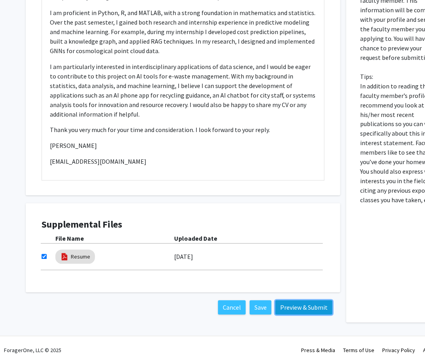
click at [303, 309] on button "Preview & Submit" at bounding box center [304, 307] width 57 height 14
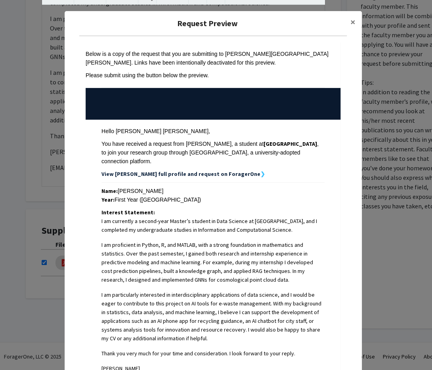
scroll to position [152, 0]
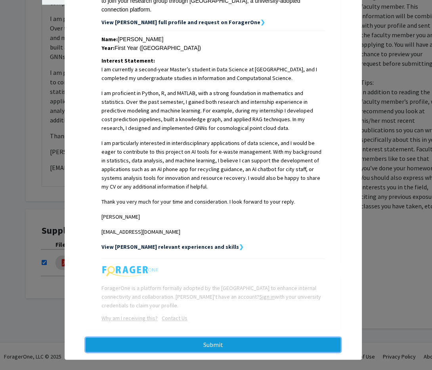
click at [264, 337] on button "Submit" at bounding box center [213, 344] width 255 height 14
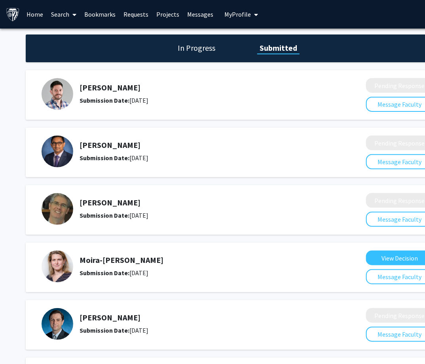
click at [58, 17] on font "Search" at bounding box center [60, 14] width 18 height 8
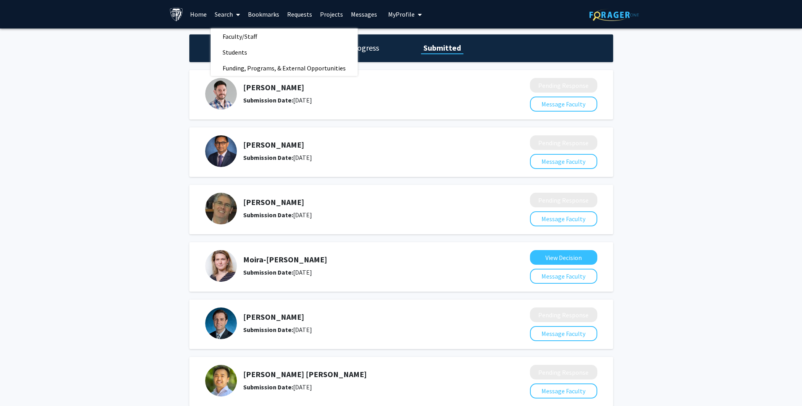
click at [262, 17] on link "Bookmarks" at bounding box center [263, 14] width 39 height 28
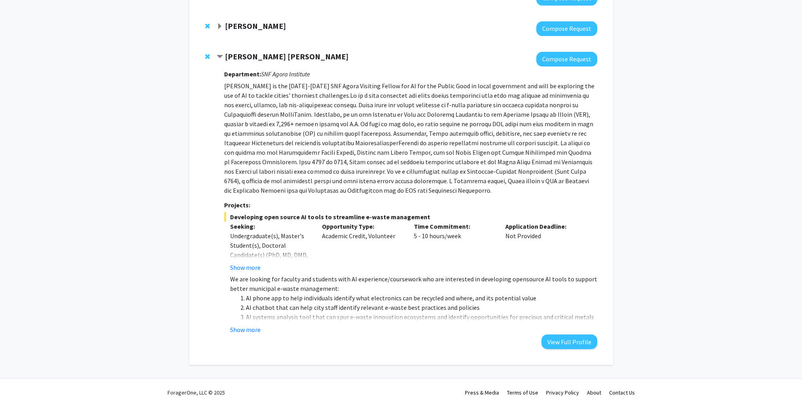
scroll to position [221, 0]
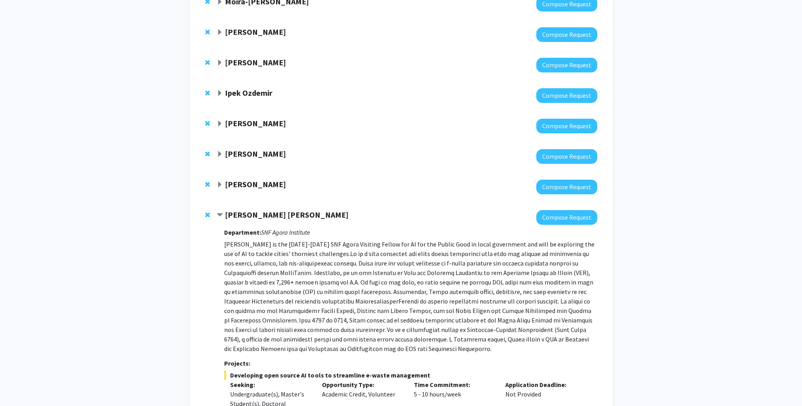
click at [242, 185] on strong "Denis Wirtz" at bounding box center [255, 184] width 61 height 10
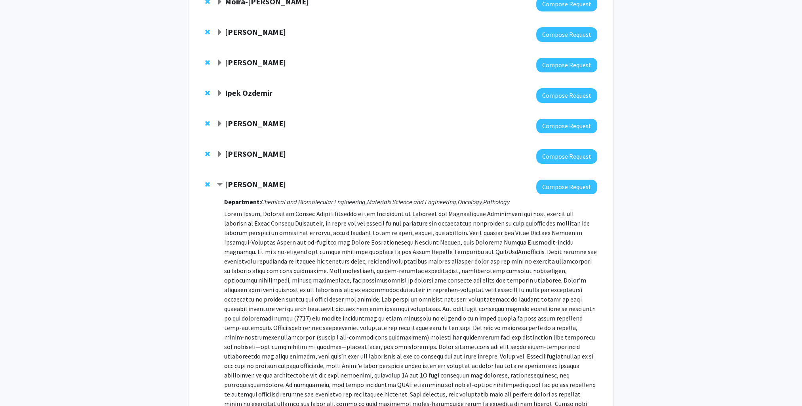
click at [241, 158] on strong "Haris Sair" at bounding box center [255, 154] width 61 height 10
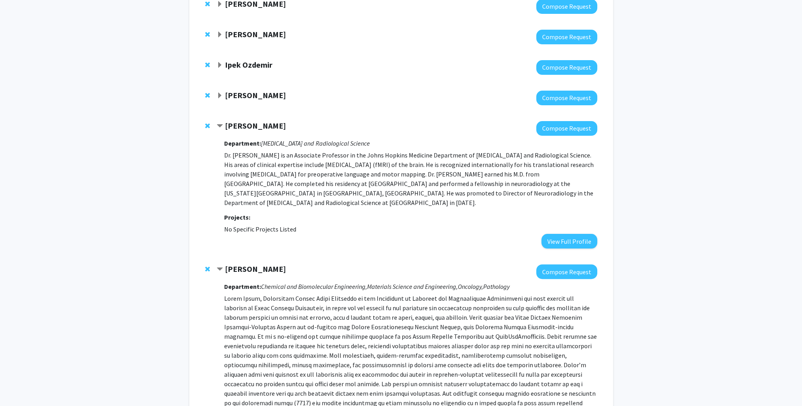
scroll to position [141, 0]
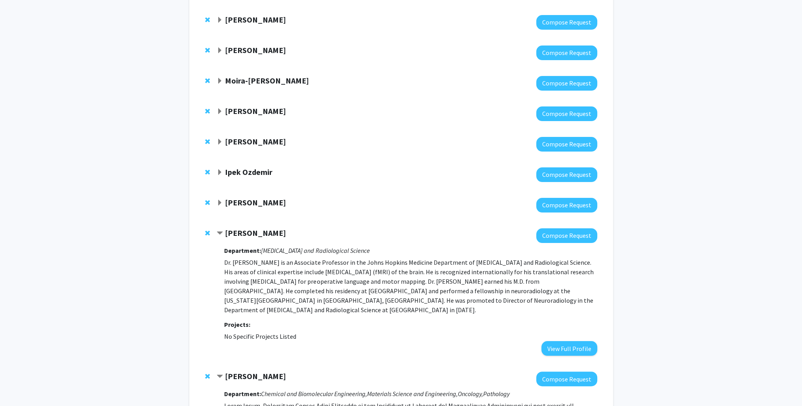
click at [230, 108] on strong "Kyu Han" at bounding box center [255, 111] width 61 height 10
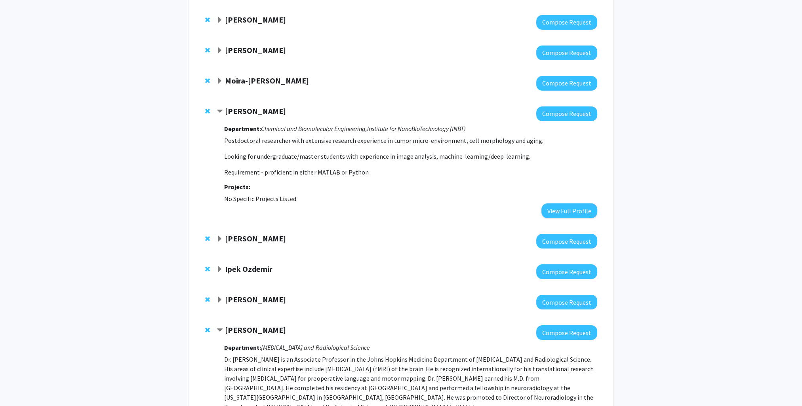
click at [249, 245] on div at bounding box center [407, 241] width 380 height 15
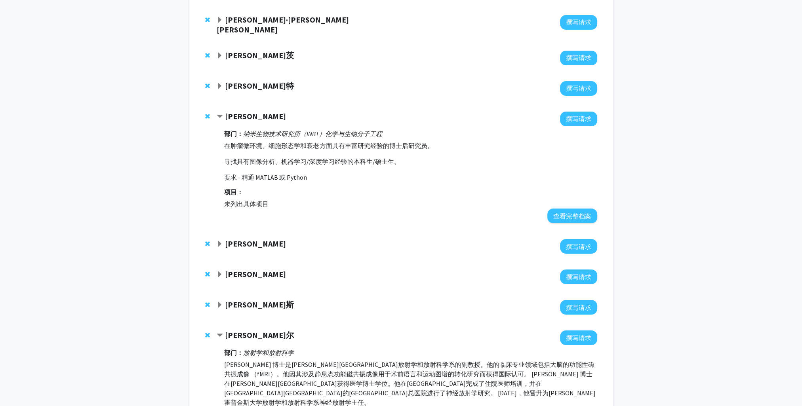
click at [252, 243] on strong "弗兰克·法博齐" at bounding box center [255, 244] width 61 height 10
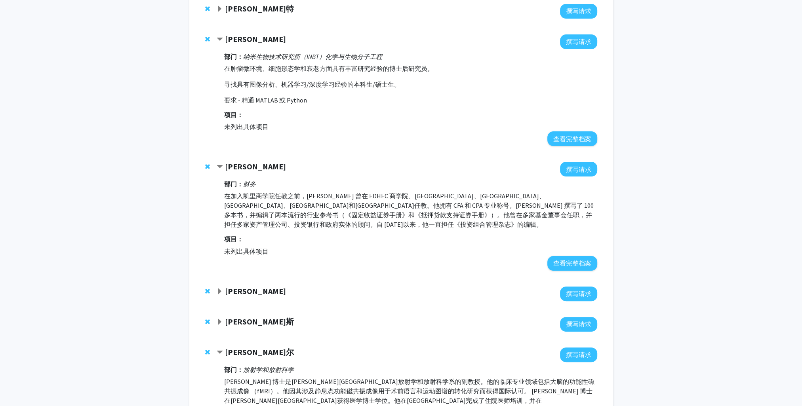
scroll to position [221, 0]
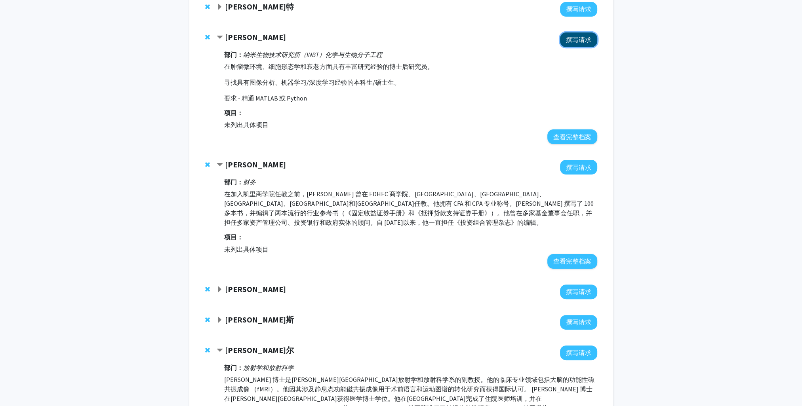
click at [585, 32] on button "撰写请求" at bounding box center [578, 39] width 37 height 15
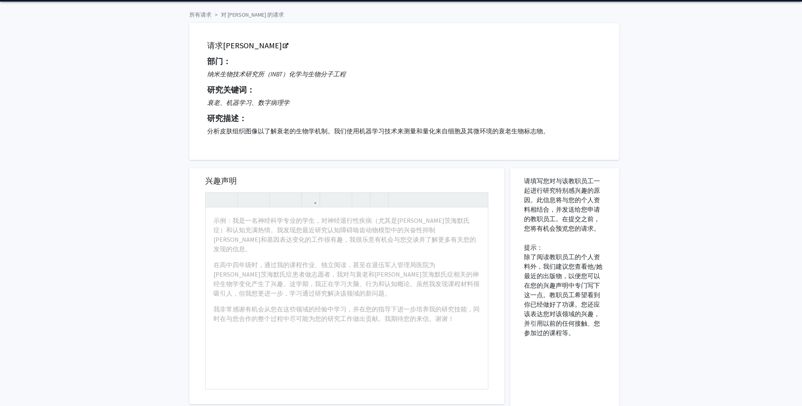
scroll to position [40, 0]
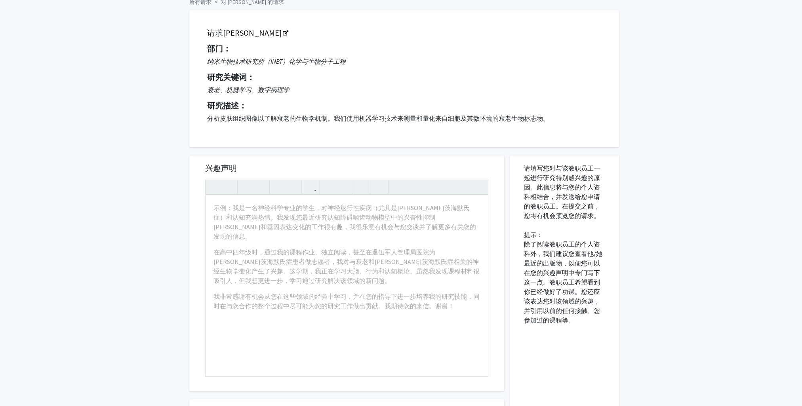
drag, startPoint x: 600, startPoint y: 348, endPoint x: 579, endPoint y: 366, distance: 28.4
click at [600, 348] on div "请填写您对与该教职员工一起进行研究特别感兴趣的原因。此信息将与您的个人资料相结合，并发送给您申请的教职员工。在提交之前，您将有机会预览您的请求。 提示： 除了…" at bounding box center [564, 337] width 97 height 363
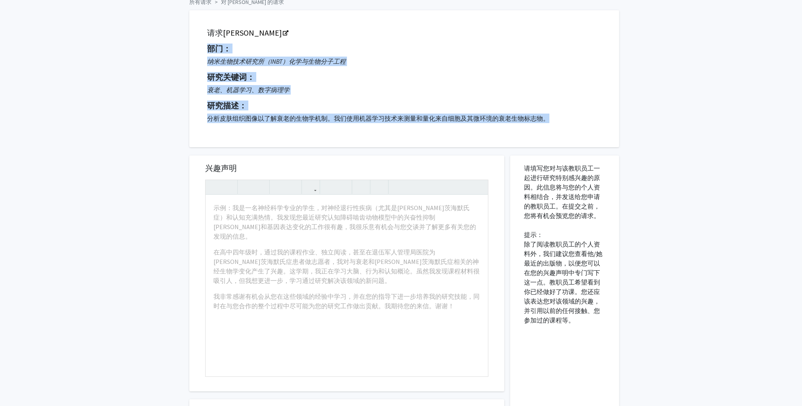
drag, startPoint x: 572, startPoint y: 124, endPoint x: 200, endPoint y: 47, distance: 379.5
click at [200, 47] on div "请求 韩圭 部门： 纳米生物技术研究所（INBT）化学与生物分子工程 研究关键词： 衰老、机器学习、数字病理学 研究描述： 分析皮肤组织图像以了解衰老的生物学…" at bounding box center [404, 78] width 410 height 117
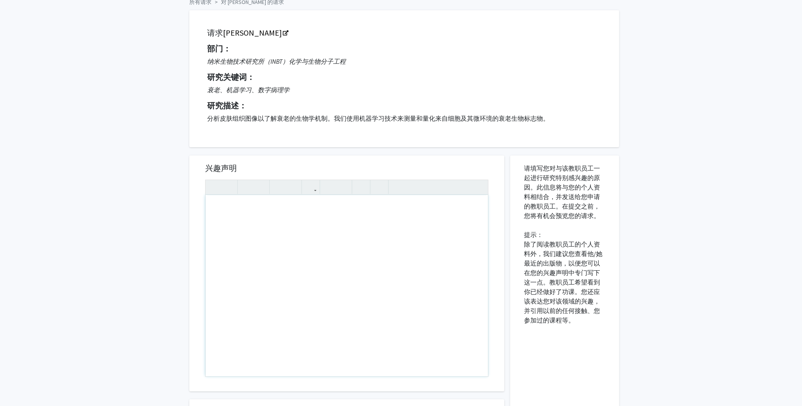
click at [331, 243] on div "使用屏幕阅读器的用户注意事项：请按 Alt+0 或 Option+0 停用此页面的辅助功能插件，因为它不能很好地与文本编辑器交互。" at bounding box center [347, 285] width 282 height 181
paste div "使用屏幕阅读器的用户注意事项：请按 Alt+0 或 Option+0 停用此页面的辅助功能插件，因为它不能很好地与文本编辑器交互。"
type textarea "<p>I am currently a second-year Master’s student in Data Science at Johns Hopki…"
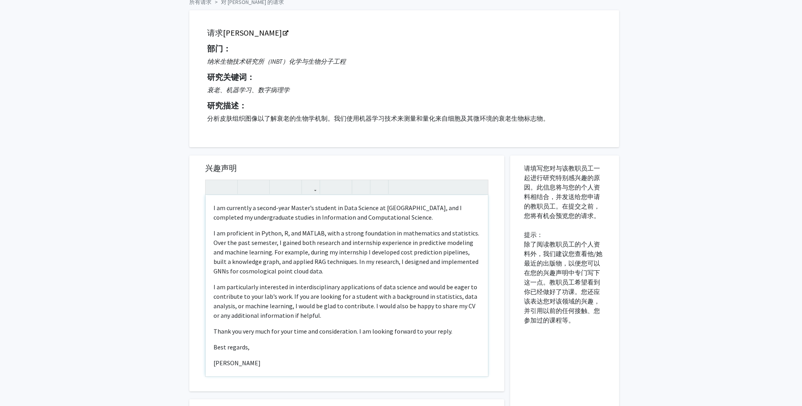
click at [329, 276] on p "I am proficient in Python, R, and MATLAB, with a strong foundation in mathemati…" at bounding box center [346, 253] width 267 height 48
click at [436, 265] on p "I am proficient in Python, R, and MATLAB, with a strong foundation in mathemati…" at bounding box center [346, 253] width 267 height 48
click at [374, 262] on p "I am proficient in Python, R, and MATLAB, with a strong foundation in mathemati…" at bounding box center [346, 253] width 267 height 48
click at [359, 272] on p "I am proficient in Python, R, and MATLAB, with a strong foundation in mathemati…" at bounding box center [346, 253] width 267 height 48
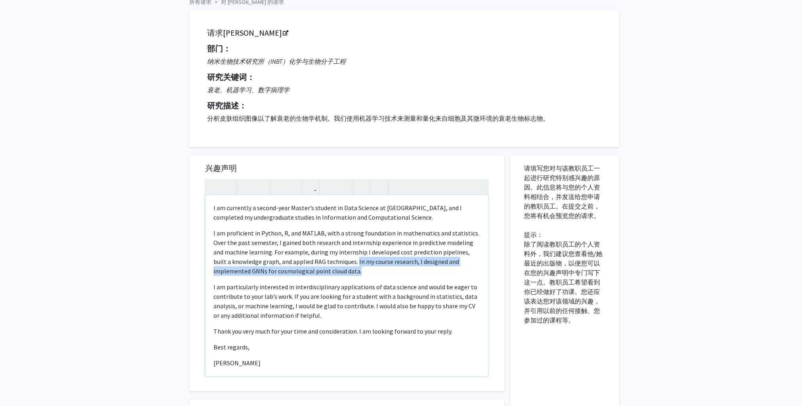
drag, startPoint x: 356, startPoint y: 273, endPoint x: 367, endPoint y: 267, distance: 11.9
click at [357, 262] on p "I am proficient in Python, R, and MATLAB, with a strong foundation in mathemati…" at bounding box center [346, 253] width 267 height 48
click at [334, 305] on p "I am particularly interested in interdisciplinary applications of data science …" at bounding box center [346, 301] width 267 height 38
click at [350, 319] on p "I am particularly interested in interdisciplinary applications of data science …" at bounding box center [346, 301] width 267 height 38
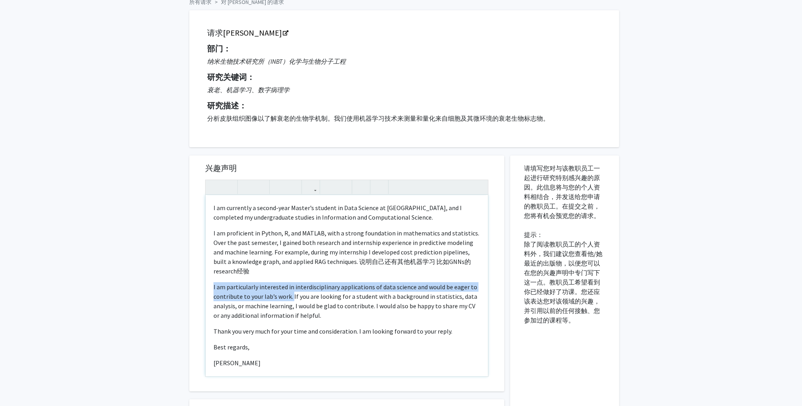
drag, startPoint x: 292, startPoint y: 297, endPoint x: 196, endPoint y: 286, distance: 96.1
click at [196, 286] on div "兴趣声明 I am currently a second-year Master’s student in Data Science at Johns Hop…" at bounding box center [346, 274] width 315 height 236
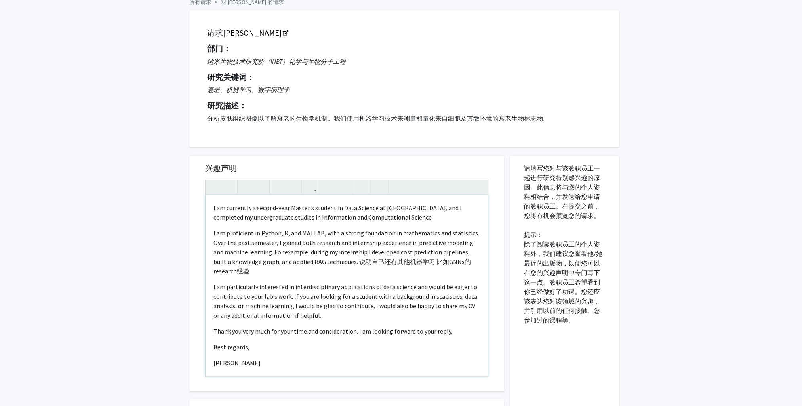
click at [365, 311] on p "I am particularly interested in interdisciplinary applications of data science …" at bounding box center [346, 301] width 267 height 38
click at [410, 307] on p "I am particularly interested in interdisciplinary applications of data science …" at bounding box center [346, 301] width 267 height 38
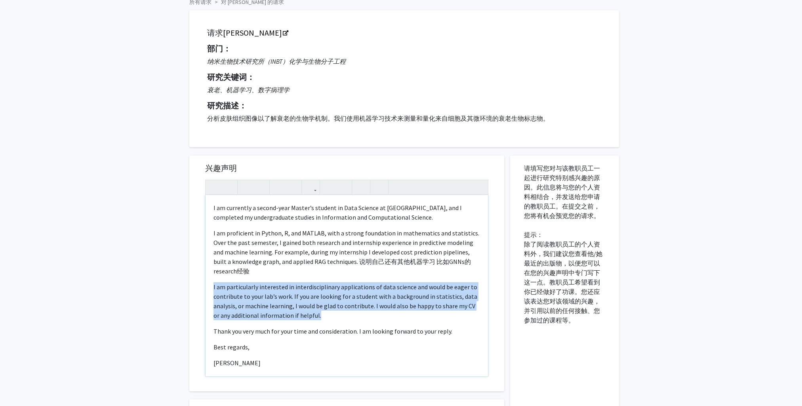
drag, startPoint x: 319, startPoint y: 319, endPoint x: 197, endPoint y: 288, distance: 125.9
click at [197, 288] on div "兴趣声明 I am currently a second-year Master’s student in Data Science at Johns Hop…" at bounding box center [346, 274] width 299 height 236
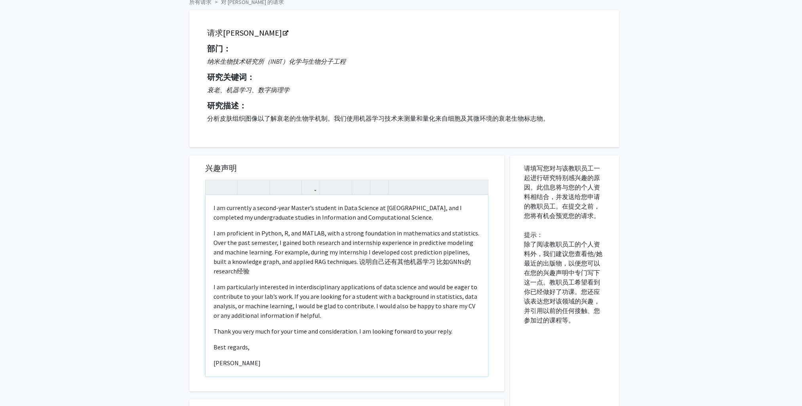
click at [396, 262] on p "I am proficient in Python, R, and MATLAB, with a strong foundation in mathemati…" at bounding box center [346, 253] width 267 height 48
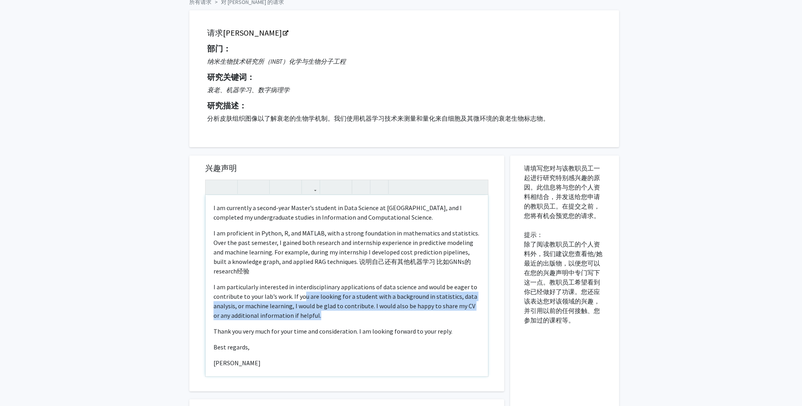
drag, startPoint x: 325, startPoint y: 318, endPoint x: 303, endPoint y: 295, distance: 31.9
click at [303, 295] on p "I am particularly interested in interdisciplinary applications of data science …" at bounding box center [346, 301] width 267 height 38
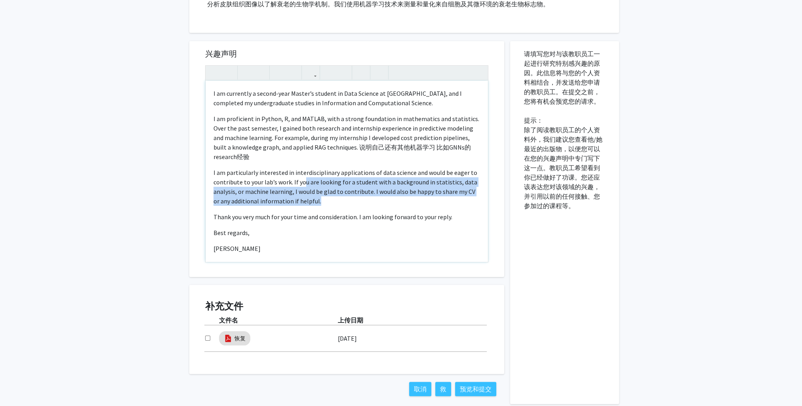
scroll to position [114, 0]
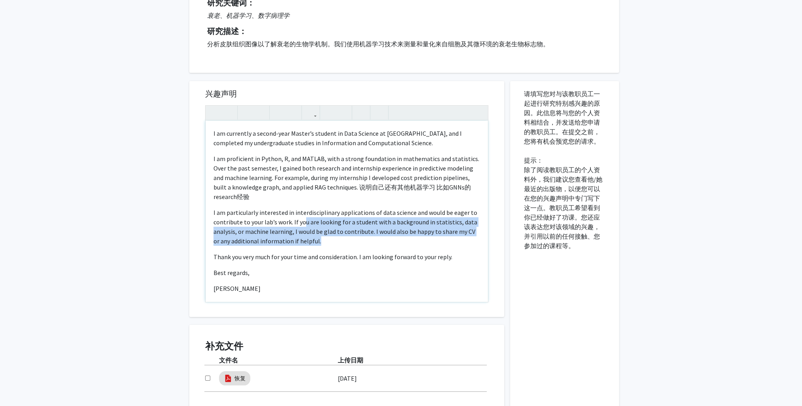
click at [308, 226] on p "I am particularly interested in interdisciplinary applications of data science …" at bounding box center [346, 227] width 267 height 38
drag, startPoint x: 317, startPoint y: 245, endPoint x: 292, endPoint y: 224, distance: 32.7
click at [292, 224] on p "I am particularly interested in interdisciplinary applications of data science …" at bounding box center [346, 227] width 267 height 38
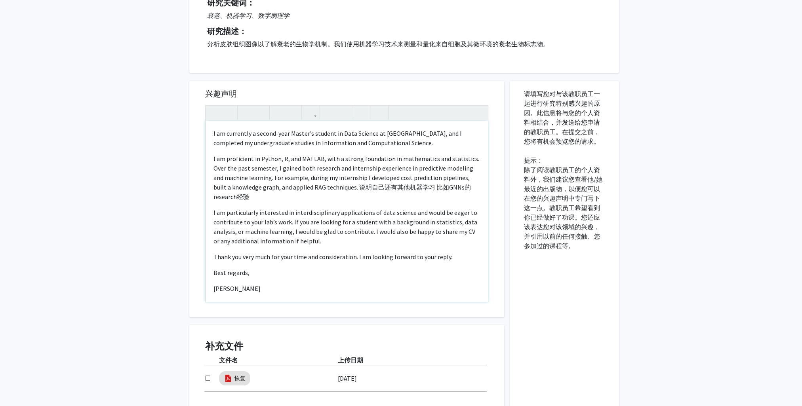
click at [356, 246] on div "I am currently a second-year Master’s student in Data Science at Johns Hopkins …" at bounding box center [347, 211] width 282 height 181
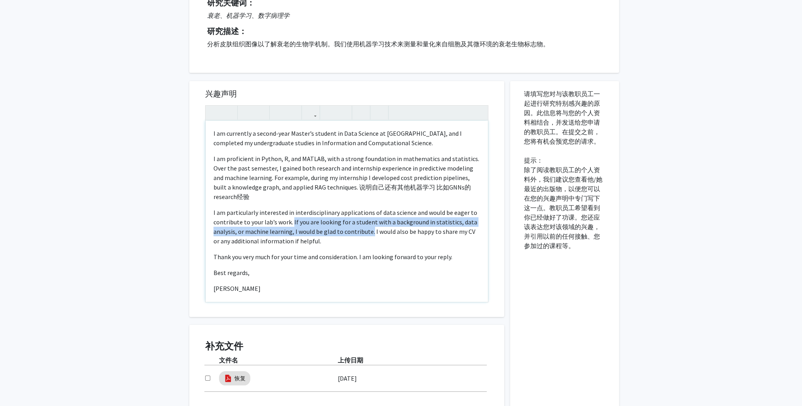
drag, startPoint x: 370, startPoint y: 233, endPoint x: 292, endPoint y: 224, distance: 78.6
click at [292, 224] on p "I am particularly interested in interdisciplinary applications of data science …" at bounding box center [346, 227] width 267 height 38
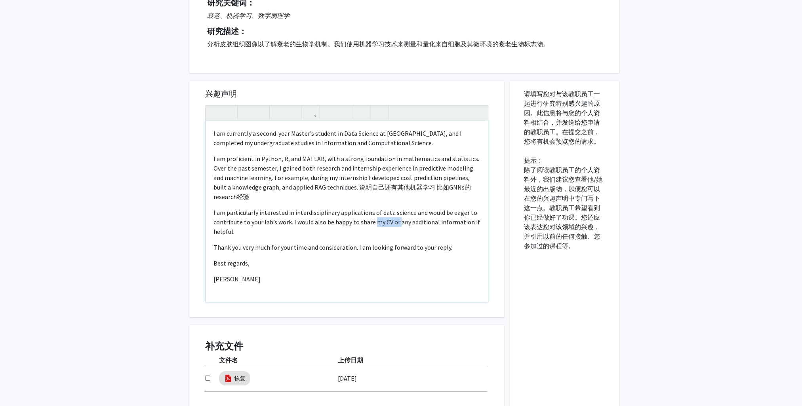
drag, startPoint x: 398, startPoint y: 222, endPoint x: 372, endPoint y: 224, distance: 25.5
click at [372, 224] on p "I am particularly interested in interdisciplinary applications of data science …" at bounding box center [346, 222] width 267 height 29
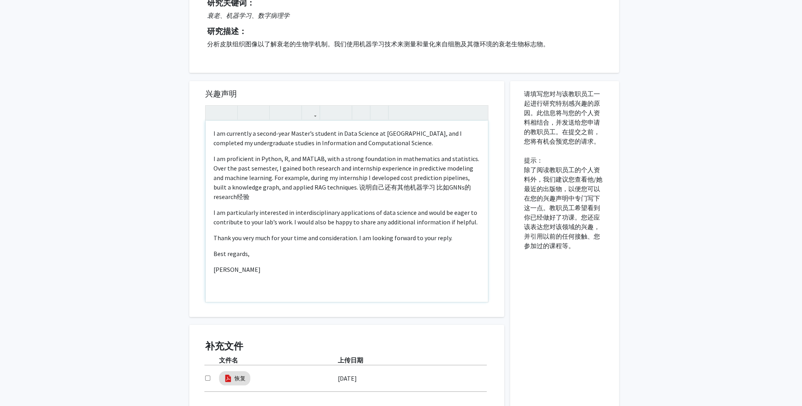
click at [341, 261] on div "I am currently a second-year Master’s student in Data Science at Johns Hopkins …" at bounding box center [347, 211] width 282 height 181
drag, startPoint x: 454, startPoint y: 237, endPoint x: 181, endPoint y: 239, distance: 273.3
click at [181, 239] on div "所有请求 对 Kyu Han 的请求 请求 韩圭 部门： 纳米生物技术研究所（INBT）化学与生物分子工程 研究关键词： 衰老、机器学习、数字病理学 研究描述…" at bounding box center [401, 188] width 802 height 548
drag, startPoint x: 445, startPoint y: 280, endPoint x: 437, endPoint y: 278, distance: 7.8
click at [442, 280] on div "I am currently a second-year Master’s student in Data Science at Johns Hopkins …" at bounding box center [347, 211] width 282 height 181
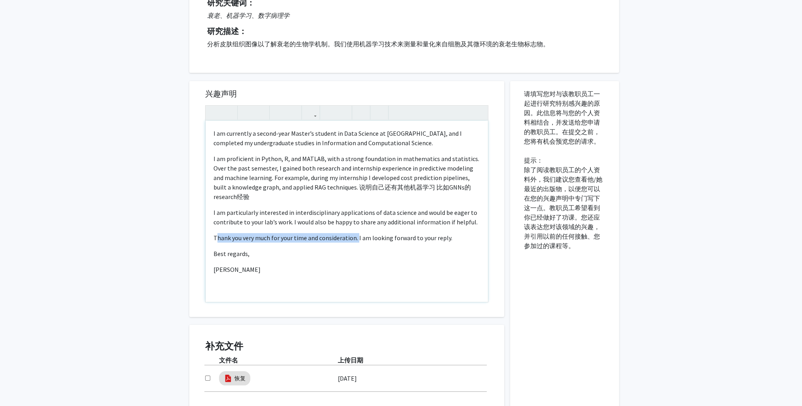
drag, startPoint x: 357, startPoint y: 238, endPoint x: 216, endPoint y: 233, distance: 141.1
click at [216, 233] on p "Thank you very much for your time and consideration. I am looking forward to yo…" at bounding box center [346, 238] width 267 height 10
click at [324, 264] on div "I am currently a second-year Master’s student in Data Science at Johns Hopkins …" at bounding box center [347, 211] width 282 height 181
drag, startPoint x: 356, startPoint y: 239, endPoint x: 213, endPoint y: 235, distance: 143.8
click at [213, 235] on p "Thank you very much for your time and consideration. I am looking forward to yo…" at bounding box center [346, 238] width 267 height 10
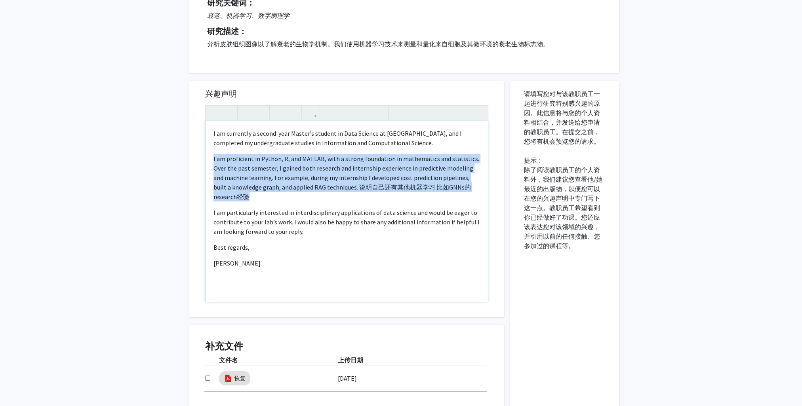
drag, startPoint x: 225, startPoint y: 196, endPoint x: 188, endPoint y: 155, distance: 55.5
click at [188, 155] on div "兴趣声明 <p>I am currently a second-year Master’s student in Data Science at Johns …" at bounding box center [346, 258] width 327 height 371
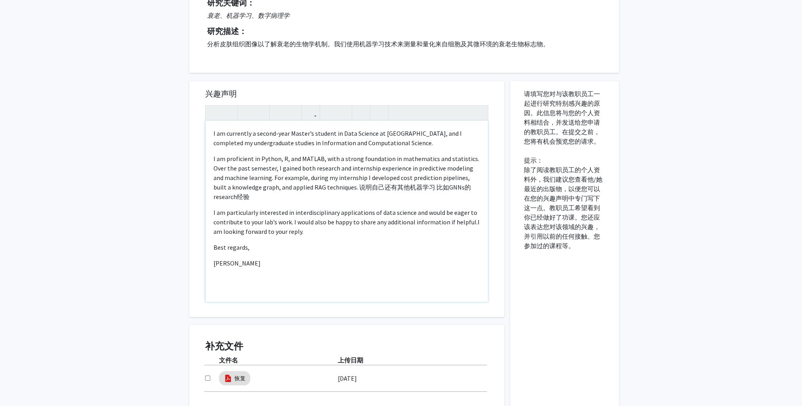
click at [345, 209] on p "I am particularly interested in interdisciplinary applications of data science …" at bounding box center [346, 222] width 267 height 29
drag, startPoint x: 339, startPoint y: 187, endPoint x: 344, endPoint y: 196, distance: 10.3
click at [344, 196] on p "I am proficient in Python, R, and MATLAB, with a strong foundation in mathemati…" at bounding box center [346, 178] width 267 height 48
type textarea "<p>I am currently a second-year Master’s student in Data Science at Johns Hopki…"
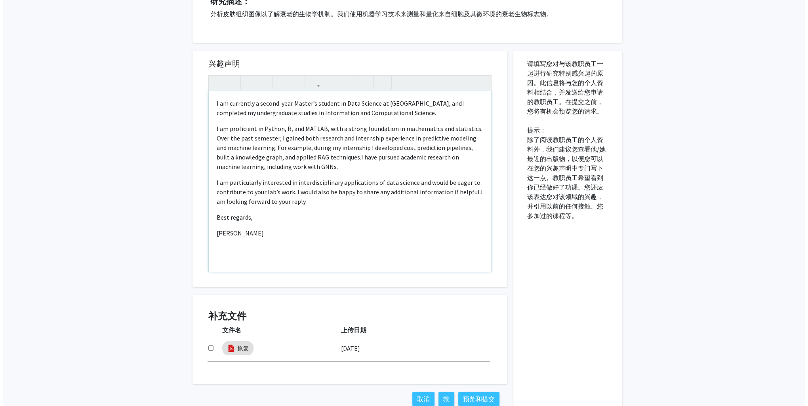
scroll to position [193, 0]
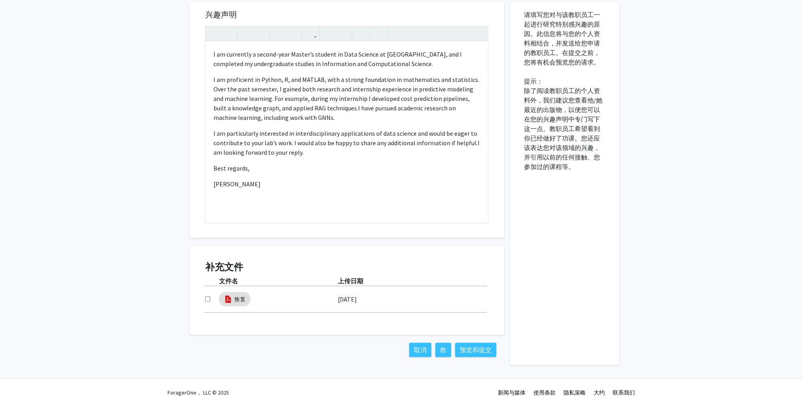
click at [208, 297] on input "checkbox" at bounding box center [207, 299] width 5 height 5
checkbox input "true"
click at [484, 350] on button "预览和提交" at bounding box center [475, 350] width 41 height 14
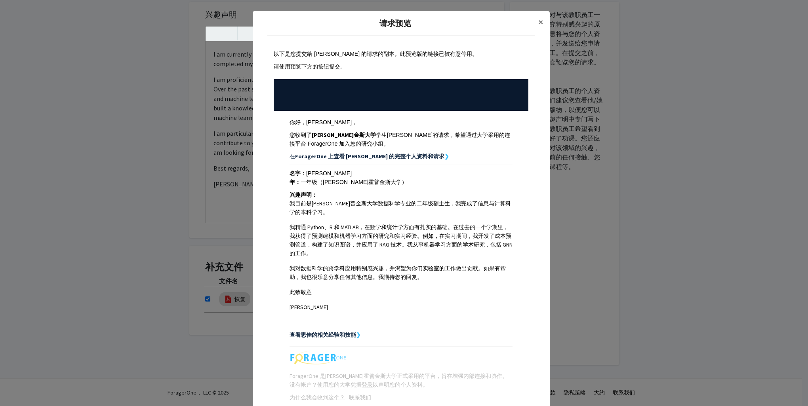
scroll to position [51, 0]
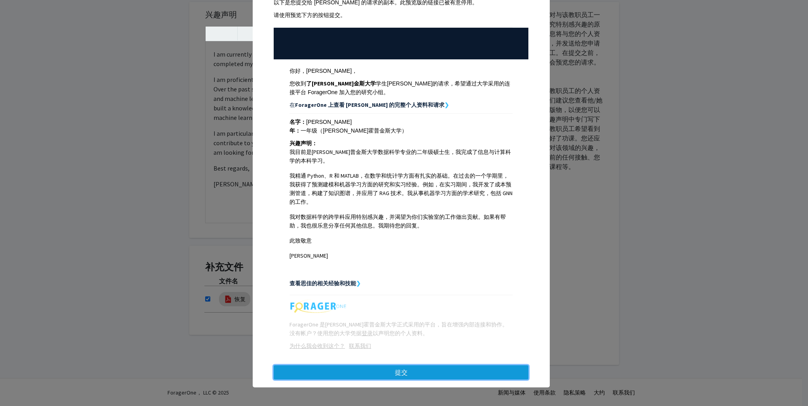
click at [418, 378] on button "提交" at bounding box center [401, 373] width 255 height 14
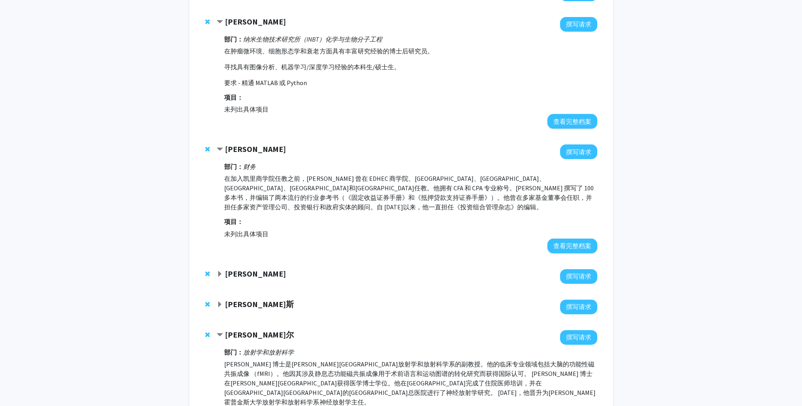
scroll to position [238, 0]
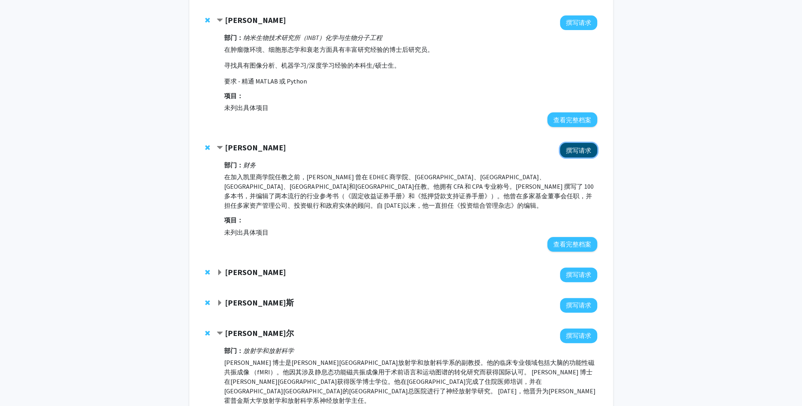
click at [576, 144] on button "撰写请求" at bounding box center [578, 150] width 37 height 15
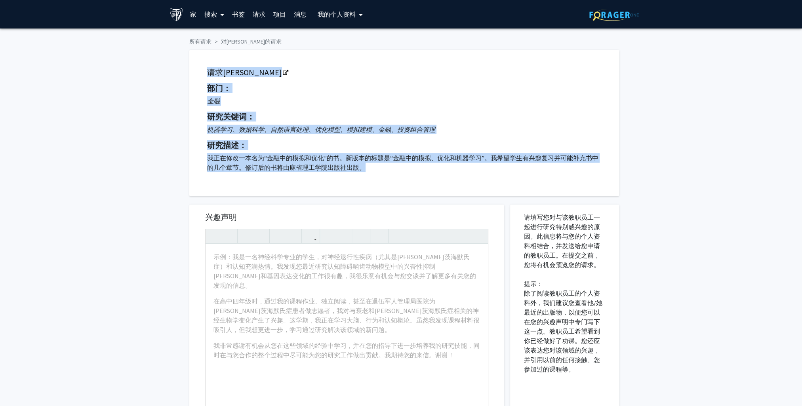
drag, startPoint x: 345, startPoint y: 154, endPoint x: 198, endPoint y: 61, distance: 174.8
click at [198, 61] on div "请求 弗兰克·法博齐 部门： 金融 研究关键词： 机器学习、数据科学、自然语言处理、优化模型、模拟建模、金融、投资组合管理 研究描述： 我正在修改一本名为“金…" at bounding box center [404, 123] width 430 height 147
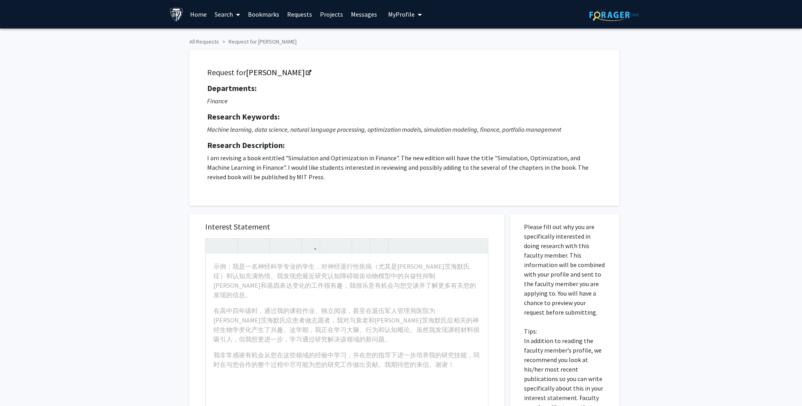
click at [348, 173] on p "I am revising a book entitled "Simulation and Optimization in Finance". The new…" at bounding box center [404, 167] width 394 height 29
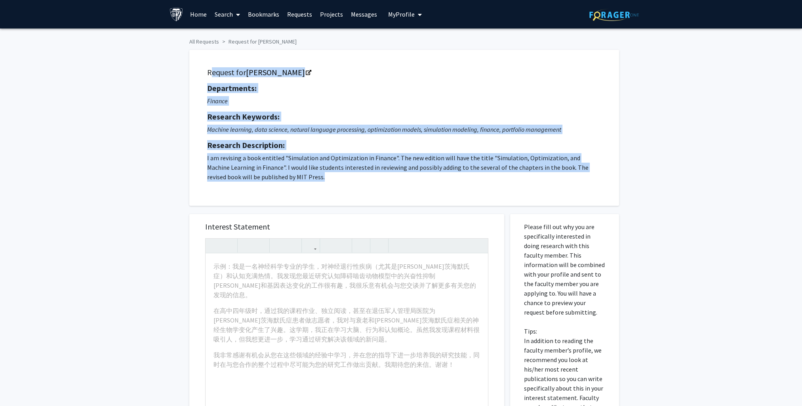
drag, startPoint x: 257, startPoint y: 149, endPoint x: 195, endPoint y: 74, distance: 97.4
click at [195, 74] on div "Request for Frank Fabozzi Departments: Finance Research Keywords: Machine learn…" at bounding box center [404, 128] width 430 height 156
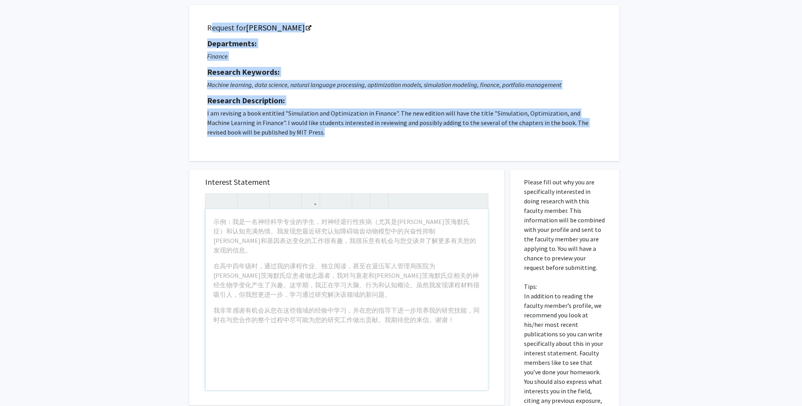
scroll to position [79, 0]
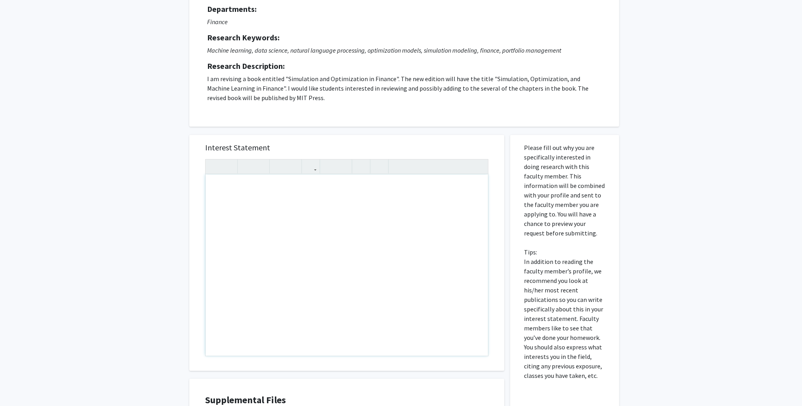
click at [215, 201] on div "Note to users with screen readers: Please press Alt+0 or Option+0 to deactivate…" at bounding box center [347, 265] width 282 height 181
paste div "Note to users with screen readers: Please press Alt+0 or Option+0 to deactivate…"
type textarea "<p>I am currently a second-year Master’s student in Data Science at Johns Hopki…"
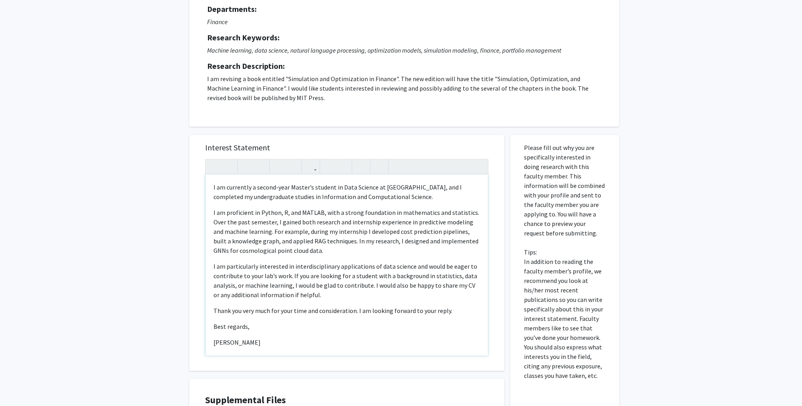
click at [277, 293] on p "I am particularly interested in interdisciplinary applications of data science …" at bounding box center [346, 281] width 267 height 38
click at [301, 275] on p "I am particularly interested in interdisciplinary applications of data science …" at bounding box center [346, 281] width 267 height 38
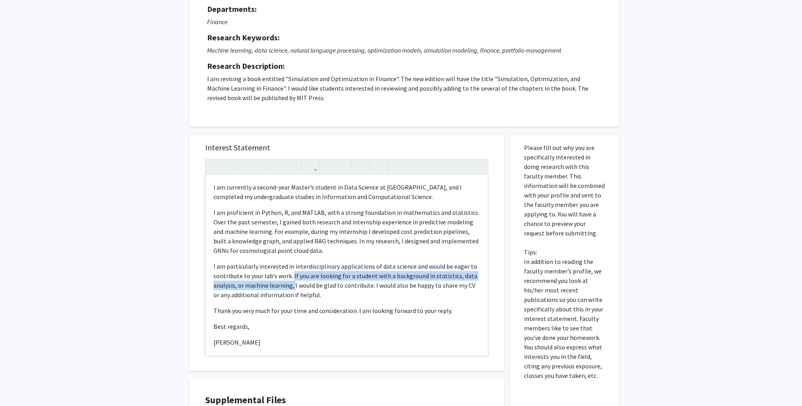
drag, startPoint x: 292, startPoint y: 274, endPoint x: 293, endPoint y: 288, distance: 13.1
click at [293, 288] on p "I am particularly interested in interdisciplinary applications of data science …" at bounding box center [346, 281] width 267 height 38
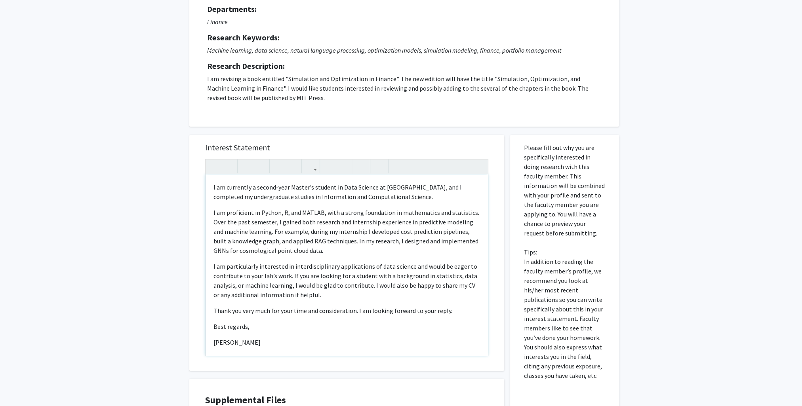
click at [401, 311] on p "Thank you very much for your time and consideration. I am looking forward to yo…" at bounding box center [346, 311] width 267 height 10
drag, startPoint x: 317, startPoint y: 250, endPoint x: 385, endPoint y: 242, distance: 68.3
click at [385, 242] on p "I am proficient in Python, R, and MATLAB, with a strong foundation in mathemati…" at bounding box center [346, 232] width 267 height 48
click at [430, 283] on p "I am particularly interested in interdisciplinary applications of data science …" at bounding box center [346, 281] width 267 height 38
drag, startPoint x: 356, startPoint y: 240, endPoint x: 367, endPoint y: 253, distance: 16.6
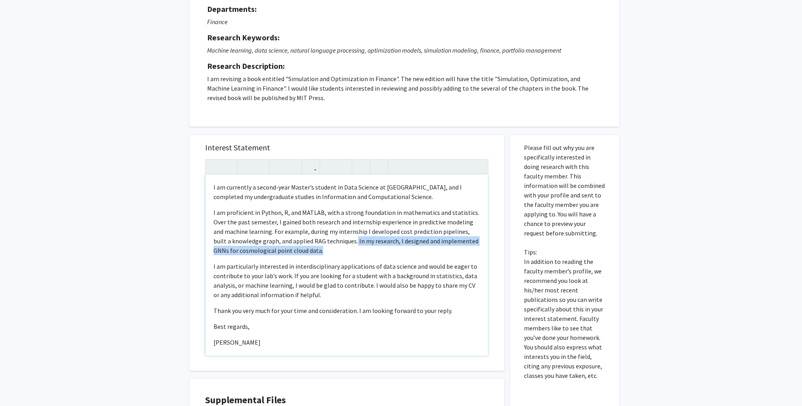
click at [367, 253] on p "I am proficient in Python, R, and MATLAB, with a strong foundation in mathemati…" at bounding box center [346, 232] width 267 height 48
type textarea "<p>I am currently a second-year Master’s student in Data Science at Johns Hopki…"
click at [417, 327] on p "Best regards," at bounding box center [346, 327] width 267 height 10
click at [262, 308] on p "Thank you very much for your time and consideration. I am looking forward to yo…" at bounding box center [346, 311] width 267 height 10
click at [214, 311] on p "Thank you very much for your time and consideration. I am looking forward to yo…" at bounding box center [346, 311] width 267 height 10
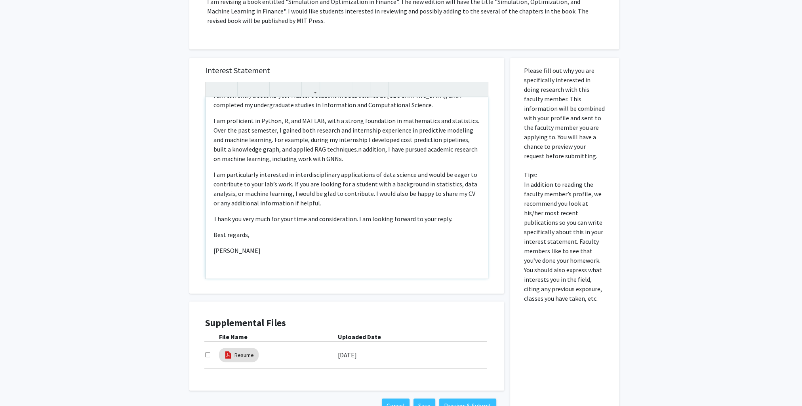
scroll to position [212, 0]
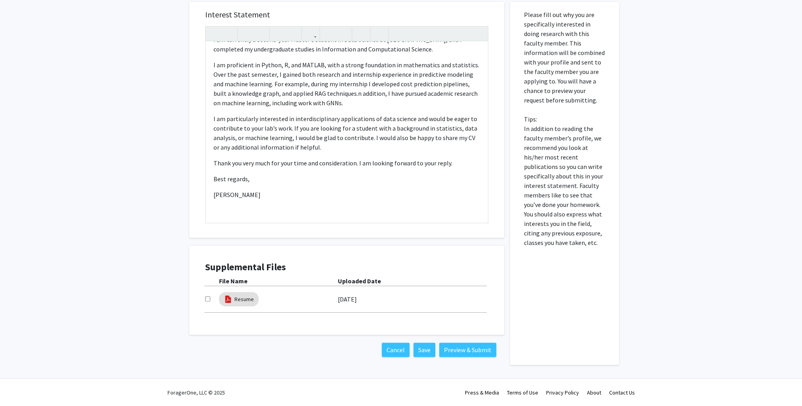
click at [207, 299] on input "checkbox" at bounding box center [207, 299] width 5 height 5
checkbox input "true"
click at [442, 137] on p "I am particularly interested in interdisciplinary applications of data science …" at bounding box center [346, 133] width 267 height 38
click at [454, 137] on p "I am particularly interested in interdisciplinary applications of data science …" at bounding box center [346, 133] width 267 height 38
drag, startPoint x: 453, startPoint y: 137, endPoint x: 220, endPoint y: 148, distance: 233.2
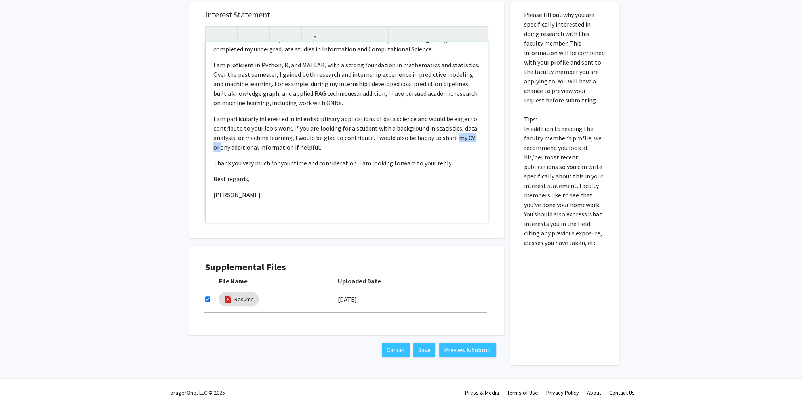
click at [220, 148] on p "I am particularly interested in interdisciplinary applications of data science …" at bounding box center [346, 133] width 267 height 38
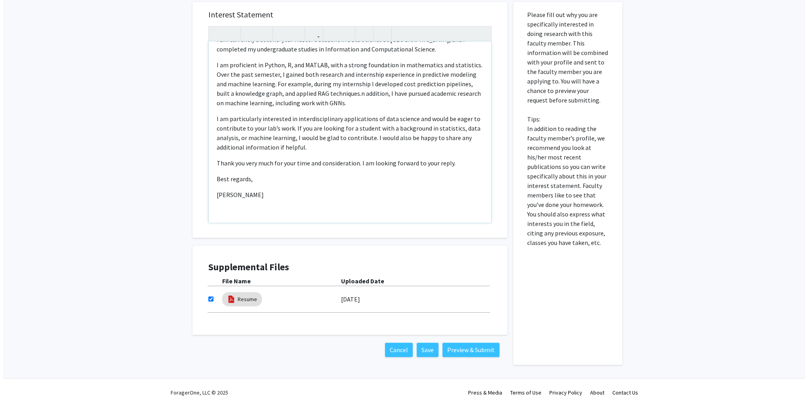
scroll to position [0, 0]
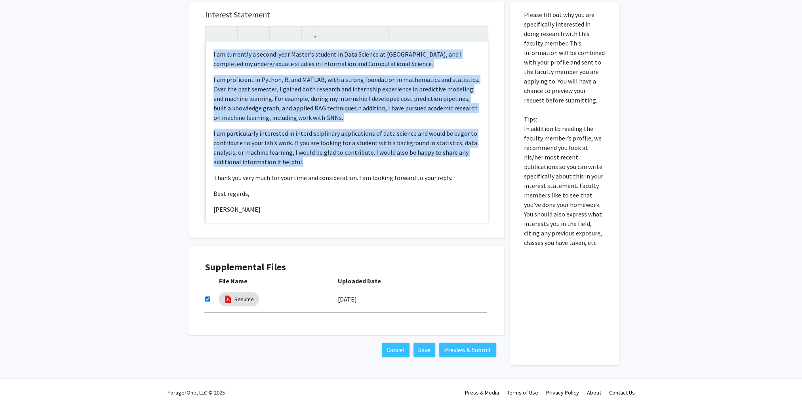
drag, startPoint x: 303, startPoint y: 157, endPoint x: 189, endPoint y: 48, distance: 158.0
click at [189, 48] on div "Interest Statement I am currently a second-year Master’s student in Data Scienc…" at bounding box center [346, 179] width 327 height 371
drag, startPoint x: 159, startPoint y: 194, endPoint x: 191, endPoint y: 178, distance: 36.1
click at [159, 194] on div "All Requests Request for Frank Fabozzi Request for Frank Fabozzi Departments: F…" at bounding box center [401, 99] width 802 height 567
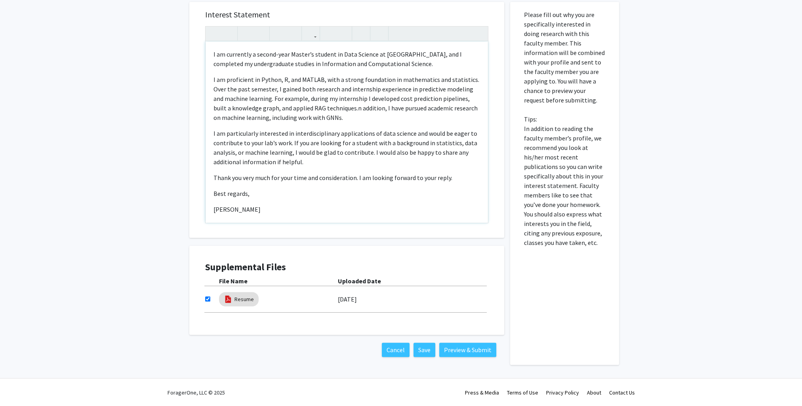
click at [349, 137] on p "I am particularly interested in interdisciplinary applications of data science …" at bounding box center [346, 148] width 267 height 38
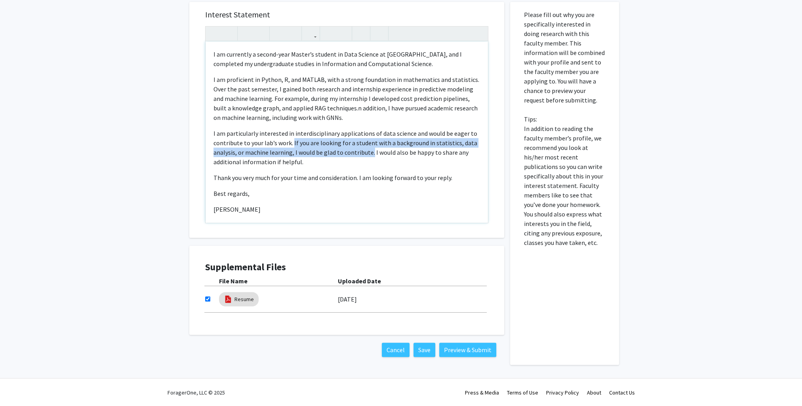
drag, startPoint x: 292, startPoint y: 143, endPoint x: 370, endPoint y: 155, distance: 79.3
click at [370, 155] on p "I am particularly interested in interdisciplinary applications of data science …" at bounding box center [346, 148] width 267 height 38
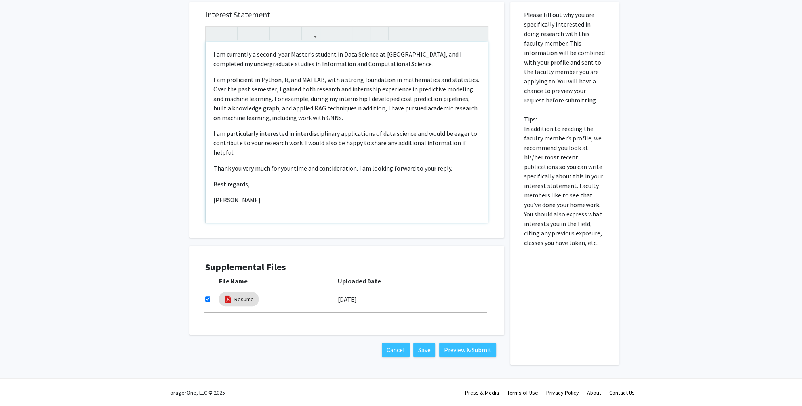
click at [257, 188] on p "Best regards," at bounding box center [346, 184] width 267 height 10
click at [259, 205] on div "I am currently a second-year Master’s student in Data Science at Johns Hopkins …" at bounding box center [347, 132] width 282 height 181
type textarea "<p>I am currently a second-year Master’s student in Data Science at Johns Hopki…"
click at [464, 349] on button "Preview & Submit" at bounding box center [467, 350] width 57 height 14
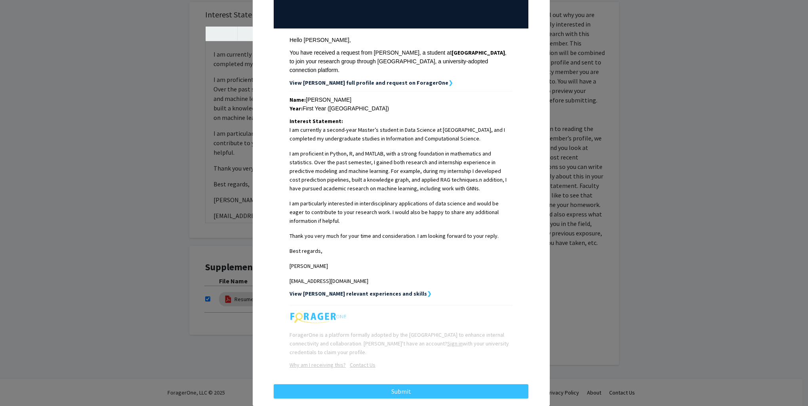
scroll to position [101, 0]
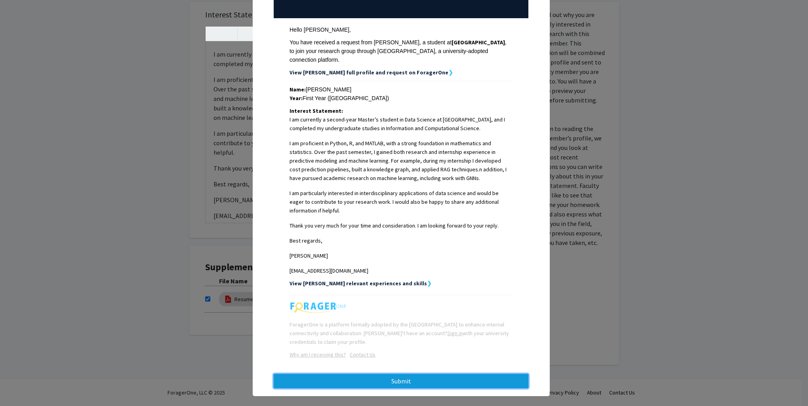
click at [426, 374] on button "Submit" at bounding box center [401, 381] width 255 height 14
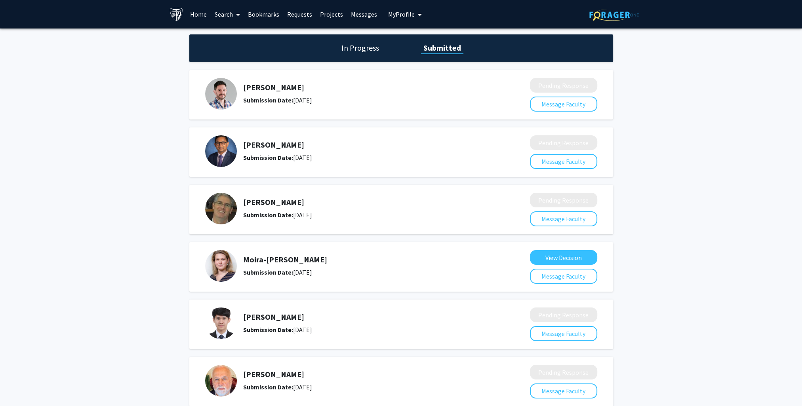
click at [396, 15] on font "My Profile" at bounding box center [401, 14] width 27 height 8
click at [293, 13] on font "Requests" at bounding box center [299, 14] width 25 height 8
click at [297, 16] on font "Requests" at bounding box center [299, 14] width 25 height 8
click at [259, 19] on link "Bookmarks" at bounding box center [263, 14] width 39 height 28
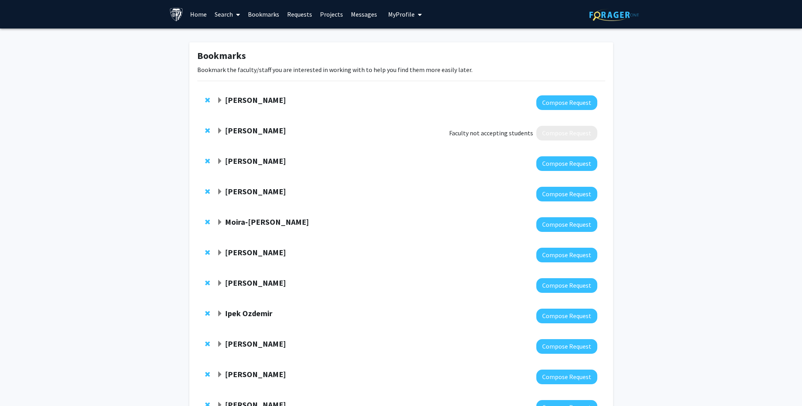
click at [263, 15] on link "Bookmarks" at bounding box center [263, 14] width 39 height 28
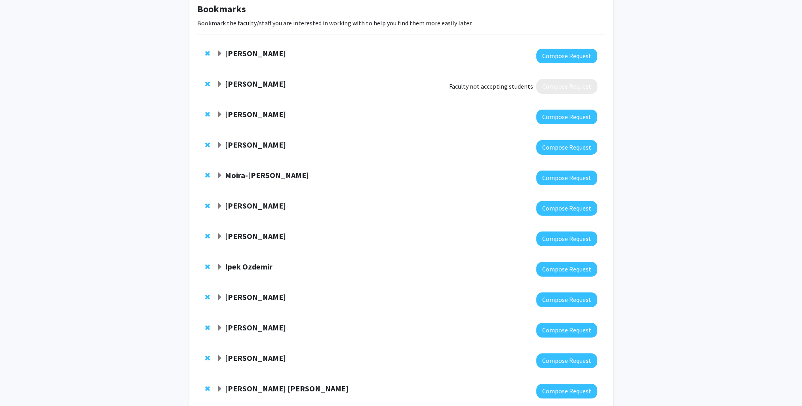
scroll to position [96, 0]
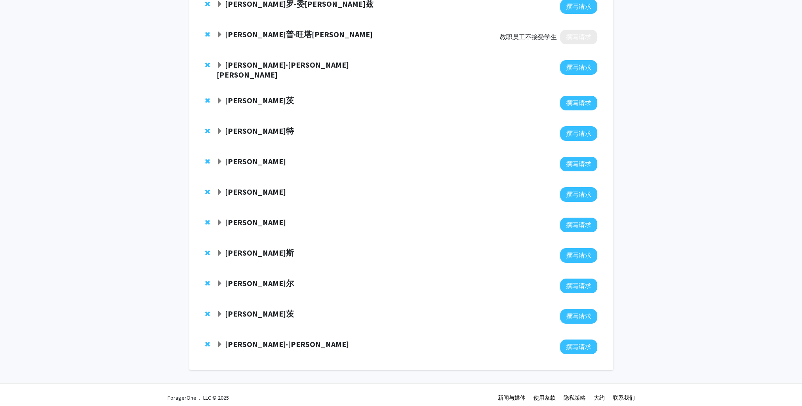
click at [220, 311] on span "展开 Denis Wirtz 书签" at bounding box center [220, 314] width 6 height 6
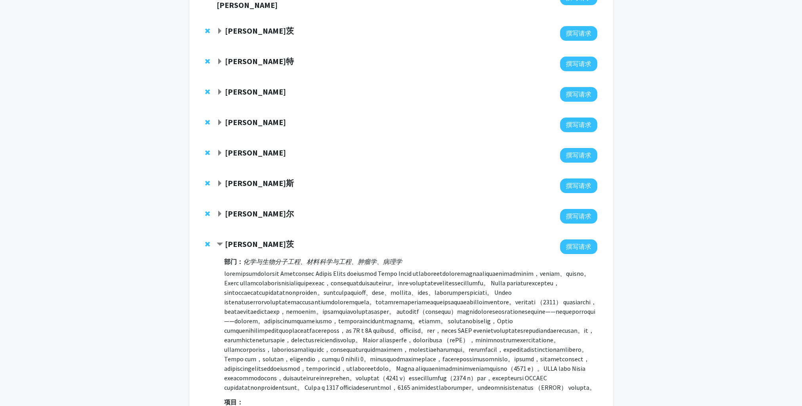
scroll to position [255, 0]
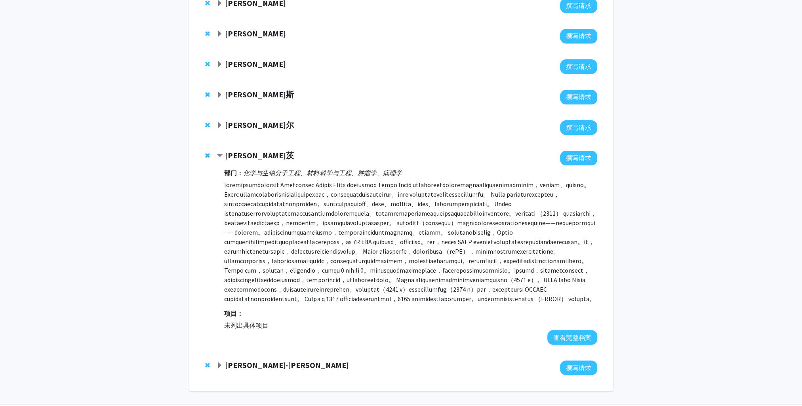
click at [207, 152] on span "从书签中删除 Denis Wirtz" at bounding box center [207, 155] width 5 height 6
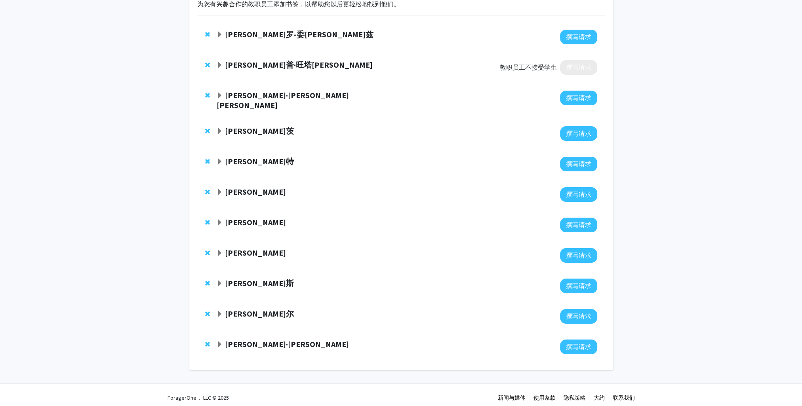
click at [219, 342] on span "展开 David Park 书签" at bounding box center [220, 345] width 6 height 6
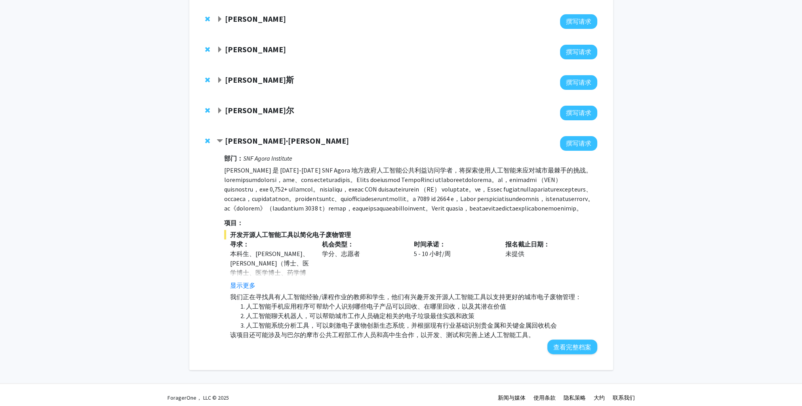
scroll to position [298, 0]
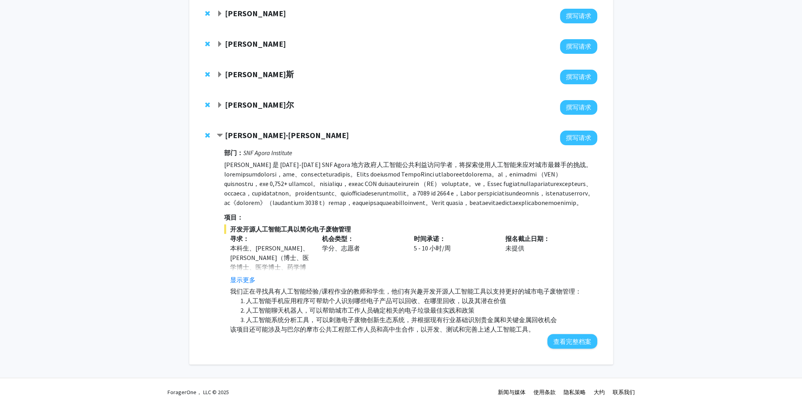
click at [221, 102] on span "展开 Haris Sair 书签" at bounding box center [220, 105] width 6 height 6
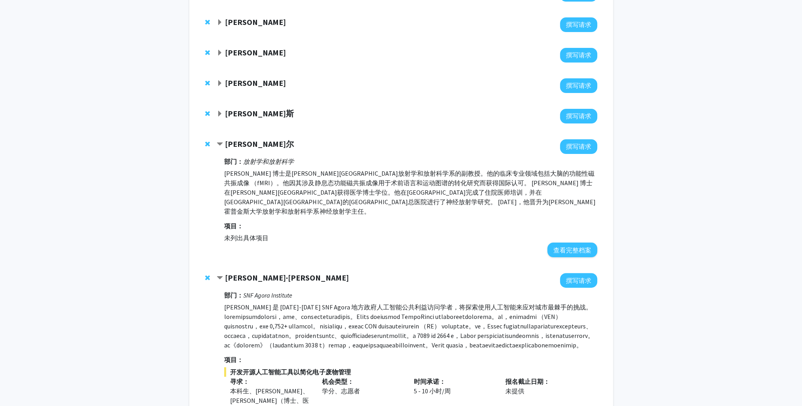
scroll to position [179, 0]
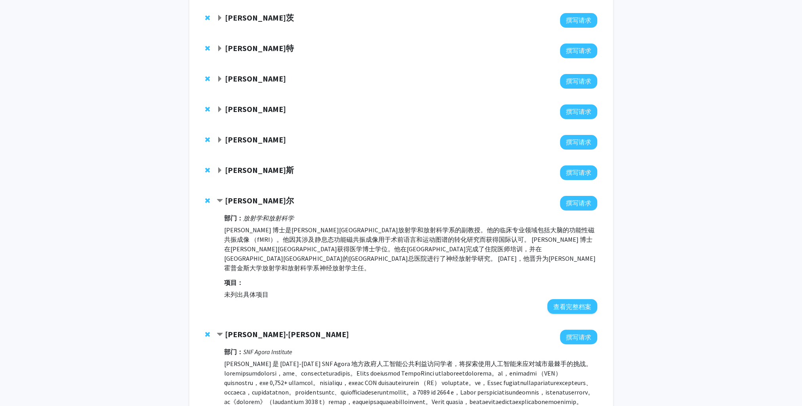
click at [222, 168] on span "展开 Alexander Baras 书签" at bounding box center [220, 171] width 6 height 6
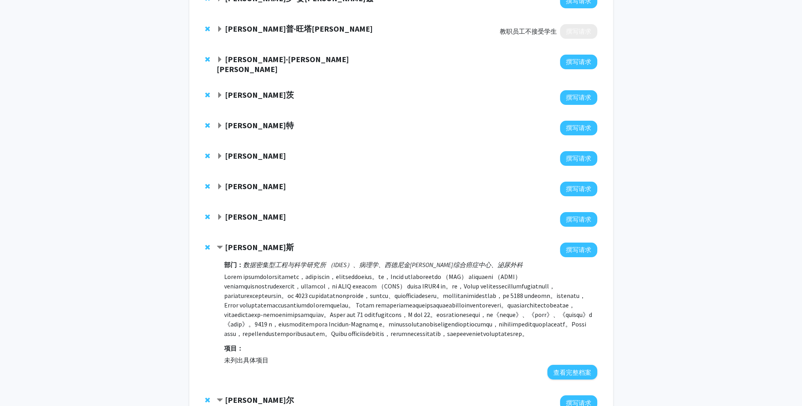
scroll to position [100, 0]
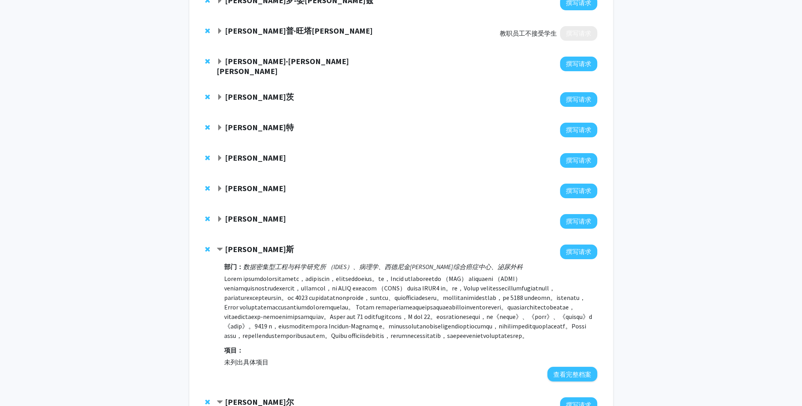
click at [220, 216] on span "展开 Ipek Ozdemir 书签" at bounding box center [220, 219] width 6 height 6
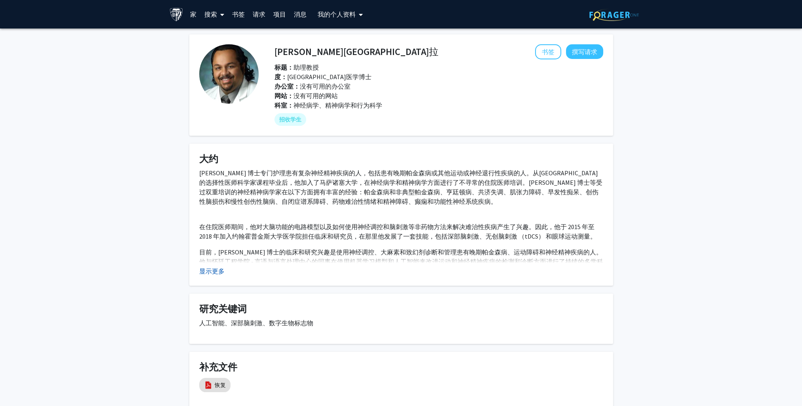
click at [212, 274] on button "显示更多" at bounding box center [211, 272] width 25 height 10
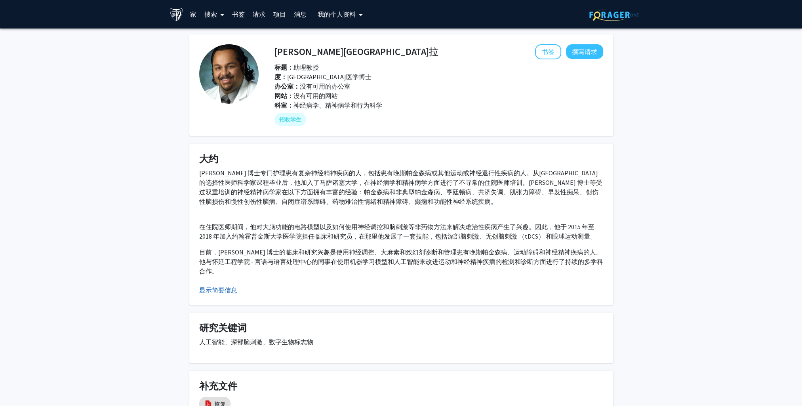
click at [220, 286] on button "显示简要信息" at bounding box center [218, 291] width 38 height 10
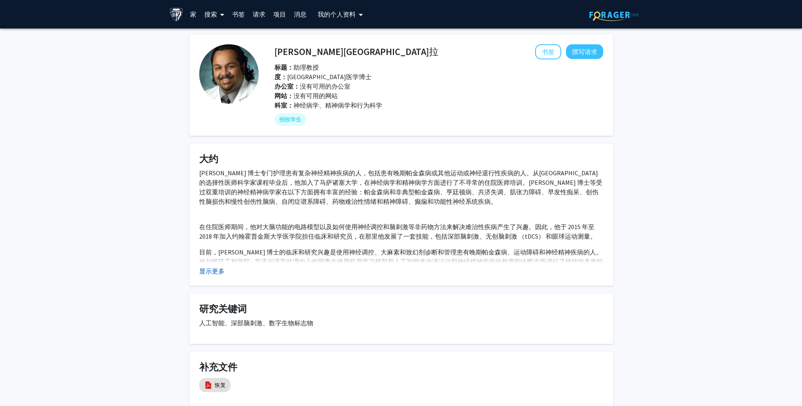
click at [213, 270] on button "显示更多" at bounding box center [211, 272] width 25 height 10
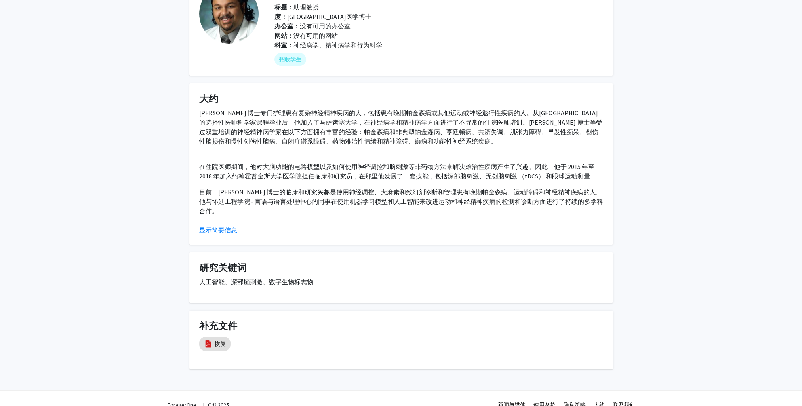
scroll to position [63, 0]
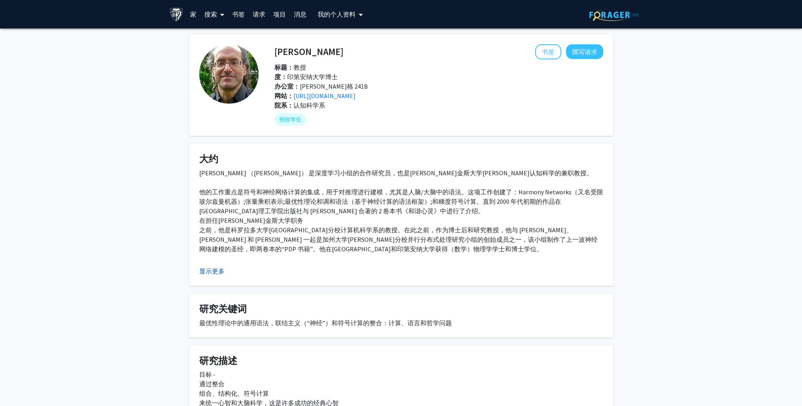
click at [215, 273] on button "显示更多" at bounding box center [211, 272] width 25 height 10
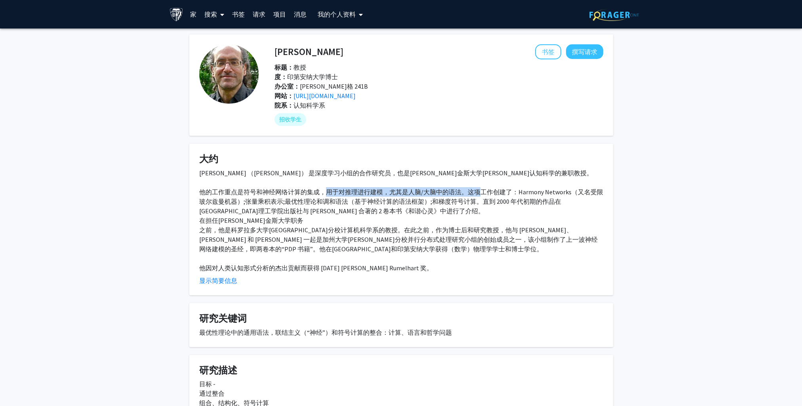
drag, startPoint x: 328, startPoint y: 194, endPoint x: 482, endPoint y: 192, distance: 154.1
click at [482, 192] on div "保罗·斯莫伦斯基 （Paul Smolensky） 是深度学习小组的合作研究员，也是约翰·霍普金斯大学克里格-艾森豪威尔认知科学的兼职教授。 他的工作重点是符…" at bounding box center [401, 220] width 404 height 105
drag, startPoint x: 482, startPoint y: 192, endPoint x: 515, endPoint y: 230, distance: 50.8
click at [515, 230] on div "保罗·斯莫伦斯基 （Paul Smolensky） 是深度学习小组的合作研究员，也是约翰·霍普金斯大学克里格-艾森豪威尔认知科学的兼职教授。 他的工作重点是符…" at bounding box center [401, 220] width 404 height 105
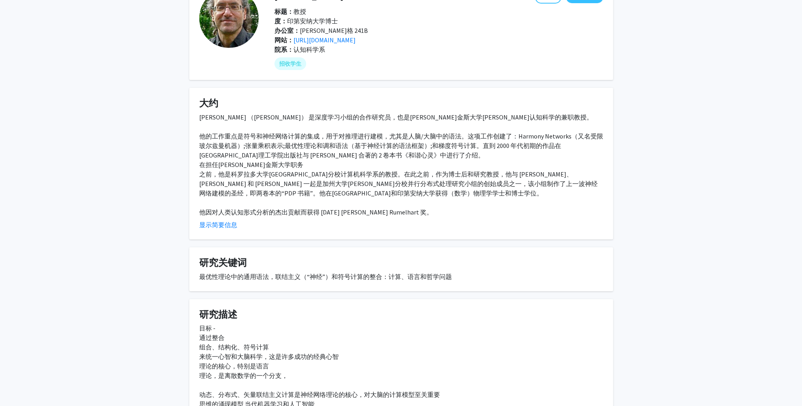
scroll to position [119, 0]
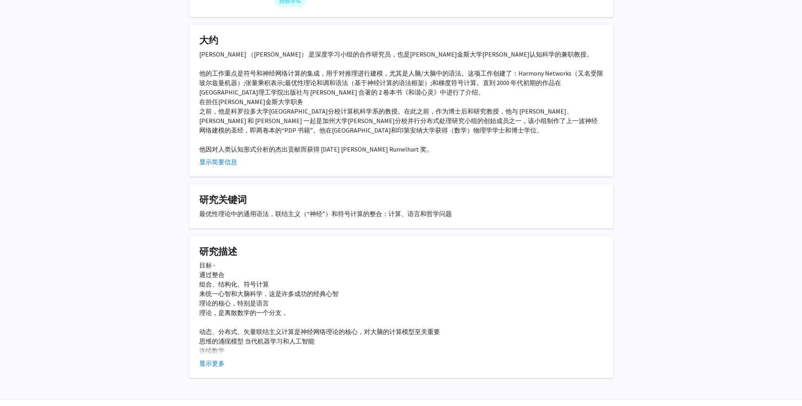
click at [204, 368] on fg-card "研究描述 目标 - 通过整合 组合、结构化、符号计算 来统一心智和大脑科学，这是许多成功的经典心智 理论的核心，特别是语言 理论，是离散数学的一个分支， 动态…" at bounding box center [401, 307] width 424 height 142
click at [205, 366] on button "显示更多" at bounding box center [211, 364] width 25 height 10
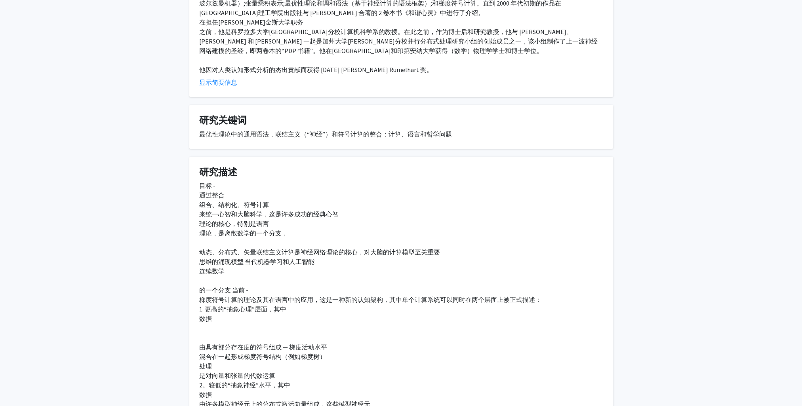
scroll to position [277, 0]
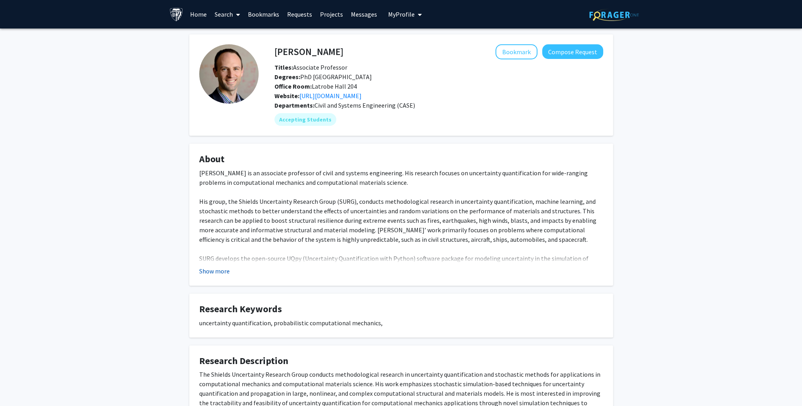
click at [218, 272] on button "Show more" at bounding box center [214, 272] width 30 height 10
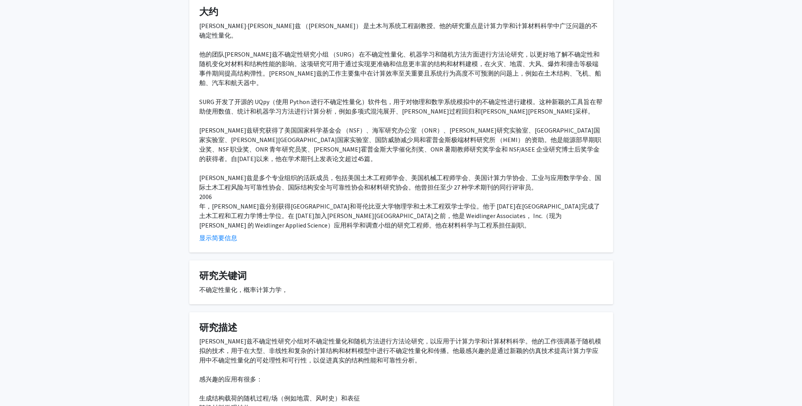
scroll to position [216, 0]
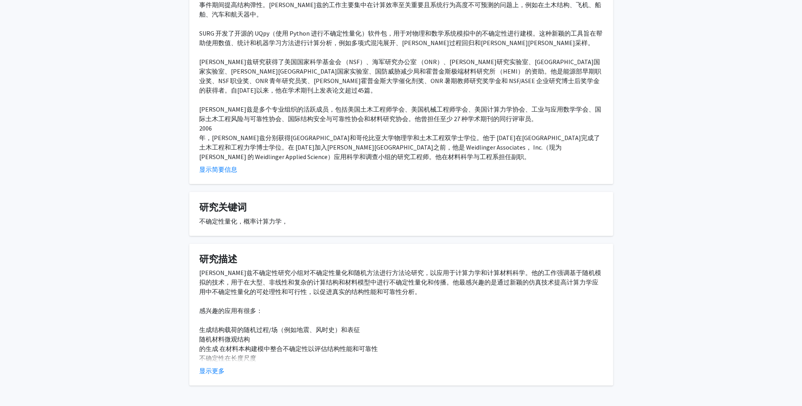
click at [398, 99] on div "迈克尔·希尔兹 （Michael Shields） 是土木与系统工程副教授。他的研究重点是计算力学和计算材料科学中广泛问题的不确定性量化。 他的团队希尔兹不确…" at bounding box center [401, 56] width 404 height 209
click at [206, 366] on button "显示更多" at bounding box center [211, 371] width 25 height 10
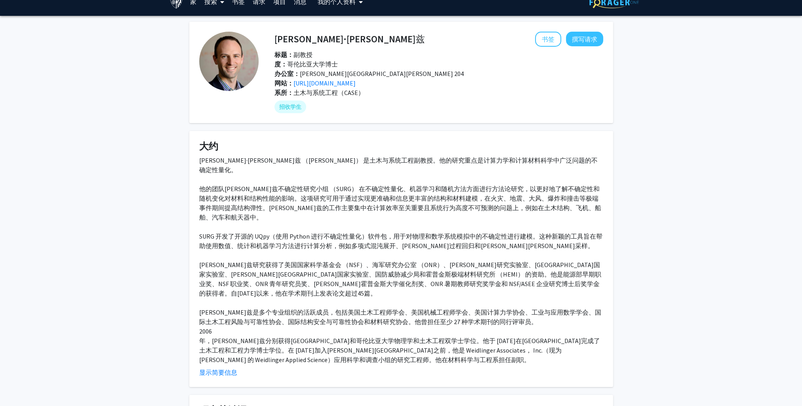
scroll to position [0, 0]
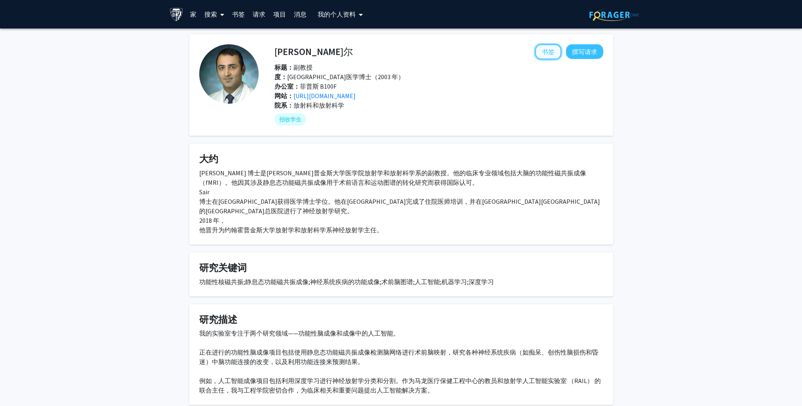
click at [539, 54] on button "书签" at bounding box center [548, 51] width 26 height 15
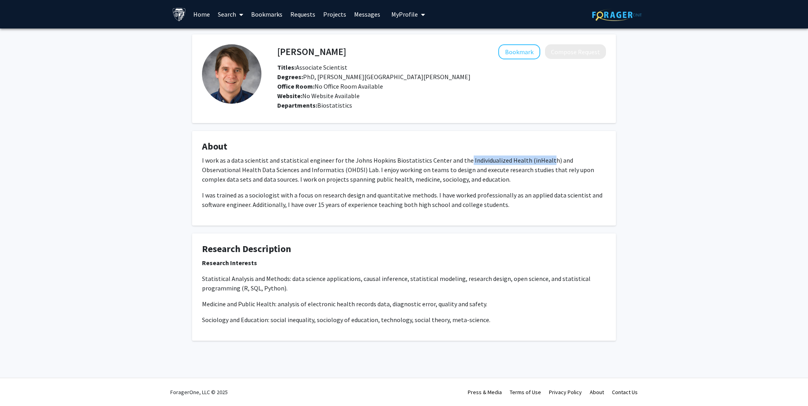
drag, startPoint x: 461, startPoint y: 159, endPoint x: 540, endPoint y: 163, distance: 79.3
click at [540, 163] on p "I work as a data scientist and statistical engineer for the Johns Hopkins Biost…" at bounding box center [404, 170] width 404 height 29
drag, startPoint x: 540, startPoint y: 163, endPoint x: 565, endPoint y: 170, distance: 25.7
click at [568, 172] on p "I work as a data scientist and statistical engineer for the Johns Hopkins Biost…" at bounding box center [404, 170] width 404 height 29
drag, startPoint x: 561, startPoint y: 159, endPoint x: 334, endPoint y: 172, distance: 227.7
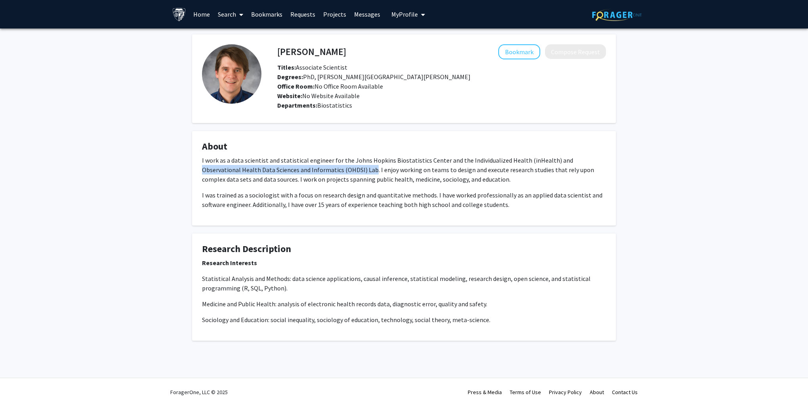
click at [334, 172] on p "I work as a data scientist and statistical engineer for the Johns Hopkins Biost…" at bounding box center [404, 170] width 404 height 29
copy p "Observational Health Data Sciences and Informatics (OHDSI) Lab"
click at [501, 173] on p "I work as a data scientist and statistical engineer for the Johns Hopkins Biost…" at bounding box center [404, 170] width 404 height 29
drag, startPoint x: 351, startPoint y: 160, endPoint x: 440, endPoint y: 159, distance: 89.5
click at [440, 159] on p "I work as a data scientist and statistical engineer for the Johns Hopkins Biost…" at bounding box center [404, 170] width 404 height 29
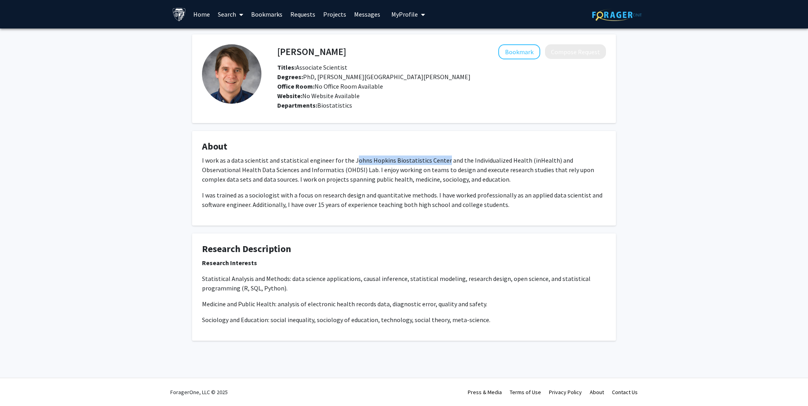
copy p "ohns Hopkins Biostatistics Center"
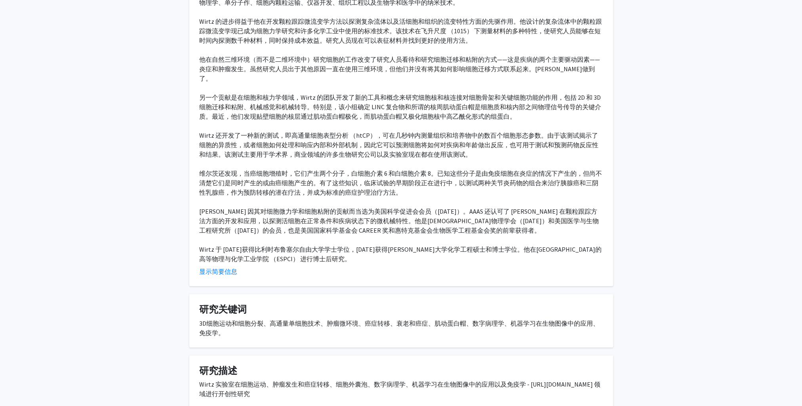
scroll to position [260, 0]
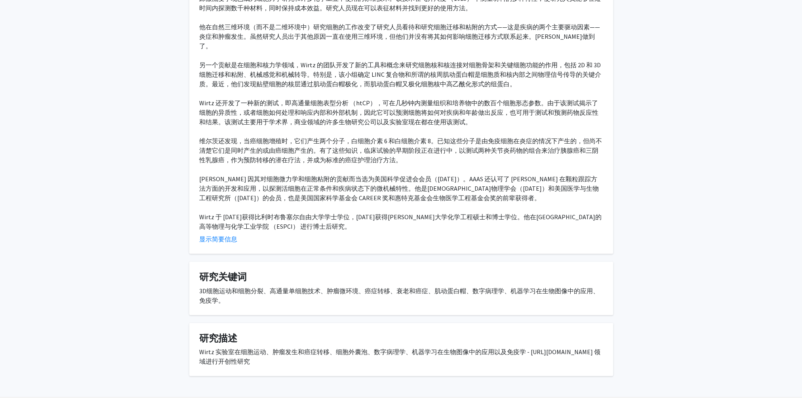
drag, startPoint x: 367, startPoint y: 321, endPoint x: 357, endPoint y: 340, distance: 21.3
click at [368, 333] on h4 "研究描述" at bounding box center [401, 338] width 404 height 11
drag, startPoint x: 318, startPoint y: 343, endPoint x: 150, endPoint y: 340, distance: 168.8
click at [150, 340] on div "丹尼斯·维尔茨 书签 撰写请求 标题： 教授 度： 斯坦福大学博士（1993） 办公室： 克罗夫特厅 网站： https://wirtzlab.johnsho…" at bounding box center [401, 85] width 802 height 634
copy div "https://wirtzlab.johnshopkins.edu/research/"
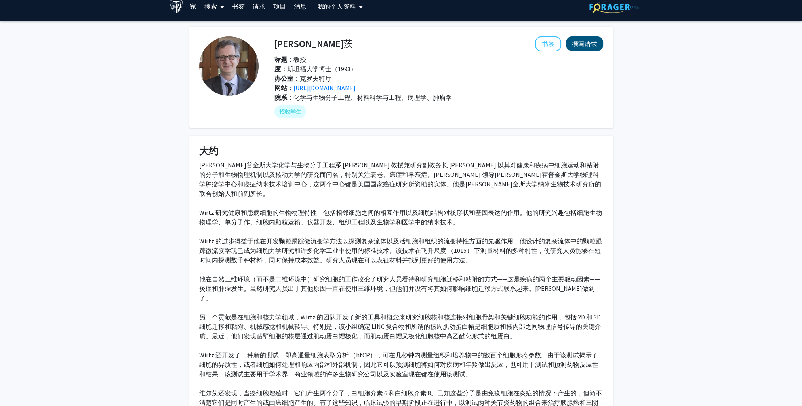
scroll to position [0, 0]
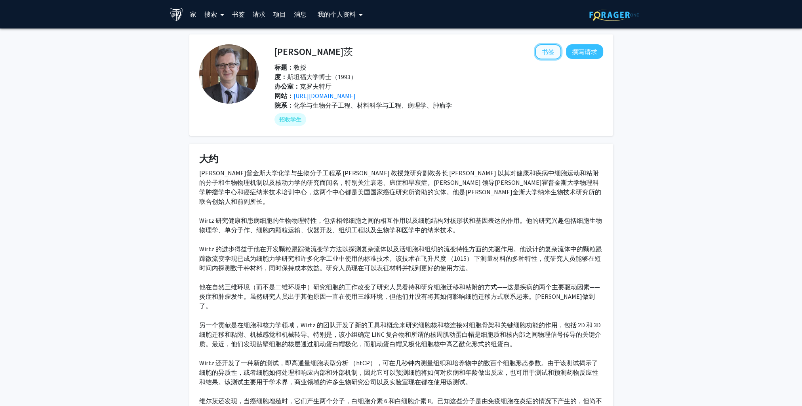
drag, startPoint x: 554, startPoint y: 52, endPoint x: 550, endPoint y: 52, distance: 4.4
click at [554, 52] on button "书签" at bounding box center [548, 51] width 26 height 15
click at [688, 168] on div "丹尼斯·维尔茨 删除书签 撰写请求 标题： 教授 度： 斯坦福大学博士（1993） 办公室： 克罗夫特厅 网站： https://wirtzlab.johns…" at bounding box center [401, 346] width 802 height 634
click at [494, 252] on div "约翰霍普金斯大学化学与生物分子工程系 Theophilus Halley Smoot 教授兼研究副教务长 Denis Wirtz 以其对健康和疾病中细胞运动和…" at bounding box center [401, 329] width 404 height 323
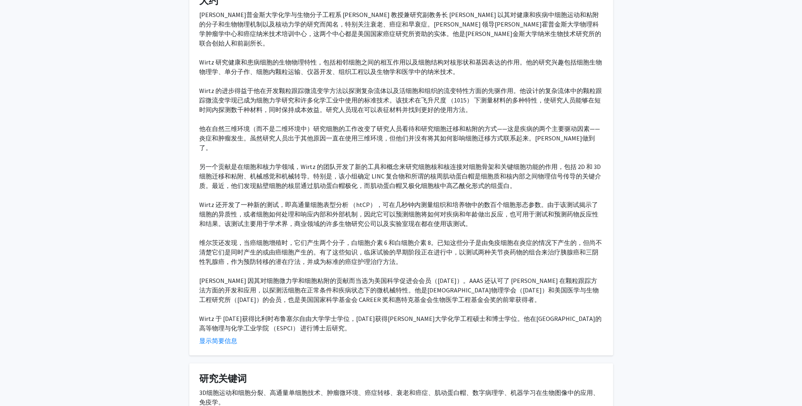
scroll to position [260, 0]
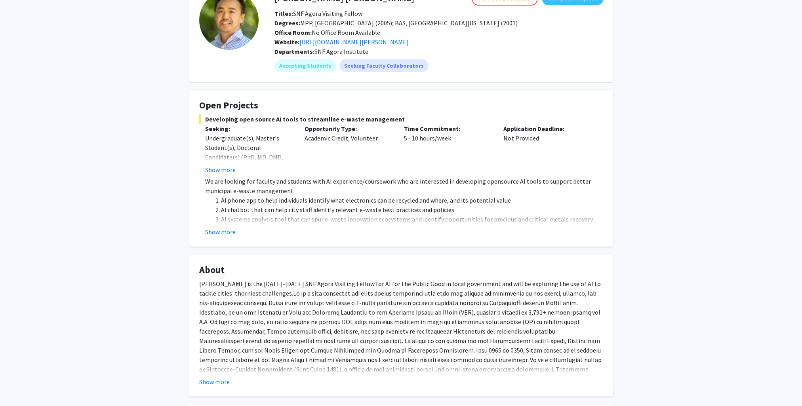
scroll to position [119, 0]
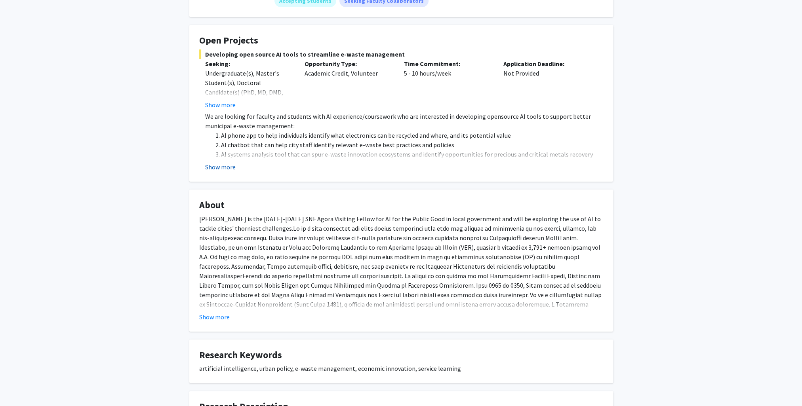
click at [233, 166] on button "Show more" at bounding box center [220, 167] width 30 height 10
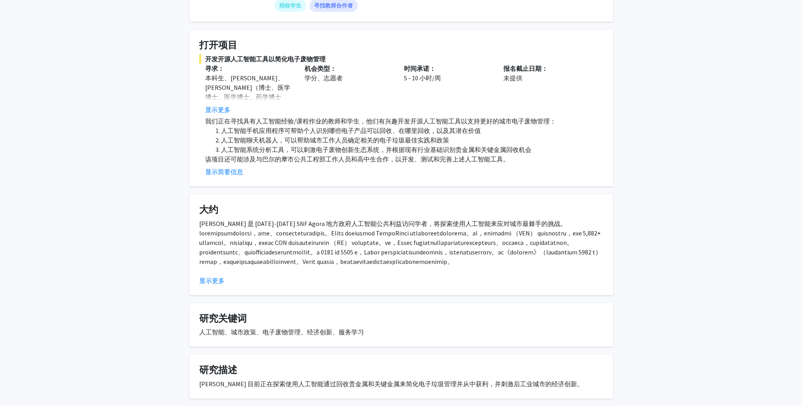
scroll to position [105, 0]
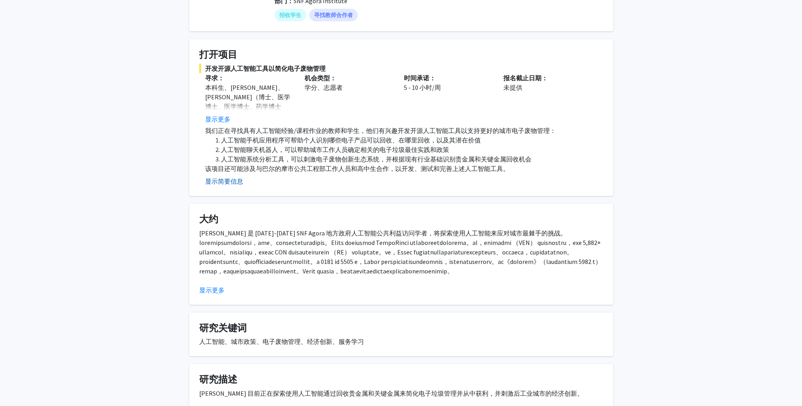
click at [223, 184] on button "显示简要信息" at bounding box center [224, 182] width 38 height 10
click at [213, 181] on button "显示更多" at bounding box center [217, 182] width 25 height 10
click at [339, 161] on li "人工智能系统分析工具，可以刺激电子废物创新生态系统，并根据现有行业基础识别贵金属和关键金属回收机会" at bounding box center [412, 159] width 382 height 10
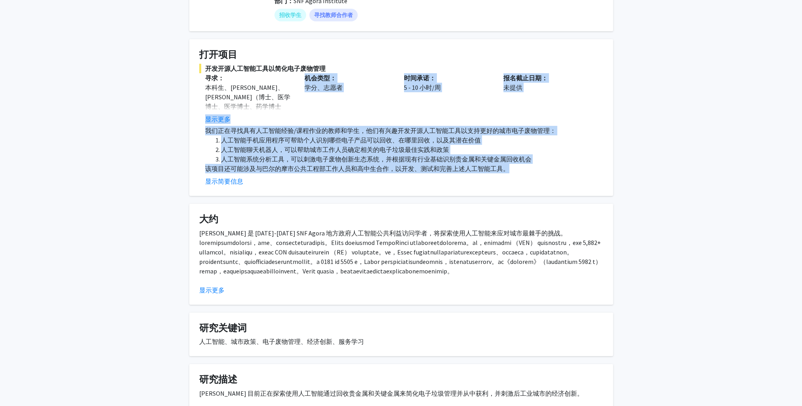
drag, startPoint x: 511, startPoint y: 168, endPoint x: 200, endPoint y: 122, distance: 314.6
click at [200, 122] on div "开发开源人工智能工具以简化电子废物管理 寻求： 本科生、硕士生、博士生（博士、医学博士、医学博士、药学博士等）、博士后研究员/研究人员、教职员工 显示更多 机…" at bounding box center [401, 125] width 404 height 122
click at [554, 171] on p "该项目还可能涉及与巴尔的摩市公共工程部工作人员和高中生合作，以开发、测试和完善上述人工智能工具。" at bounding box center [404, 169] width 398 height 10
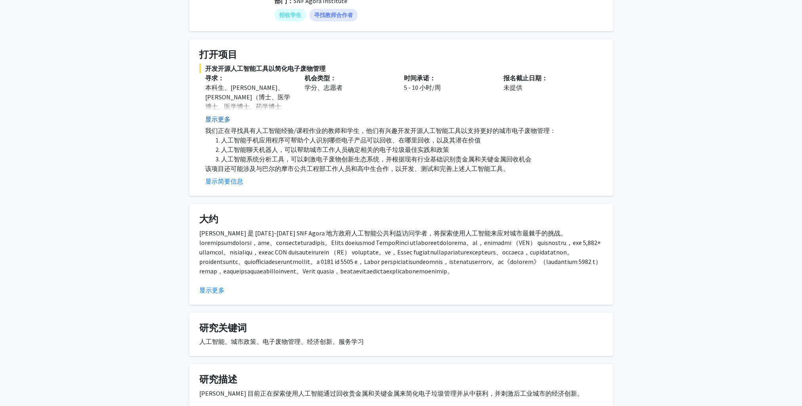
click at [222, 118] on button "显示更多" at bounding box center [217, 119] width 25 height 10
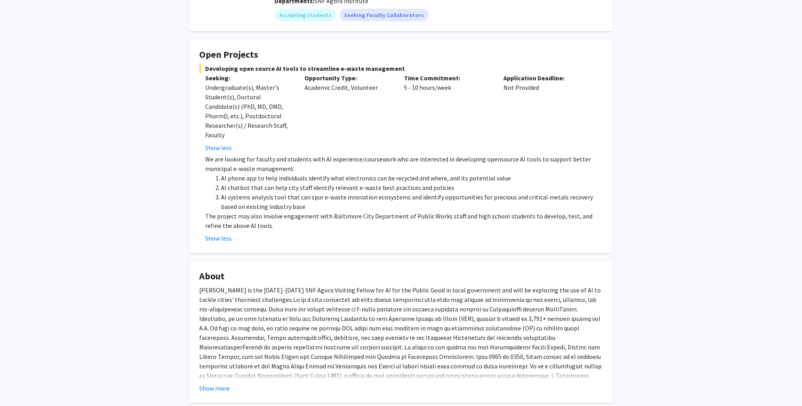
click at [562, 178] on li "AI phone app to help individuals identify what electronics can be recycled and …" at bounding box center [412, 178] width 382 height 10
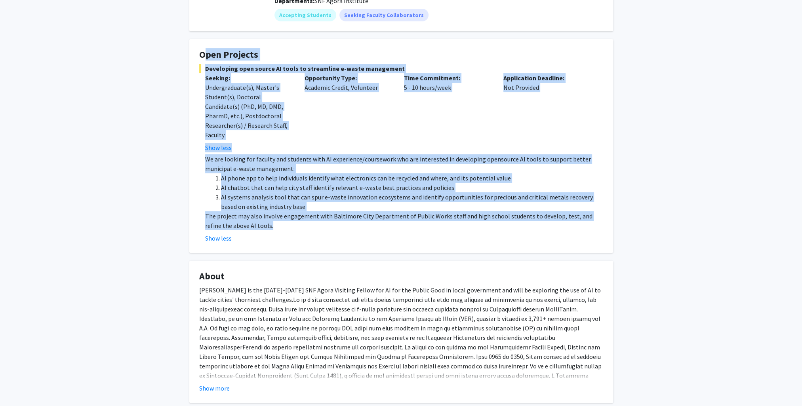
drag, startPoint x: 274, startPoint y: 227, endPoint x: 181, endPoint y: 60, distance: 190.9
click at [181, 60] on div "David Park Remove Bookmark Compose Request Titles: SNF Agora Visiting Fellow De…" at bounding box center [401, 233] width 802 height 618
copy fg-card "Open Projects Developing open source AI tools to streamline e-waste management …"
click at [708, 219] on div "David Park Remove Bookmark Compose Request Titles: SNF Agora Visiting Fellow De…" at bounding box center [401, 233] width 802 height 618
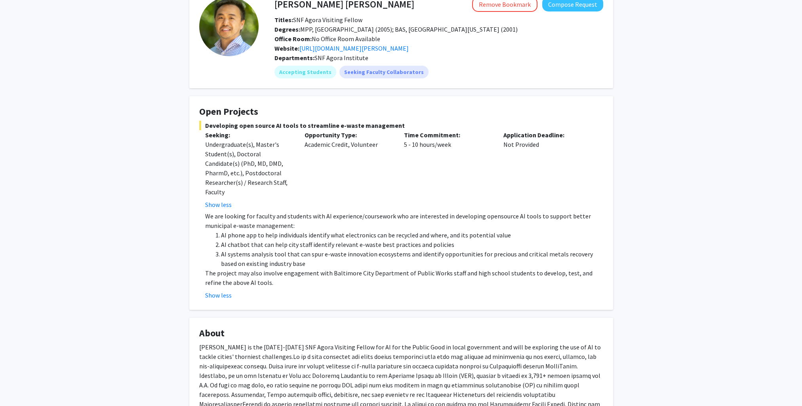
scroll to position [0, 0]
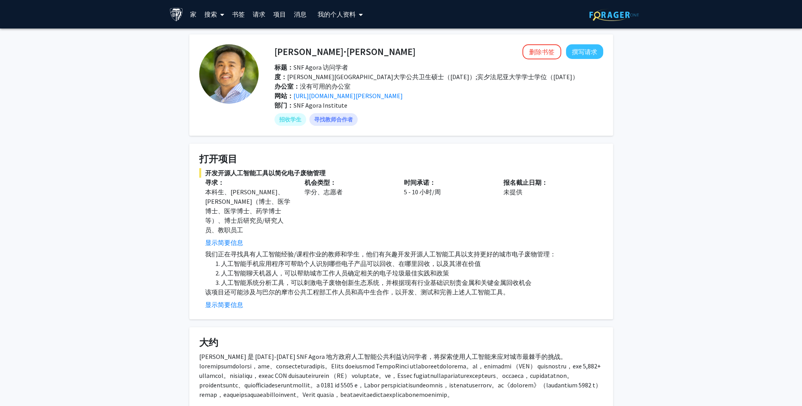
click at [192, 13] on link "家" at bounding box center [193, 14] width 14 height 28
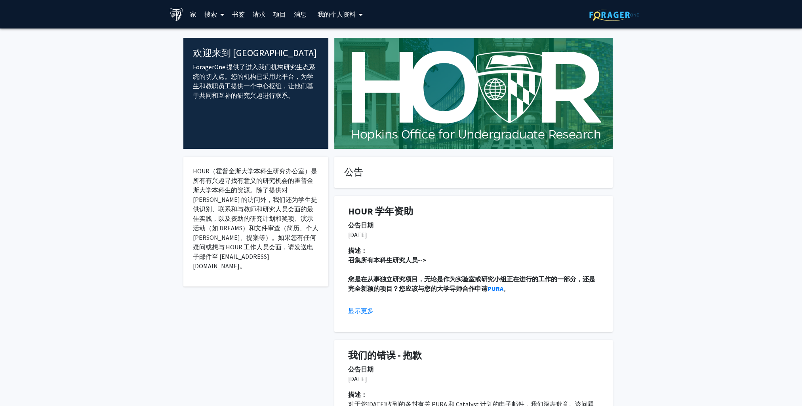
click at [216, 15] on font "搜索" at bounding box center [210, 14] width 13 height 8
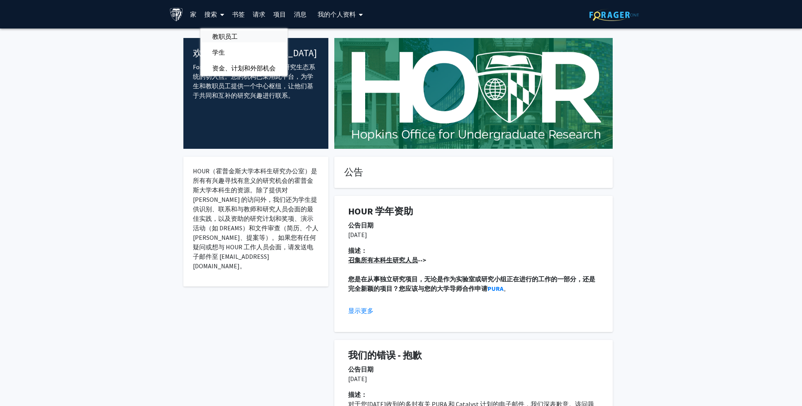
click at [230, 38] on span "教职员工" at bounding box center [224, 37] width 49 height 16
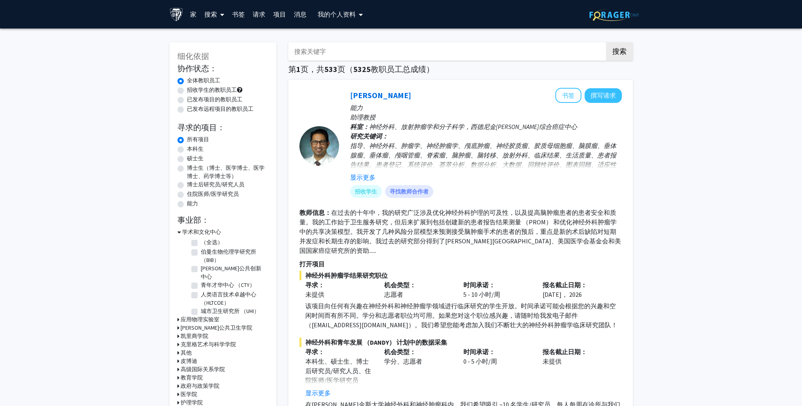
click at [326, 52] on input "搜索关键字" at bounding box center [443, 51] width 311 height 18
type input "data science"
click at [606, 42] on button "搜索" at bounding box center [619, 51] width 27 height 18
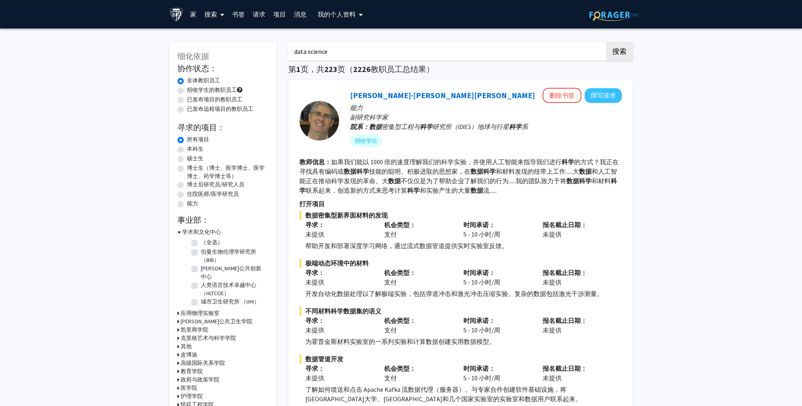
scroll to position [79, 0]
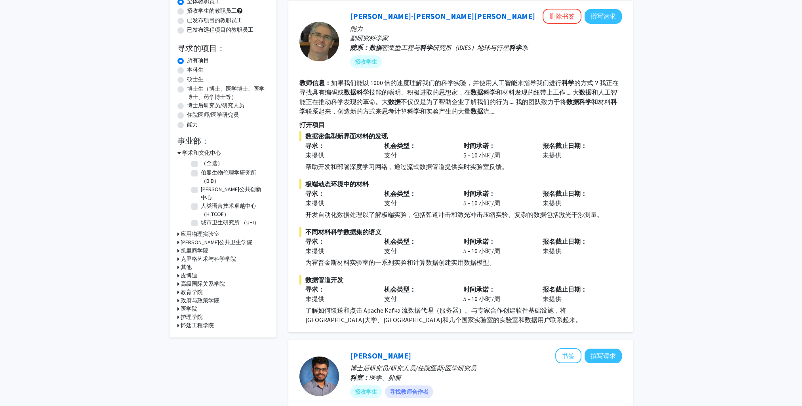
click at [192, 305] on h3 "医学院" at bounding box center [189, 309] width 17 height 8
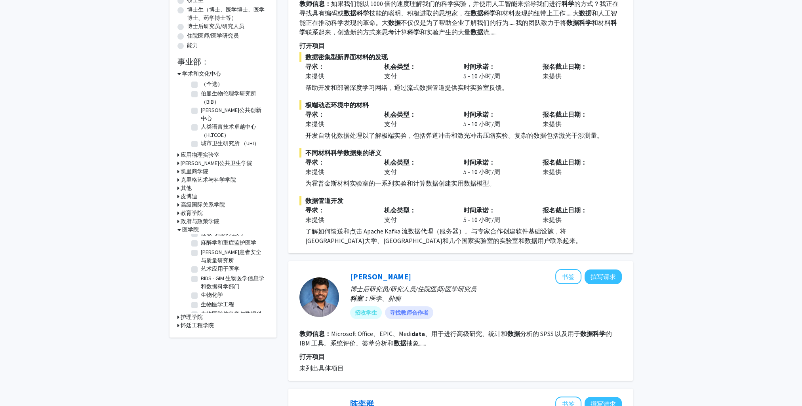
scroll to position [40, 0]
click at [201, 261] on label "BIDS - GIM 生物医学信息学和数据科学部门" at bounding box center [234, 269] width 66 height 17
click at [201, 261] on input "BIDS - GIM 生物医学信息学和数据科学部门" at bounding box center [203, 263] width 5 height 5
checkbox input "true"
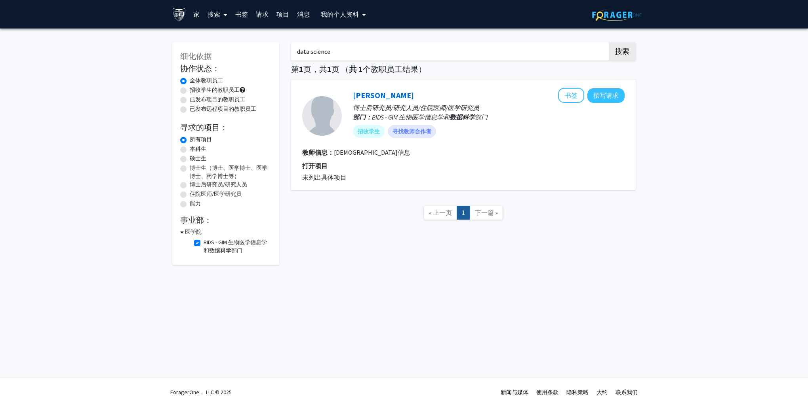
drag, startPoint x: 373, startPoint y: 58, endPoint x: 259, endPoint y: 65, distance: 114.3
click at [259, 65] on div "细化依据 协作状态： Collaboration Status 全体教职员工 Collaboration Status 招收学生的教职员工 Collabora…" at bounding box center [403, 149] width 475 height 231
click at [619, 50] on button "搜索" at bounding box center [622, 51] width 27 height 18
checkbox input "false"
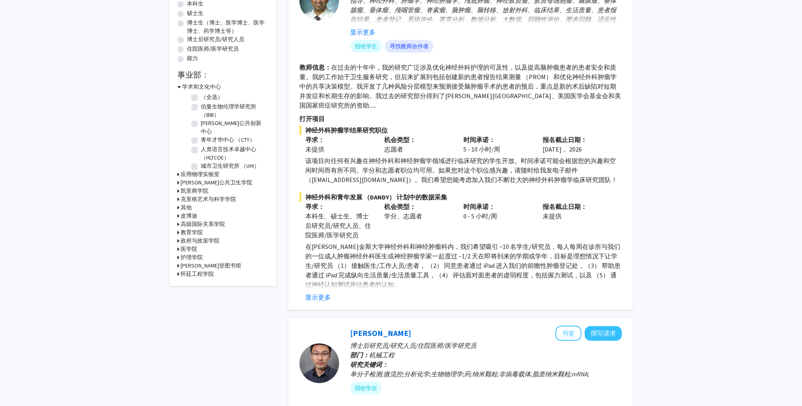
scroll to position [198, 0]
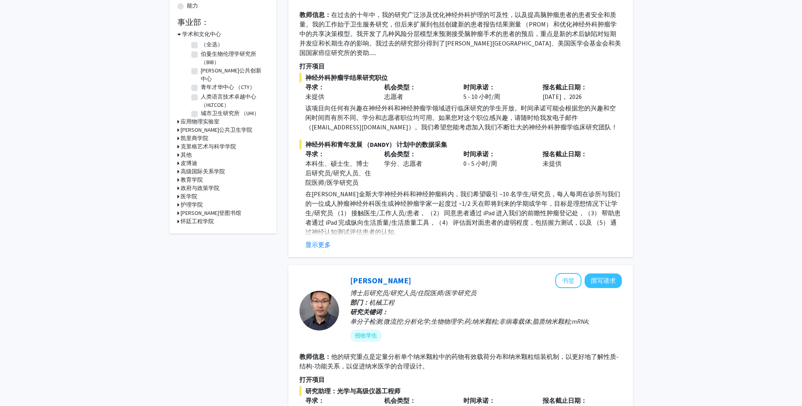
click at [189, 201] on h3 "护理学院" at bounding box center [192, 205] width 22 height 8
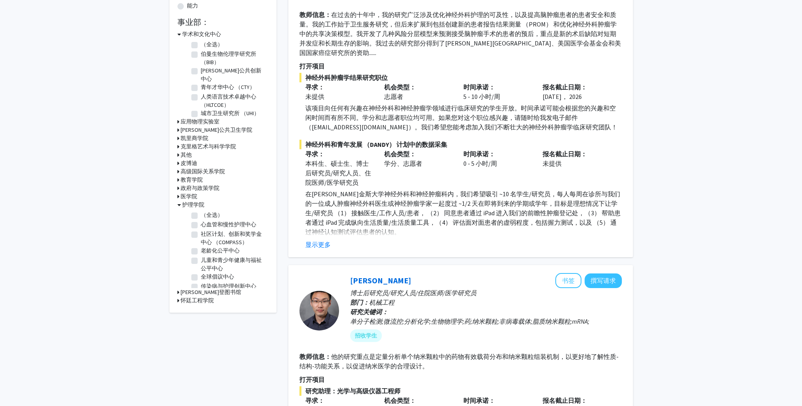
click at [187, 202] on h3 "护理学院" at bounding box center [193, 205] width 22 height 8
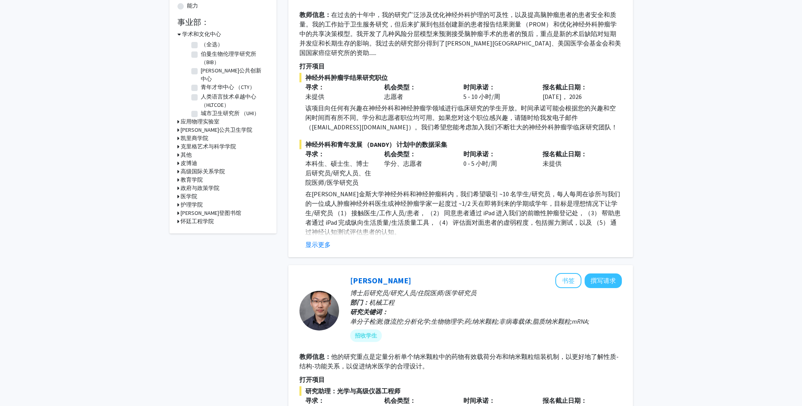
click at [192, 217] on h3 "怀廷工程学院" at bounding box center [197, 221] width 33 height 8
click at [193, 210] on h3 "谢里登图书馆" at bounding box center [211, 213] width 61 height 8
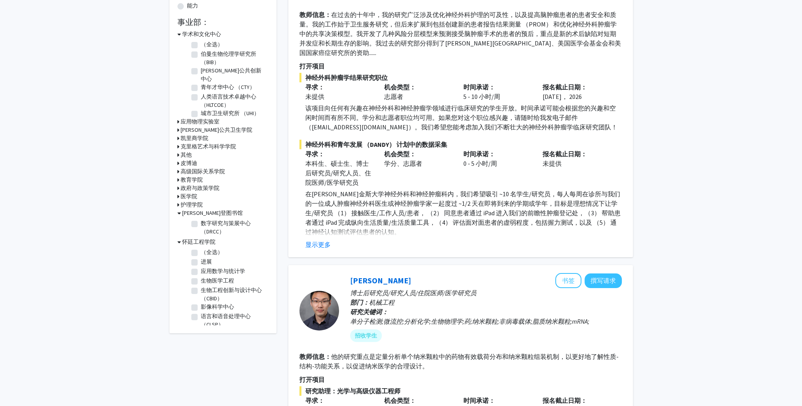
click at [196, 201] on h3 "护理学院" at bounding box center [192, 205] width 22 height 8
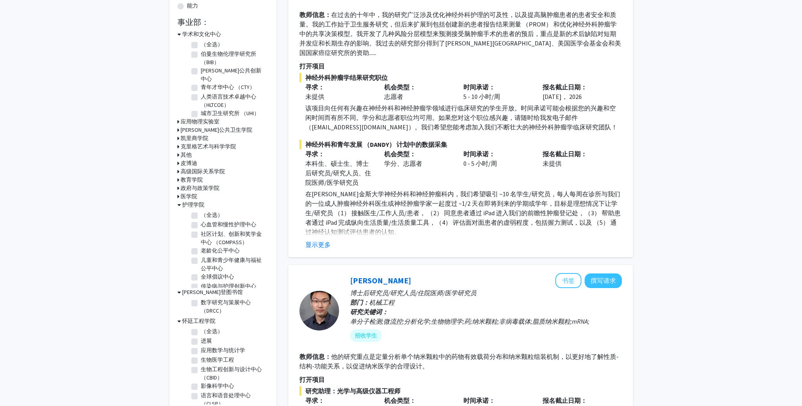
click at [193, 194] on h3 "医学院" at bounding box center [189, 197] width 17 height 8
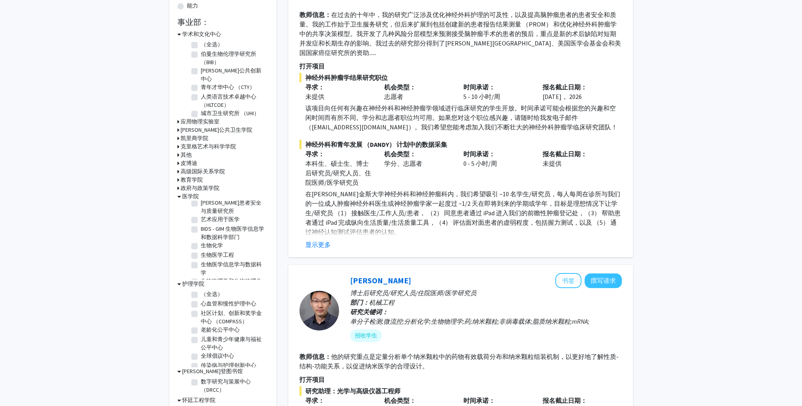
scroll to position [40, 0]
click at [216, 240] on font "BIDS - GIM 生物医学信息学和数据科学部门" at bounding box center [232, 244] width 63 height 15
click at [206, 240] on input "BIDS - GIM 生物医学信息学和数据科学部门" at bounding box center [203, 239] width 5 height 5
checkbox input "true"
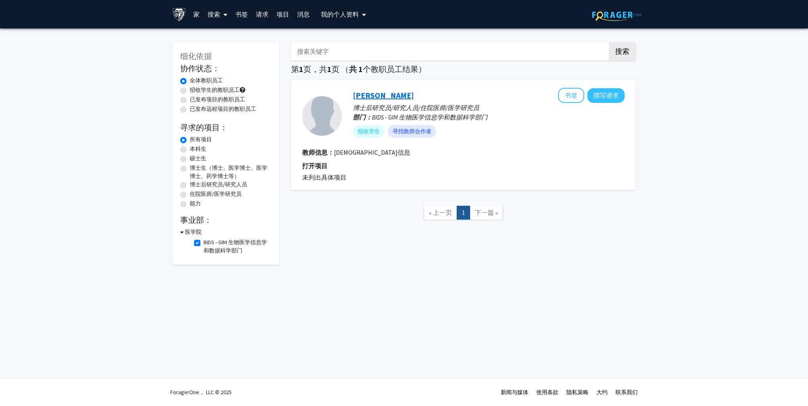
click at [377, 99] on link "德里克·鲍曼" at bounding box center [383, 95] width 61 height 10
click at [204, 242] on label "BIDS - GIM 生物医学信息学和数据科学部门" at bounding box center [237, 246] width 66 height 17
click at [204, 242] on input "BIDS - GIM 生物医学信息学和数据科学部门" at bounding box center [206, 240] width 5 height 5
checkbox input "false"
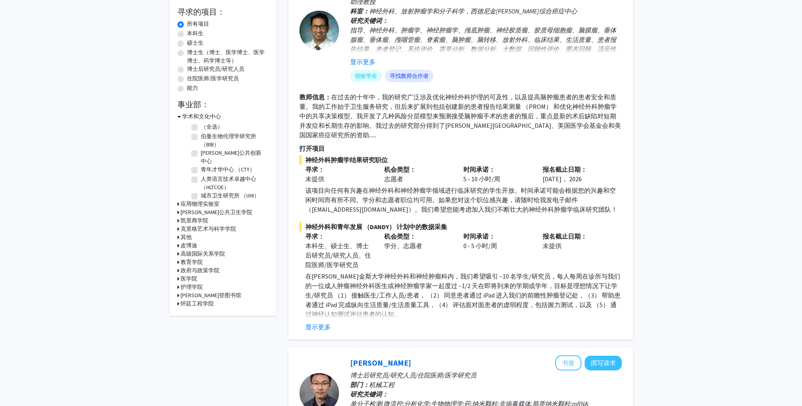
scroll to position [40, 0]
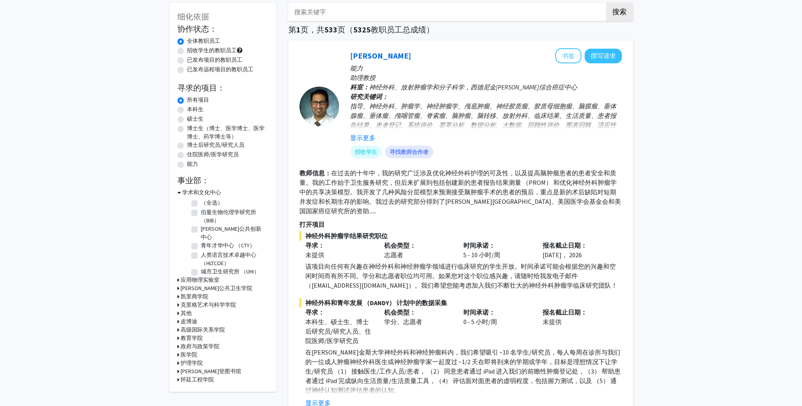
click at [332, 11] on input "搜索关键字" at bounding box center [443, 12] width 311 height 18
paste input "David Park"
type input "David Park"
click at [606, 3] on button "搜索" at bounding box center [619, 12] width 27 height 18
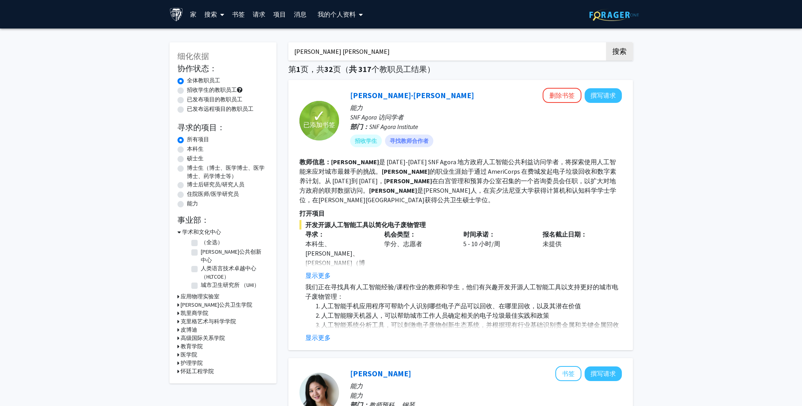
drag, startPoint x: 311, startPoint y: 48, endPoint x: 225, endPoint y: 38, distance: 85.8
paste input "Denis Wirtz"
type input "Denis Wirtz"
click at [606, 42] on button "搜索" at bounding box center [619, 51] width 27 height 18
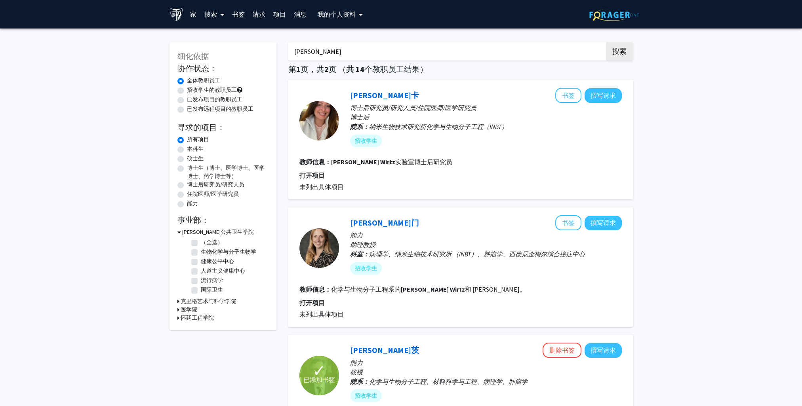
drag, startPoint x: 337, startPoint y: 56, endPoint x: 251, endPoint y: 53, distance: 86.0
paste input "Haris Sair"
type input "Haris Sair"
click at [606, 42] on button "搜索" at bounding box center [619, 51] width 27 height 18
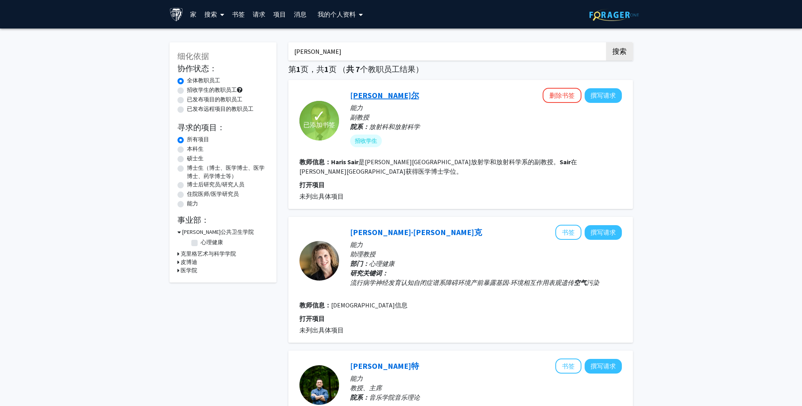
click at [380, 97] on link "哈里斯·赛尔" at bounding box center [384, 95] width 69 height 10
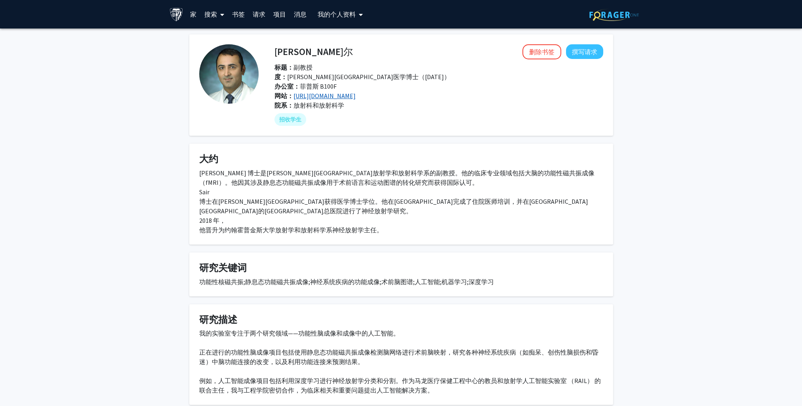
click at [334, 96] on link "https://rail.jhu.edu/" at bounding box center [325, 96] width 62 height 8
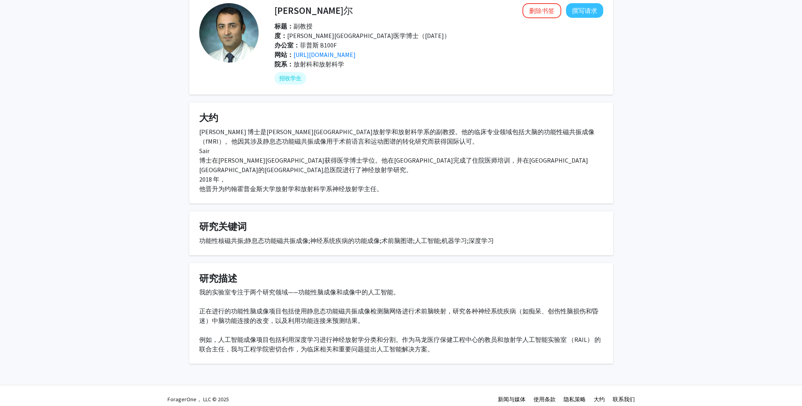
scroll to position [48, 0]
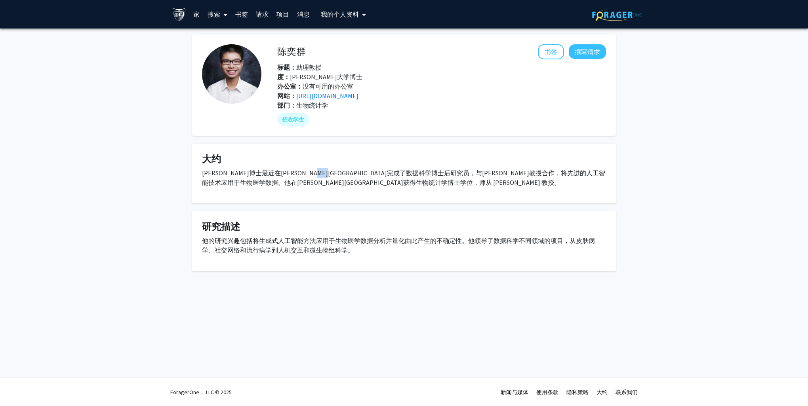
drag, startPoint x: 381, startPoint y: 173, endPoint x: 400, endPoint y: 170, distance: 18.8
click at [400, 170] on p "[PERSON_NAME]博士最近在[PERSON_NAME][GEOGRAPHIC_DATA]完成了数据科学博士后研究员，与[PERSON_NAME]教授合…" at bounding box center [404, 177] width 404 height 19
copy p "[PERSON_NAME]"
click at [347, 93] on link "[URL][DOMAIN_NAME]" at bounding box center [327, 96] width 62 height 8
click at [463, 164] on h4 "大约" at bounding box center [404, 159] width 404 height 11
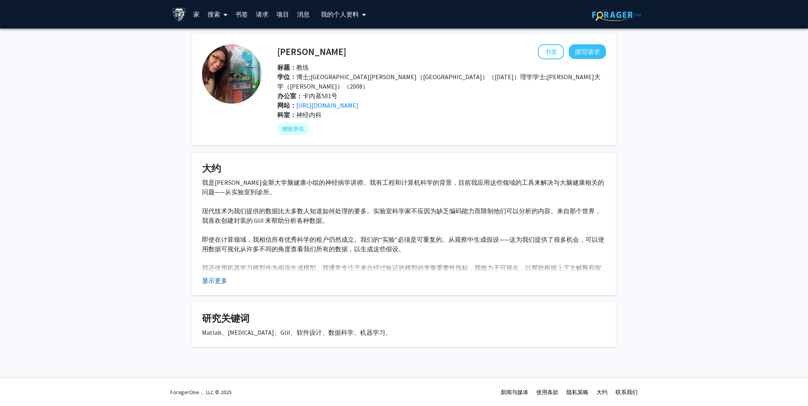
click at [220, 276] on button "显示更多" at bounding box center [214, 281] width 25 height 10
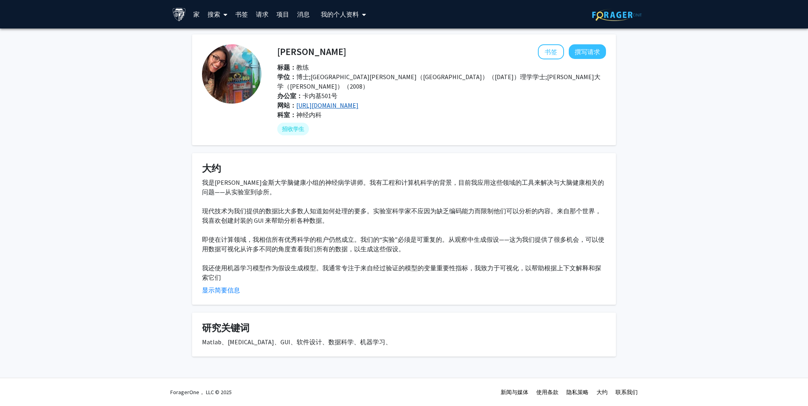
click at [334, 101] on link "[URL][DOMAIN_NAME]" at bounding box center [327, 105] width 62 height 8
